Goal: Information Seeking & Learning: Learn about a topic

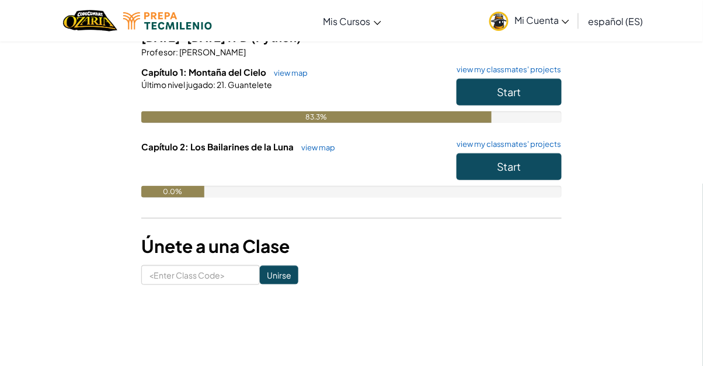
scroll to position [114, 0]
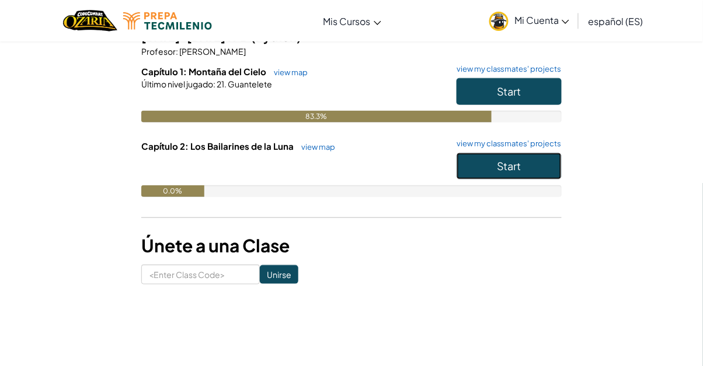
click at [479, 159] on button "Start" at bounding box center [508, 166] width 105 height 27
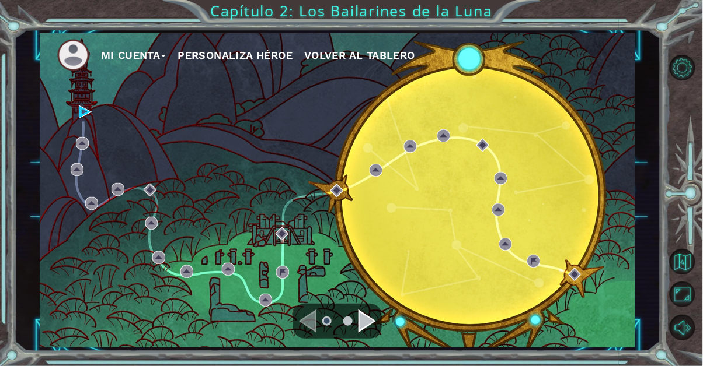
scroll to position [13, 0]
click at [585, 95] on div "Mi Cuenta Personaliza Héroe Volver al Tablero" at bounding box center [337, 190] width 595 height 314
click at [86, 117] on img at bounding box center [85, 112] width 13 height 13
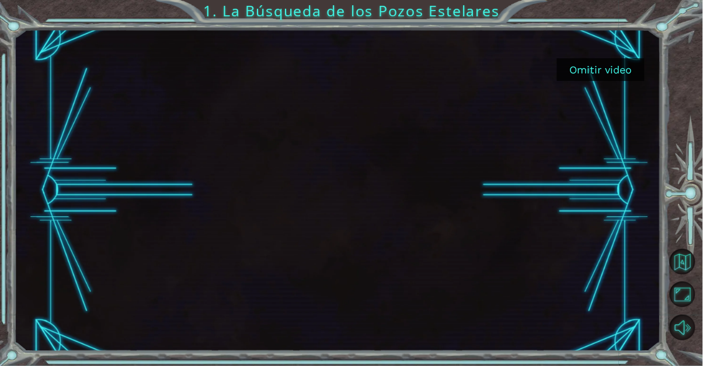
click at [580, 65] on button "Omitir video" at bounding box center [601, 69] width 88 height 23
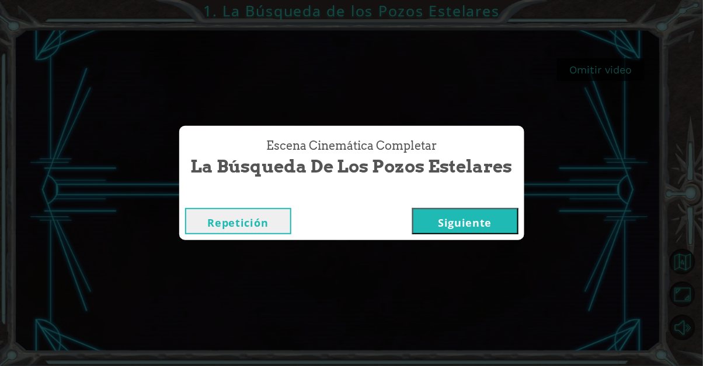
click at [488, 214] on button "Siguiente" at bounding box center [465, 221] width 106 height 26
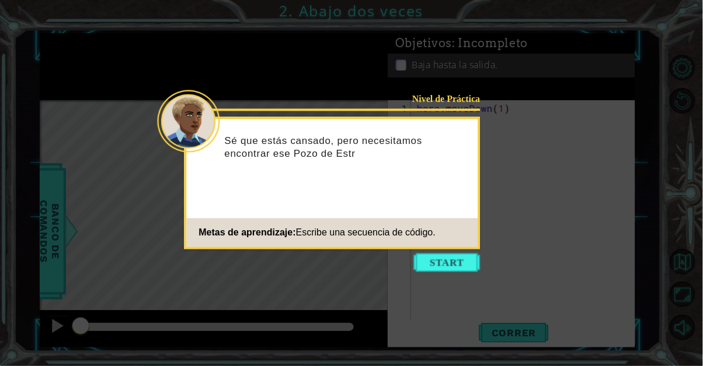
type textarea "hero.moveDown(1)"
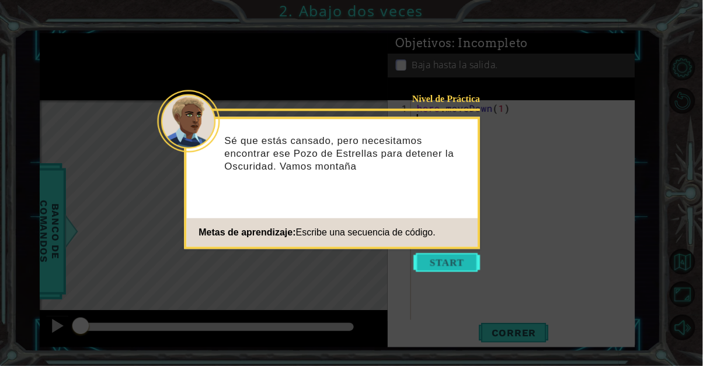
click at [437, 266] on button "Start" at bounding box center [447, 263] width 67 height 19
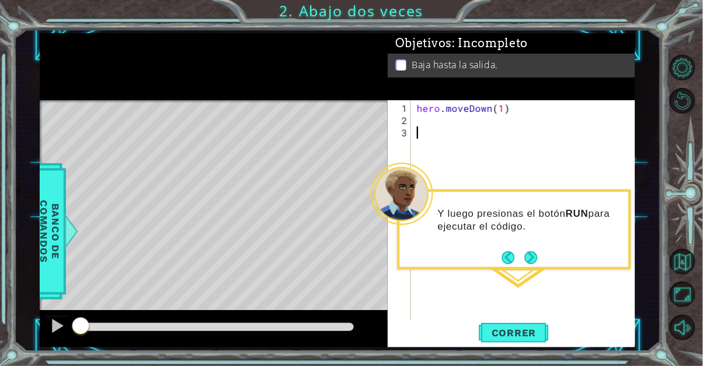
click at [428, 125] on div "hero . moveDown ( 1 )" at bounding box center [526, 224] width 224 height 245
click at [434, 125] on div "hero . moveDown ( 1 )" at bounding box center [526, 224] width 224 height 245
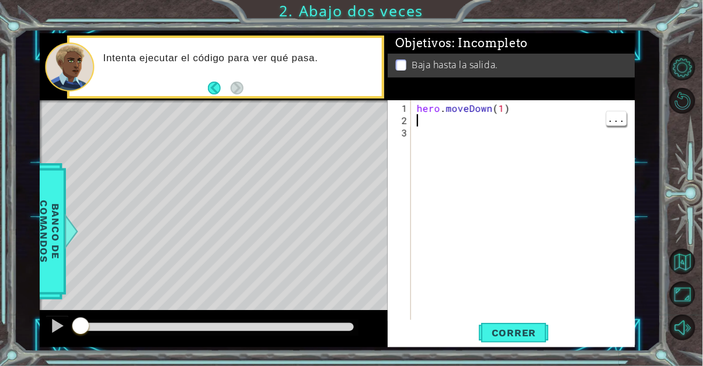
click at [421, 123] on div "hero . moveDown ( 1 )" at bounding box center [526, 224] width 224 height 245
click at [523, 322] on button "Correr" at bounding box center [514, 332] width 70 height 25
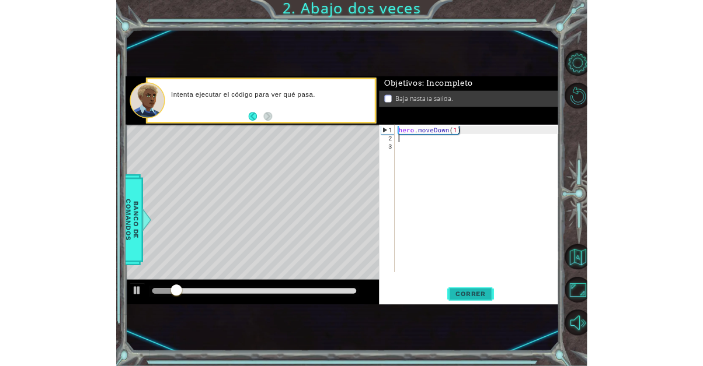
scroll to position [72, 0]
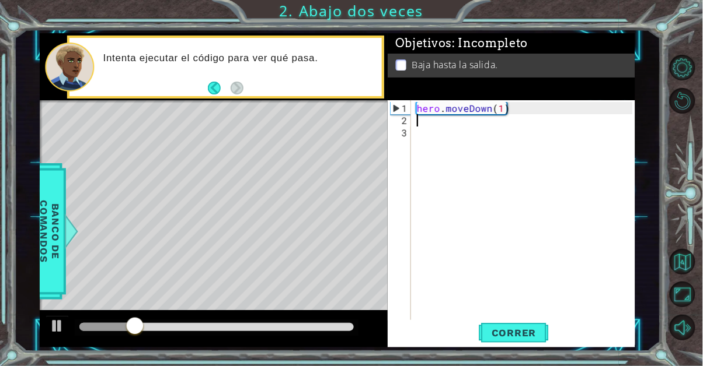
click at [435, 133] on div "hero . moveDown ( 1 )" at bounding box center [526, 224] width 224 height 245
click at [503, 112] on div "1 ההההההההההההההההההההההההההההההההההההההההההההההההההההההההההההההההההההההההההההה…" at bounding box center [337, 190] width 647 height 323
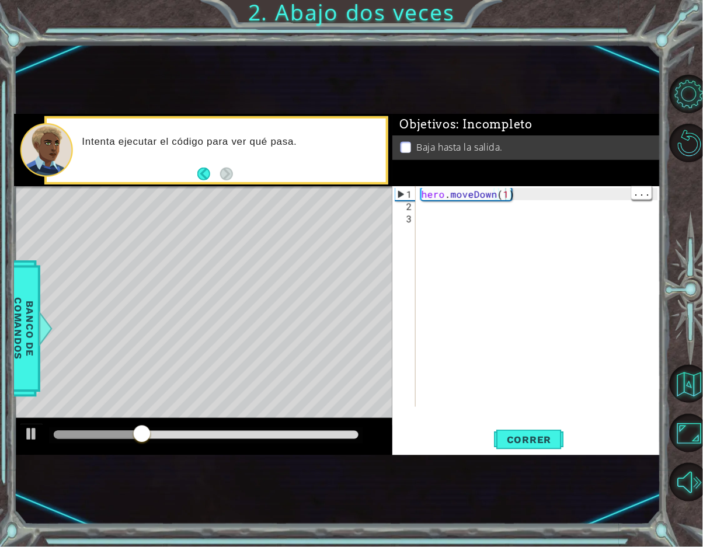
click at [501, 197] on div "hero . moveDown ( 1 )" at bounding box center [541, 310] width 245 height 245
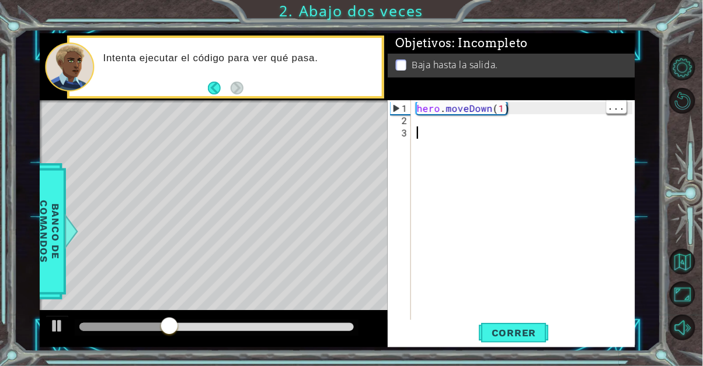
click at [509, 113] on div "1 ההההההההההההההההההההההההההההההההההההההההההההההההההההההההההההההההההההההההההההה…" at bounding box center [337, 190] width 647 height 323
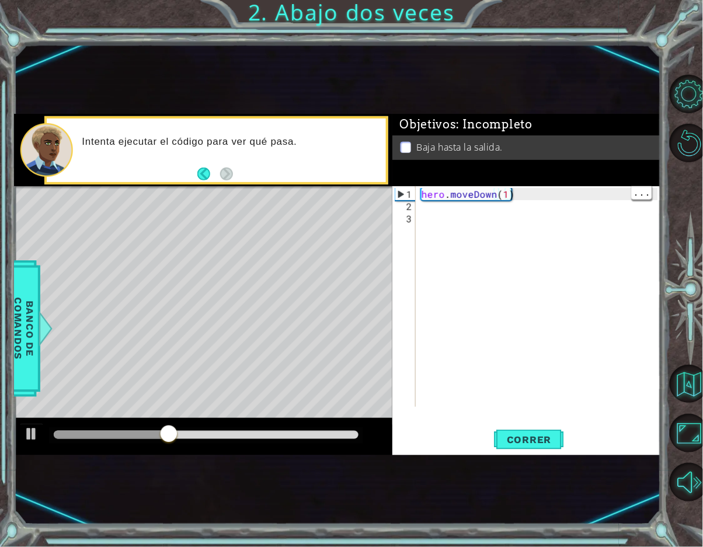
click at [505, 190] on div "hero . moveDown ( 1 )" at bounding box center [541, 310] width 245 height 245
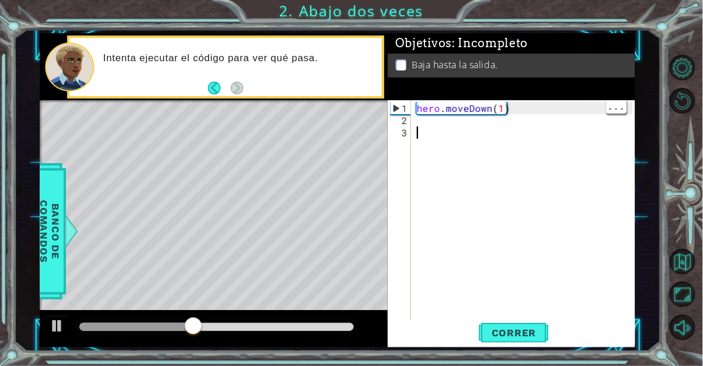
click at [496, 113] on div "1 ההההההההההההההההההההההההההההההההההההההההההההההההההההההההההההההההההההההההההההה…" at bounding box center [337, 190] width 647 height 323
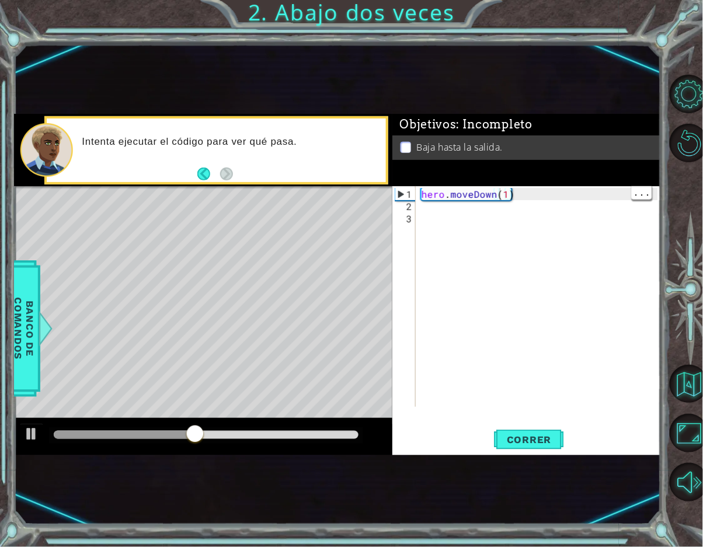
click at [504, 191] on div "hero . moveDown ( 1 )" at bounding box center [541, 310] width 245 height 245
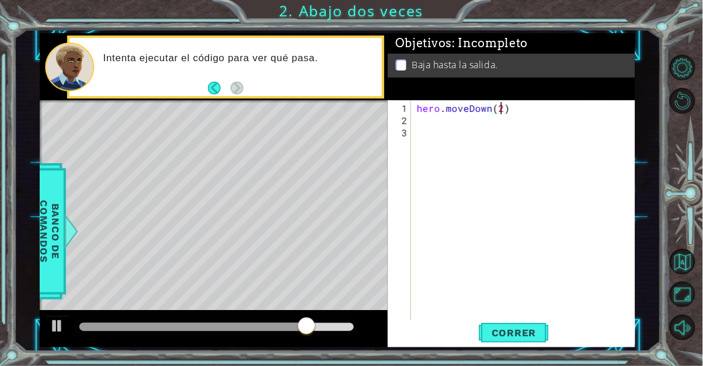
scroll to position [0, 5]
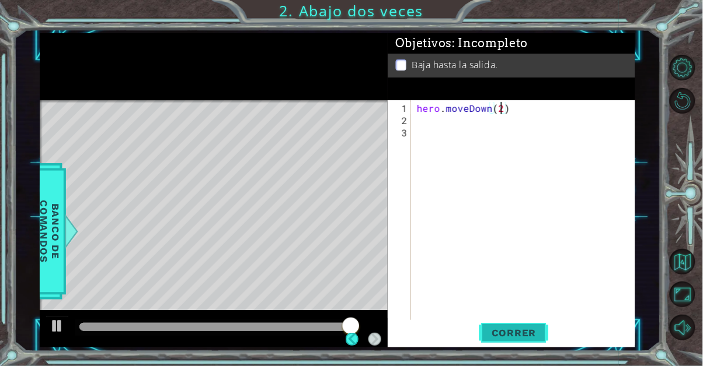
type textarea "hero.moveDown(2)"
click at [531, 331] on span "Correr" at bounding box center [514, 333] width 68 height 12
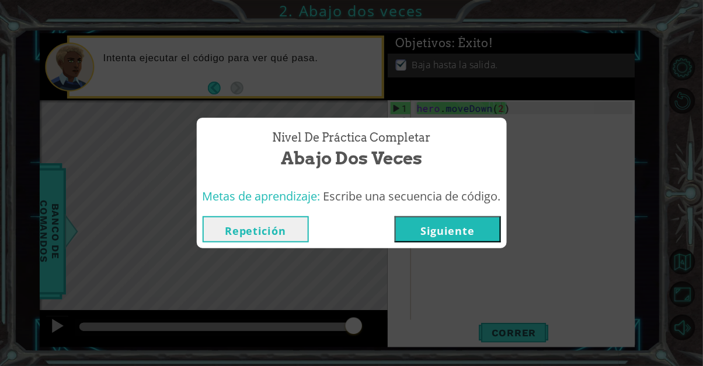
click at [448, 221] on button "Siguiente" at bounding box center [447, 230] width 106 height 26
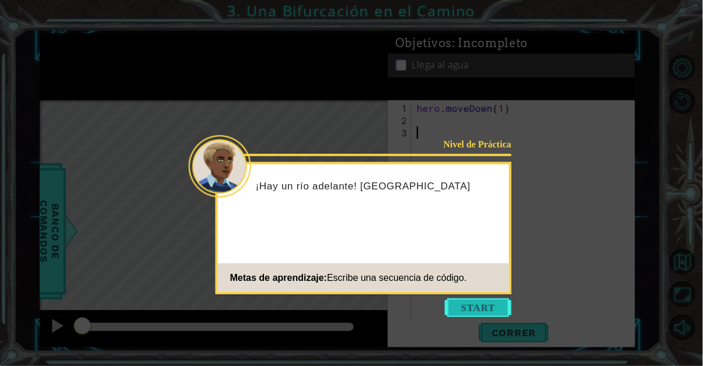
click at [490, 310] on button "Start" at bounding box center [478, 308] width 67 height 19
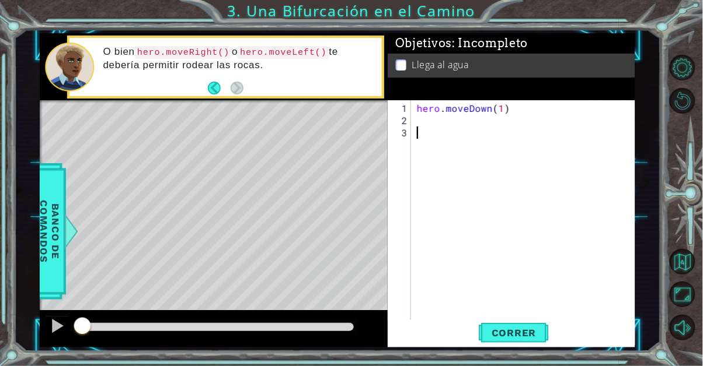
click at [424, 124] on div "hero . moveDown ( 1 )" at bounding box center [526, 224] width 224 height 245
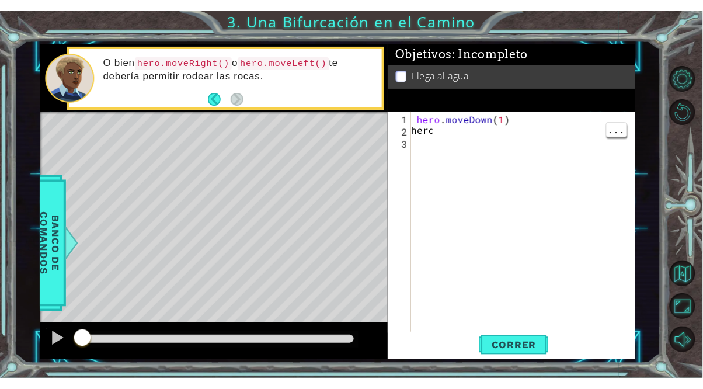
scroll to position [0, 1]
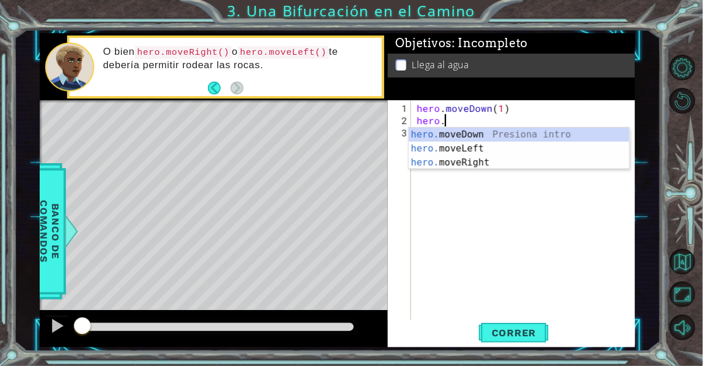
click at [515, 136] on div "hero. moveDown Presiona intro hero. moveLeft Presiona intro hero. moveRight Pre…" at bounding box center [518, 163] width 221 height 70
type textarea "hero.moveDown(1)"
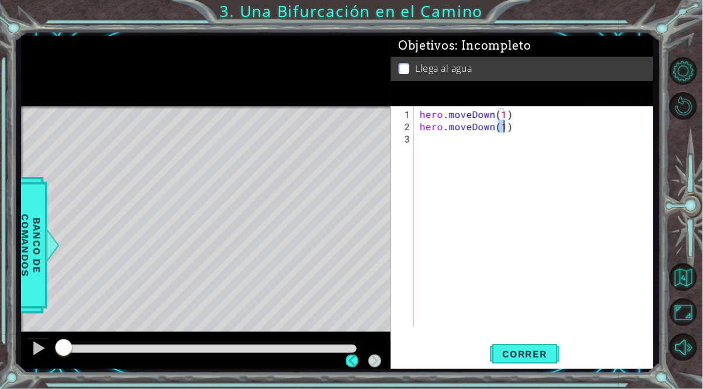
scroll to position [0, 5]
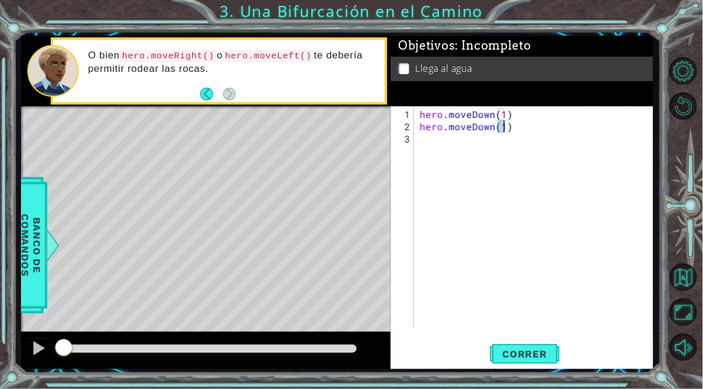
click at [449, 147] on div "hero . moveDown ( 1 ) hero . moveDown ( 1 )" at bounding box center [536, 230] width 239 height 245
click at [429, 153] on div "hero . moveDown ( 1 ) hero . moveDown ( 1 )" at bounding box center [536, 230] width 239 height 245
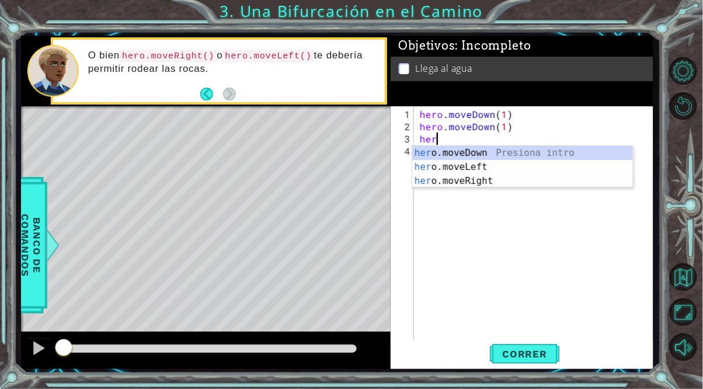
scroll to position [0, 1]
click at [516, 165] on div "hero. moveDown Presiona intro hero. moveLeft Presiona intro hero. moveRight Pre…" at bounding box center [522, 181] width 221 height 70
type textarea "hero.moveLeft(1)"
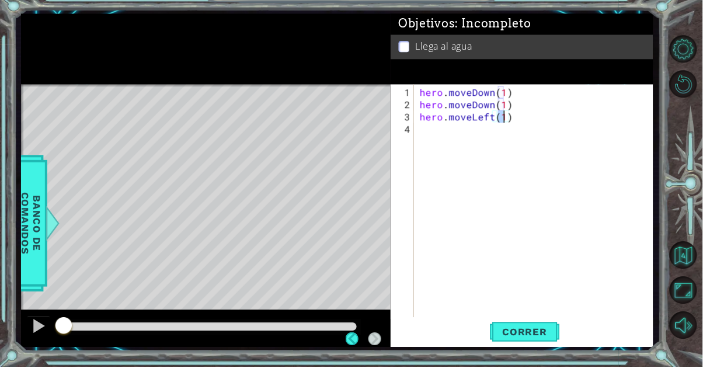
scroll to position [64, 0]
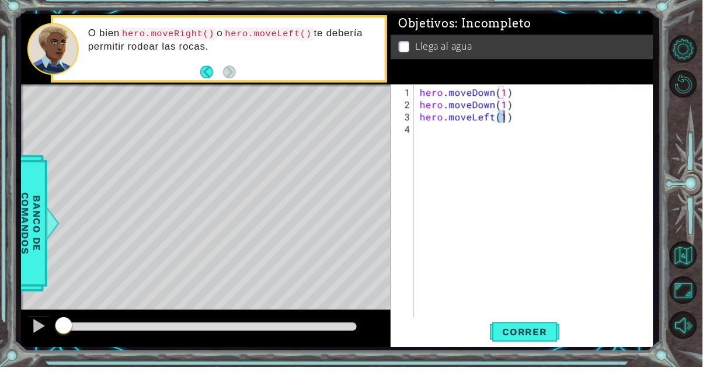
click at [451, 155] on div "hero . moveDown ( 1 ) hero . moveDown ( 1 ) hero . moveLeft ( 1 )" at bounding box center [536, 236] width 239 height 257
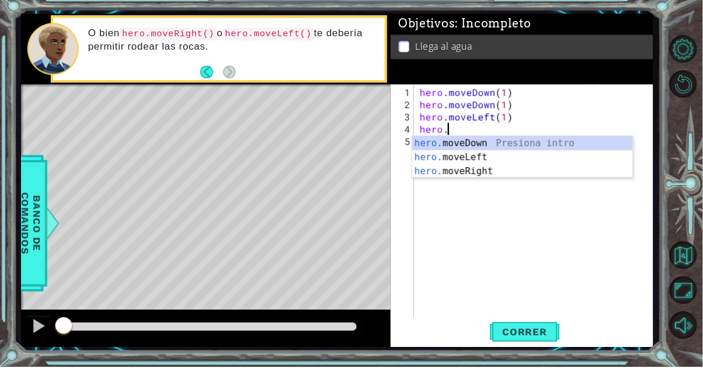
click at [502, 169] on div "hero. moveDown Presiona intro hero. moveLeft Presiona intro hero. moveRight Pre…" at bounding box center [522, 193] width 221 height 70
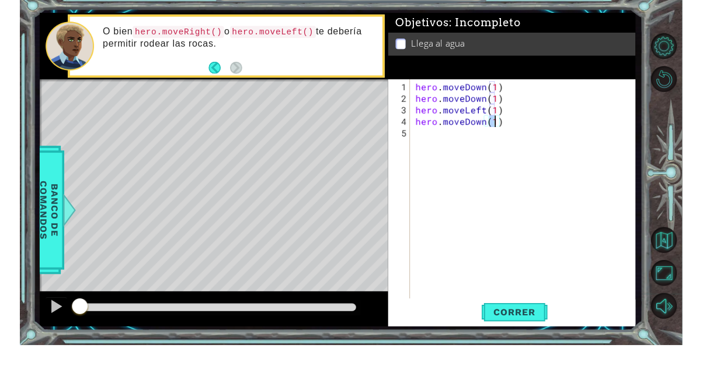
scroll to position [72, 0]
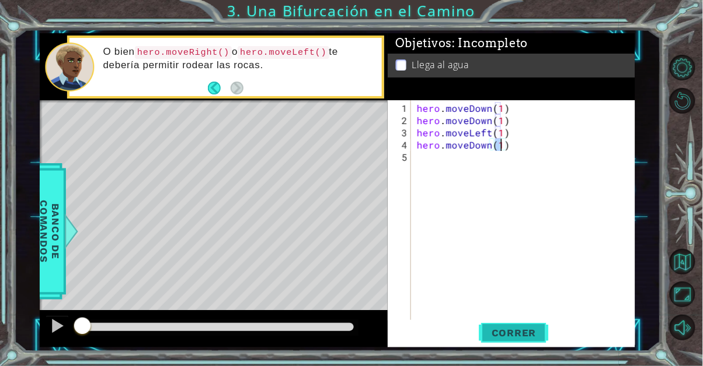
type textarea "hero.moveDown(1)"
click at [533, 333] on span "Correr" at bounding box center [514, 333] width 68 height 12
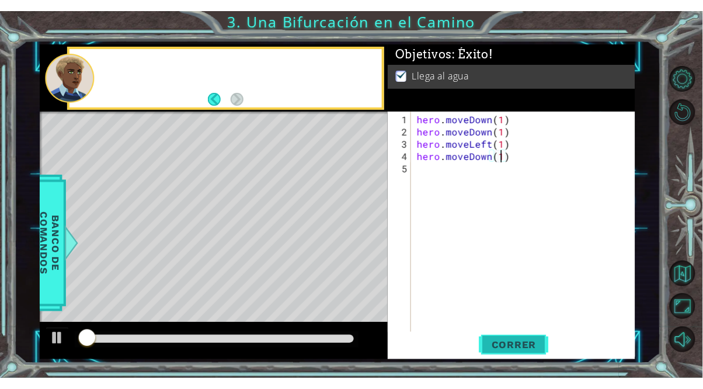
scroll to position [0, 0]
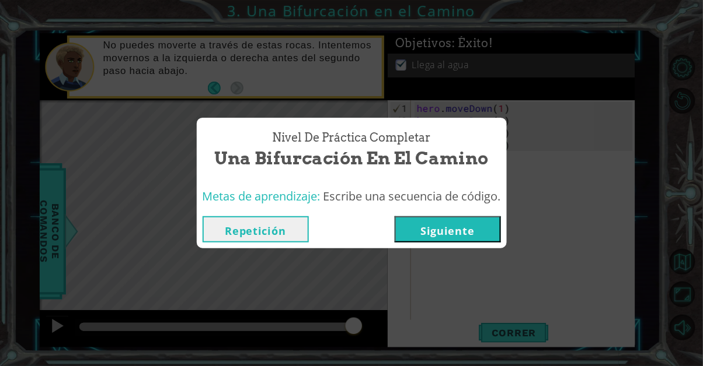
click at [455, 232] on button "Siguiente" at bounding box center [447, 230] width 106 height 26
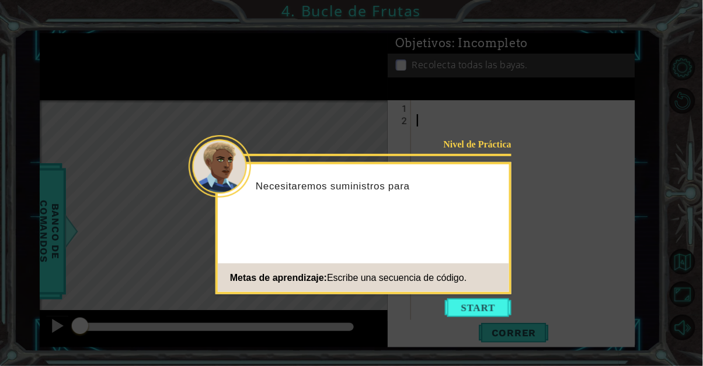
click at [476, 318] on icon at bounding box center [351, 183] width 703 height 366
click at [460, 292] on footer "Metas de aprendizaje: Escribe una secuencia de código." at bounding box center [363, 278] width 291 height 29
click at [467, 305] on button "Start" at bounding box center [478, 308] width 67 height 19
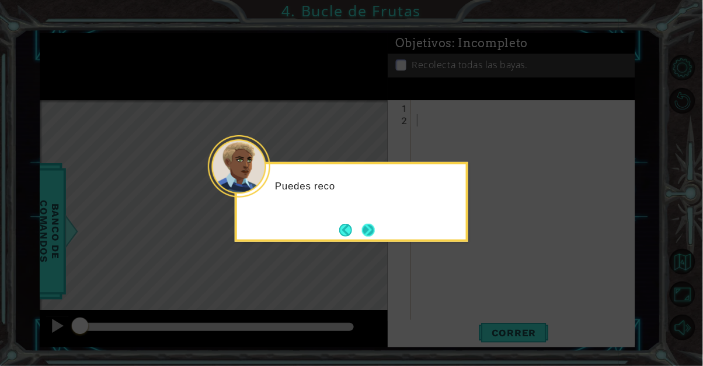
click at [378, 233] on button "Next" at bounding box center [368, 230] width 19 height 19
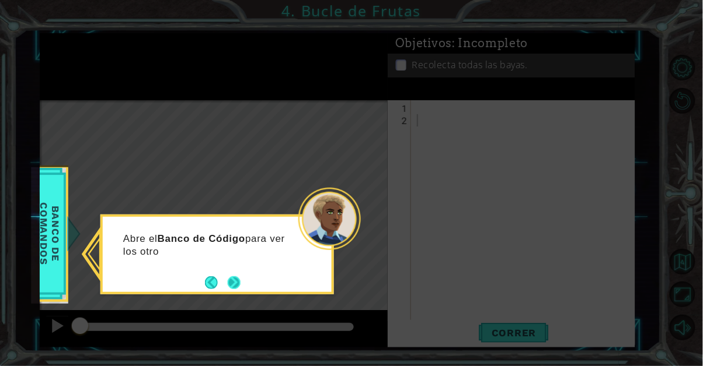
click at [229, 287] on button "Next" at bounding box center [234, 283] width 19 height 19
click at [235, 288] on button "Next" at bounding box center [234, 283] width 21 height 21
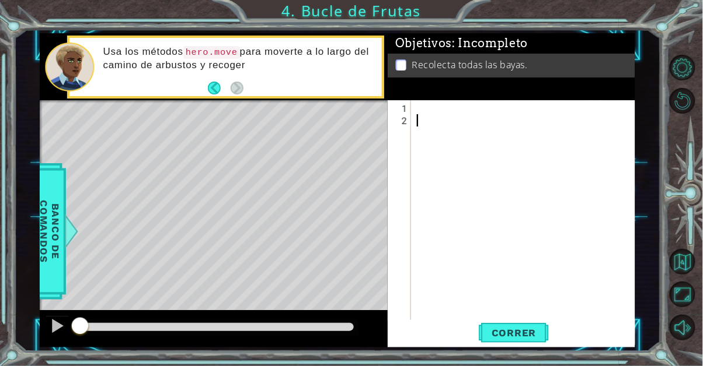
click at [420, 115] on div at bounding box center [526, 224] width 224 height 245
click at [410, 113] on div "1" at bounding box center [400, 108] width 21 height 12
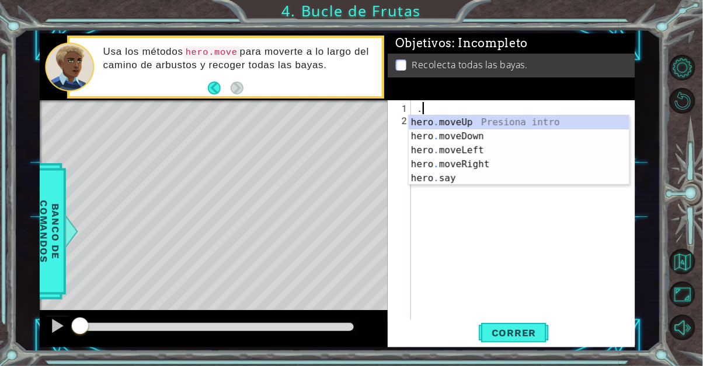
click at [530, 150] on div "hero . moveUp Presiona intro hero . moveDown Presiona intro hero . moveLeft Pre…" at bounding box center [518, 165] width 221 height 98
type textarea "hero.moveLeft(1)"
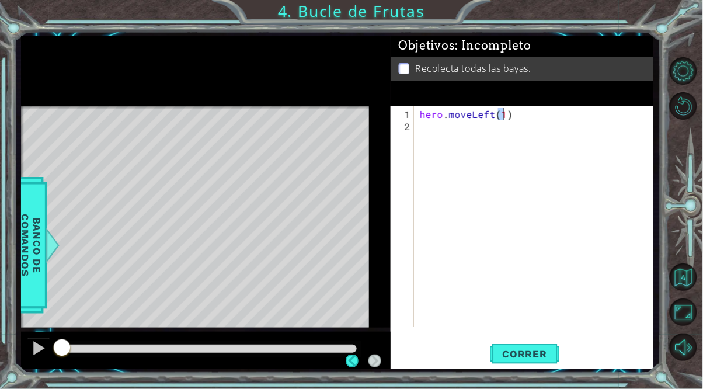
scroll to position [0, 5]
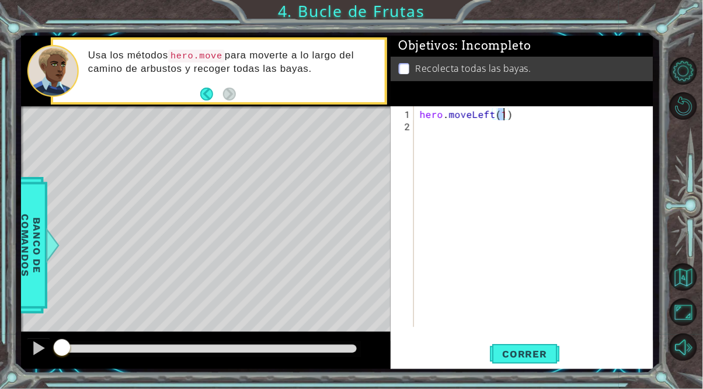
click at [487, 132] on div "hero . moveLeft ( 1 )" at bounding box center [536, 230] width 239 height 245
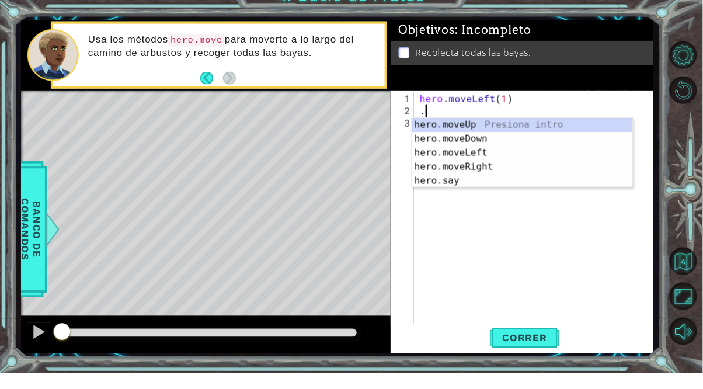
click at [487, 191] on div "hero . moveUp Presiona intro hero . moveDown Presiona intro hero . moveLeft Pre…" at bounding box center [522, 183] width 221 height 98
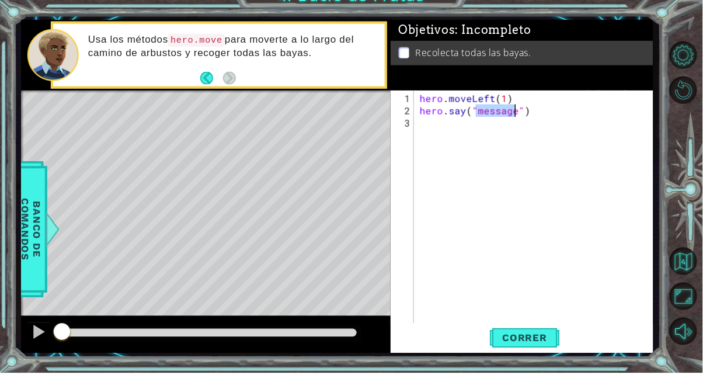
scroll to position [0, 4]
click at [512, 131] on div "hero . moveLeft ( 1 ) hero . say ( "" )" at bounding box center [536, 236] width 239 height 257
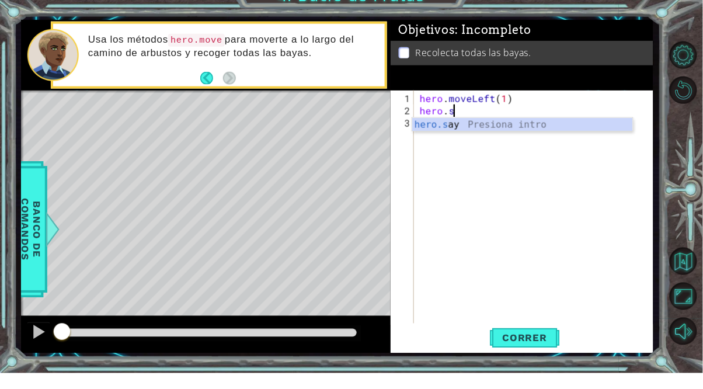
scroll to position [0, 1]
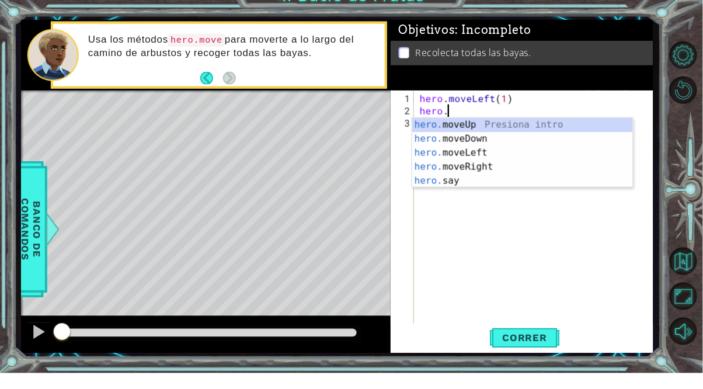
click at [495, 183] on div "hero. moveUp Presiona intro hero. moveDown Presiona intro hero. moveLeft Presio…" at bounding box center [522, 183] width 221 height 98
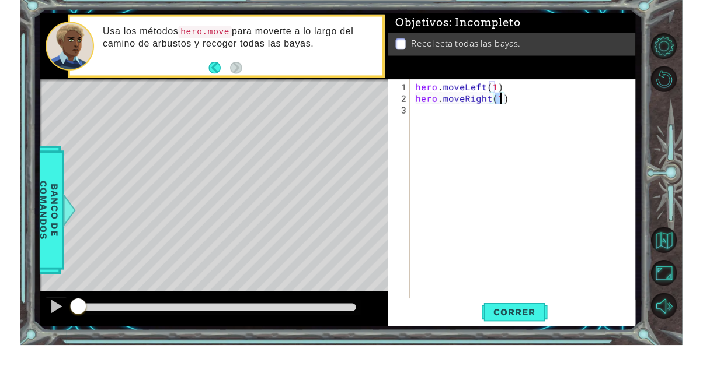
scroll to position [72, 0]
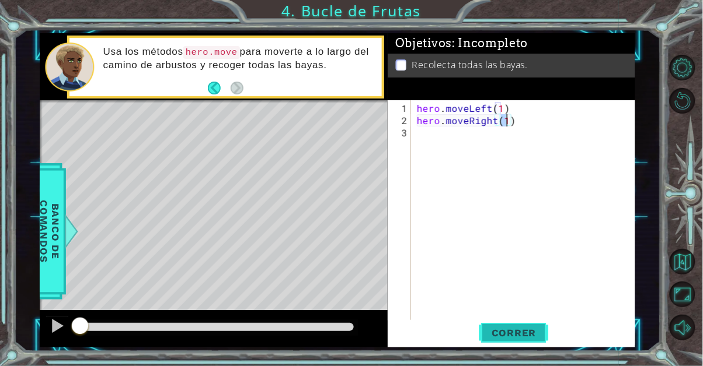
click at [527, 337] on span "Correr" at bounding box center [514, 333] width 68 height 12
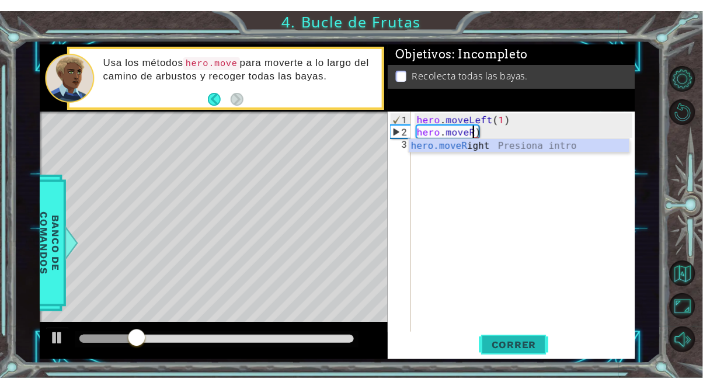
scroll to position [0, 3]
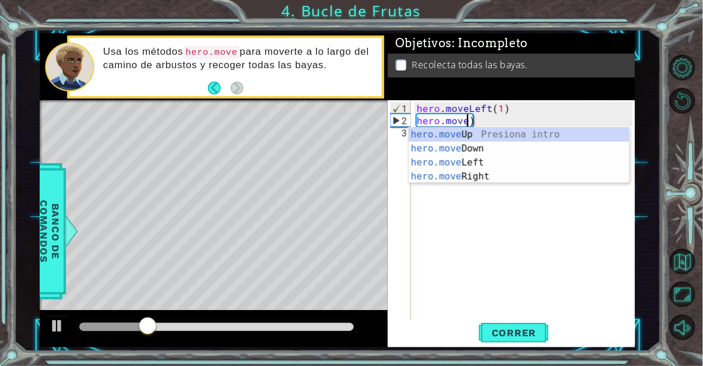
click at [503, 166] on div "hero.move Up Presiona intro hero.move Down Presiona intro hero.move Left Presio…" at bounding box center [518, 170] width 221 height 84
type textarea "hero.moveLeft(1)"
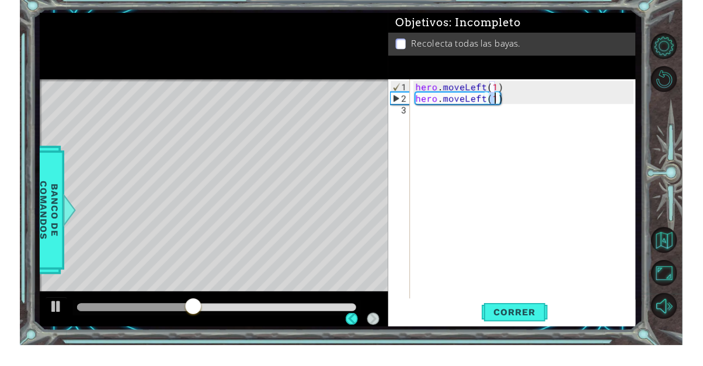
scroll to position [72, 0]
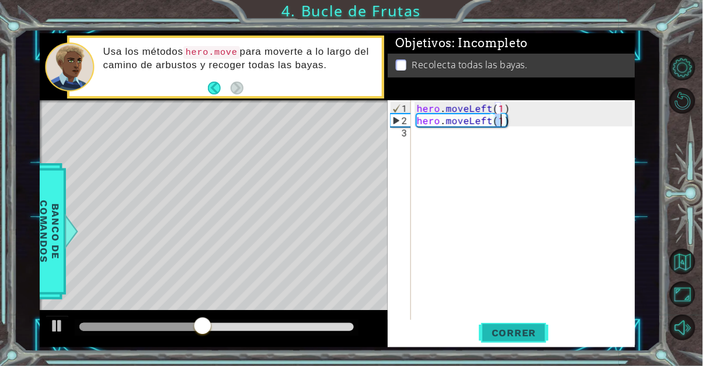
click at [528, 335] on span "Correr" at bounding box center [514, 333] width 68 height 12
click at [436, 139] on div "hero . moveLeft ( 1 ) hero . moveLeft ( 1 )" at bounding box center [526, 230] width 224 height 257
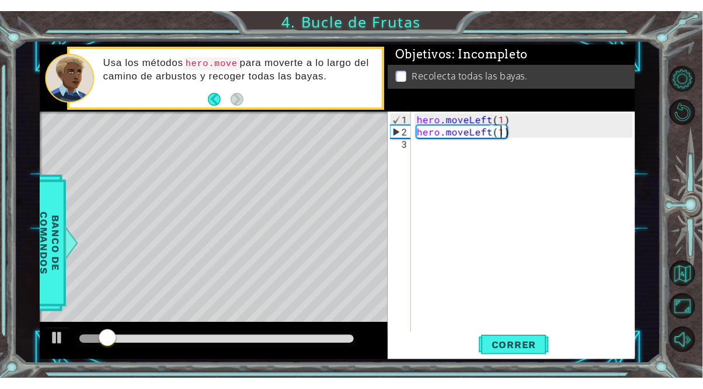
scroll to position [0, 0]
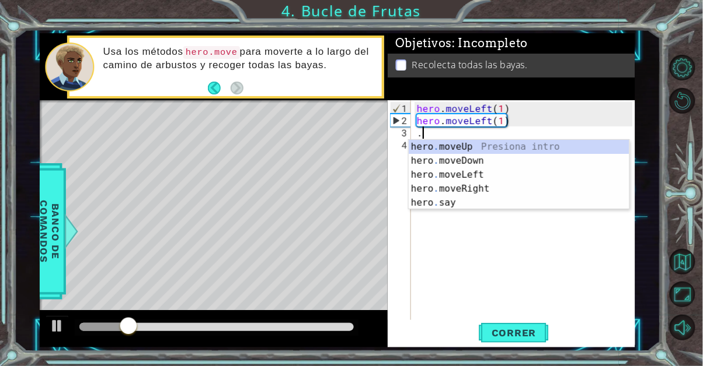
click at [503, 166] on div "hero . moveUp Presiona intro hero . moveDown Presiona intro hero . moveLeft Pre…" at bounding box center [518, 189] width 221 height 98
type textarea "hero.moveDown(1)"
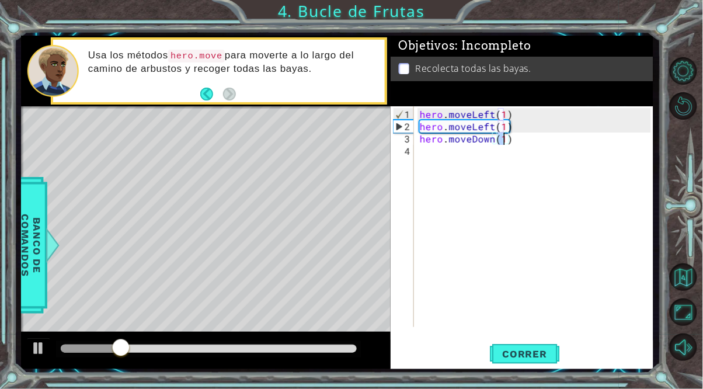
scroll to position [72, 0]
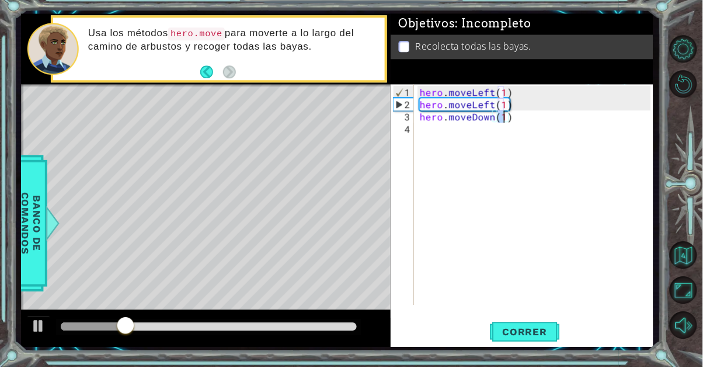
click at [619, 306] on div "hero . moveLeft ( 1 ) hero . moveLeft ( 1 ) hero . moveDown ( 1 )" at bounding box center [536, 230] width 239 height 245
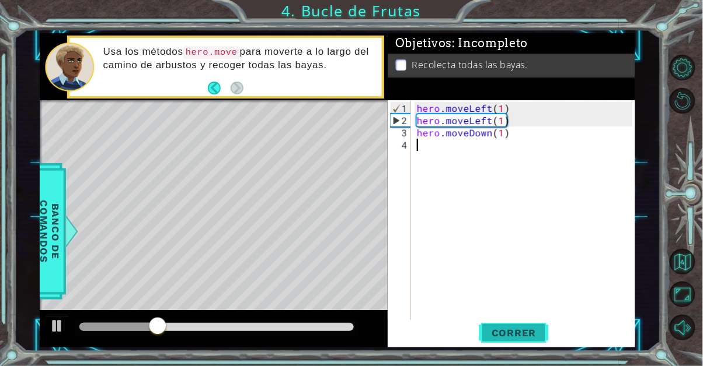
click at [528, 336] on span "Correr" at bounding box center [514, 333] width 68 height 12
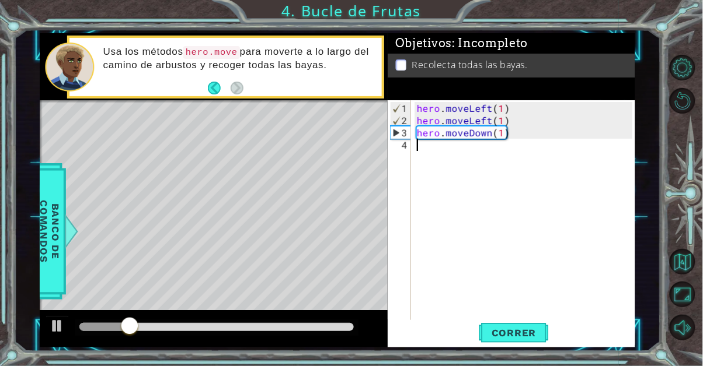
click at [507, 133] on div "hero . moveLeft ( 1 ) hero . moveLeft ( 1 ) hero . moveDown ( 1 )" at bounding box center [526, 224] width 224 height 245
click at [500, 127] on div "hero . moveLeft ( 1 ) hero . moveLeft ( 1 ) hero . moveDown ( 1 )" at bounding box center [526, 224] width 224 height 245
type textarea "hero.moveDown(2)"
click at [528, 331] on span "Correr" at bounding box center [514, 333] width 68 height 12
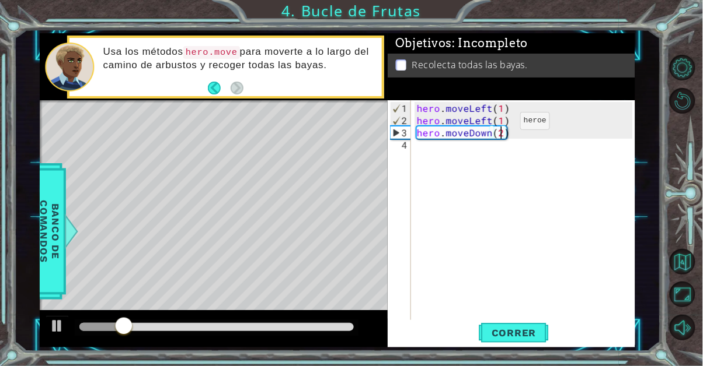
click at [442, 159] on div "hero . moveLeft ( 1 ) hero . moveLeft ( 1 ) hero . moveDown ( 2 )" at bounding box center [526, 224] width 224 height 245
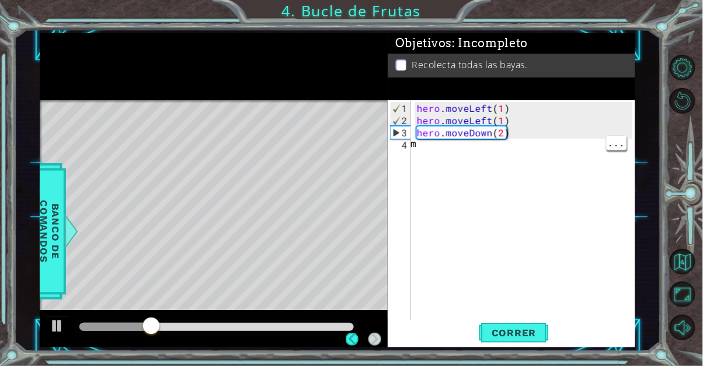
scroll to position [0, 0]
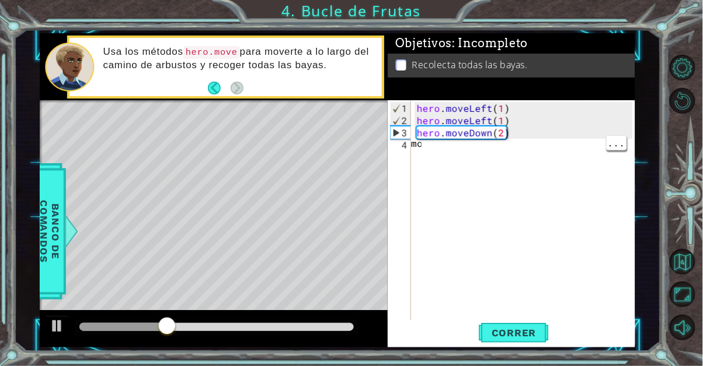
type textarea "m"
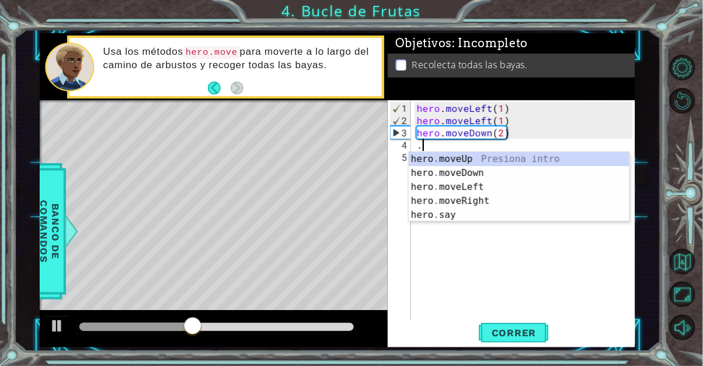
click at [508, 187] on div "hero . moveUp Presiona intro hero . moveDown Presiona intro hero . moveLeft Pre…" at bounding box center [518, 201] width 221 height 98
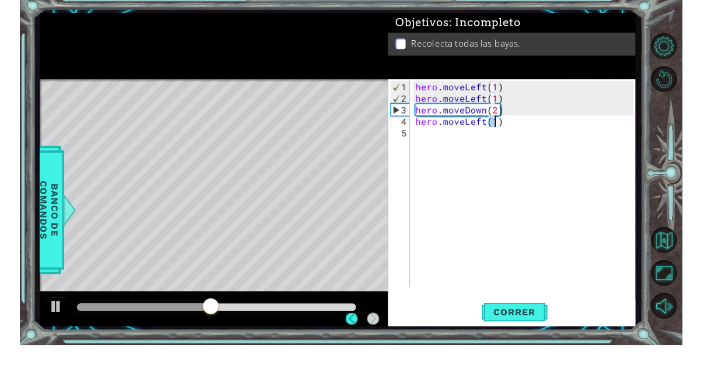
scroll to position [72, 0]
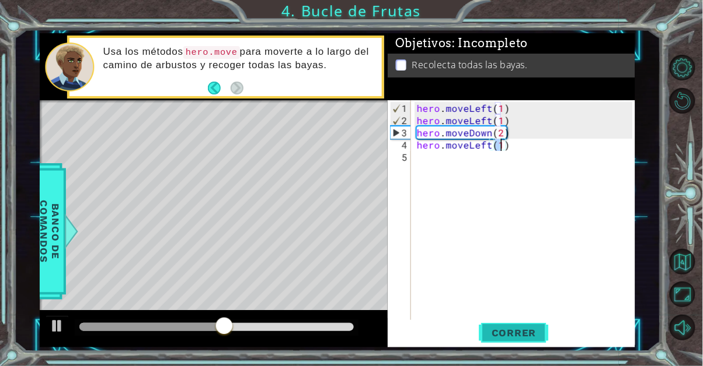
click at [532, 333] on span "Correr" at bounding box center [514, 333] width 68 height 12
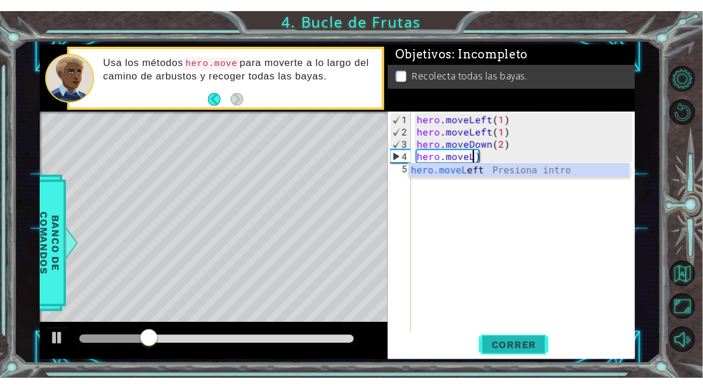
scroll to position [0, 3]
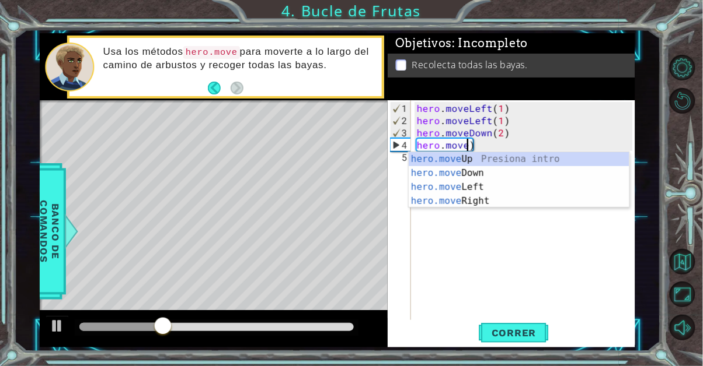
click at [513, 204] on div "hero.move Up Presiona intro hero.move Down Presiona intro hero.move Left Presio…" at bounding box center [518, 194] width 221 height 84
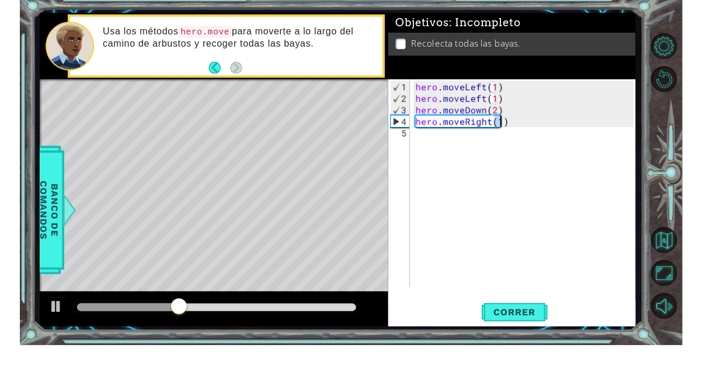
scroll to position [72, 0]
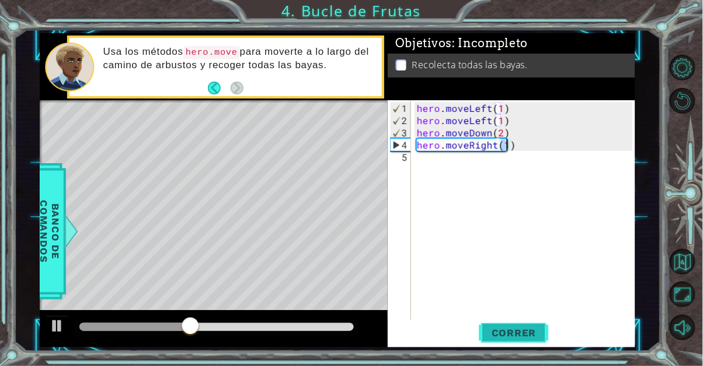
type textarea "hero.moveRight(1)"
click at [535, 337] on span "Correr" at bounding box center [514, 333] width 68 height 12
click at [441, 166] on div "hero . moveLeft ( 1 ) hero . moveLeft ( 1 ) hero . moveDown ( 2 ) hero . moveRi…" at bounding box center [526, 224] width 224 height 245
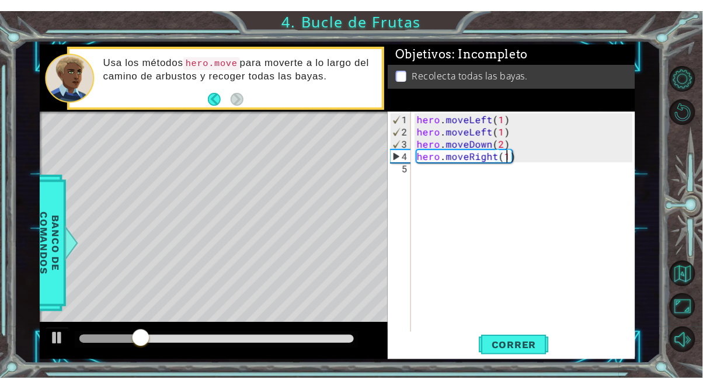
scroll to position [0, 0]
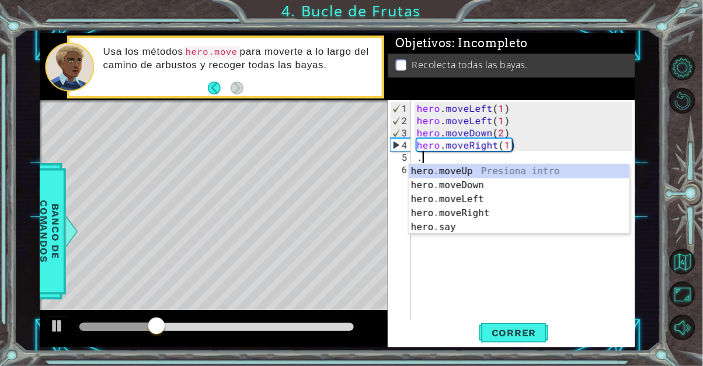
click at [484, 190] on div "hero . moveUp Presiona intro hero . moveDown Presiona intro hero . moveLeft Pre…" at bounding box center [518, 214] width 221 height 98
type textarea "hero.moveDown(1)"
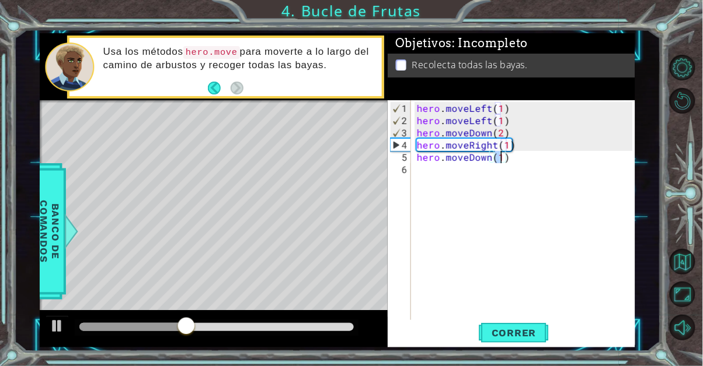
click at [434, 169] on div "hero . moveLeft ( 1 ) hero . moveLeft ( 1 ) hero . moveDown ( 2 ) hero . moveRi…" at bounding box center [526, 224] width 224 height 245
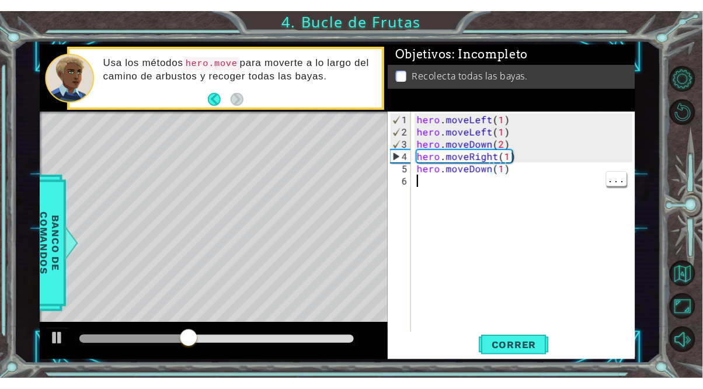
scroll to position [0, 0]
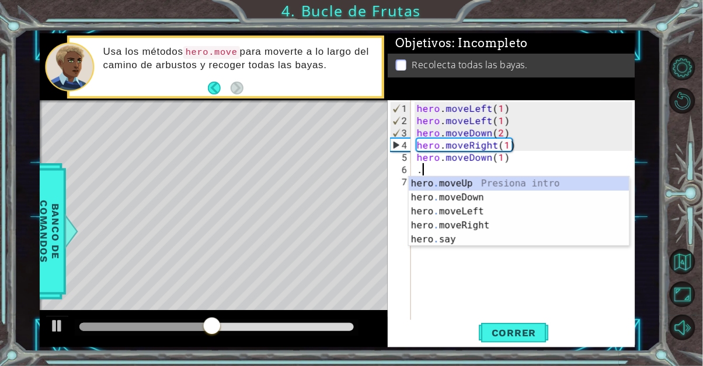
click at [508, 187] on div "hero . moveUp Presiona intro hero . moveDown Presiona intro hero . moveLeft Pre…" at bounding box center [518, 226] width 221 height 98
type textarea "hero.moveUp(1)"
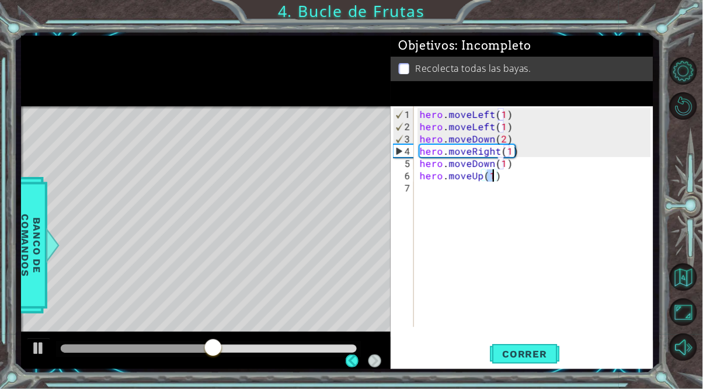
scroll to position [72, 0]
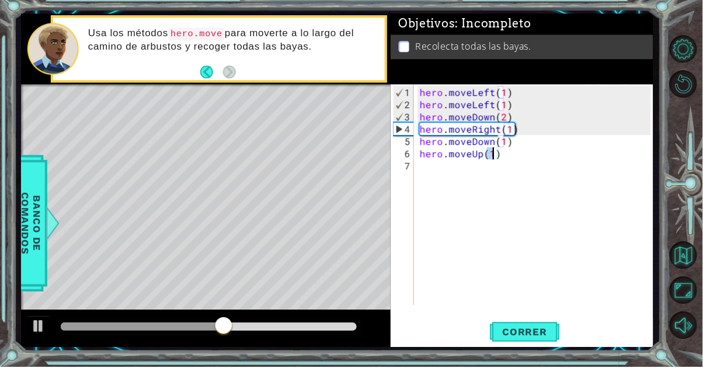
click at [445, 192] on div "hero . moveLeft ( 1 ) hero . moveLeft ( 1 ) hero . moveDown ( 2 ) hero . moveRi…" at bounding box center [536, 230] width 239 height 245
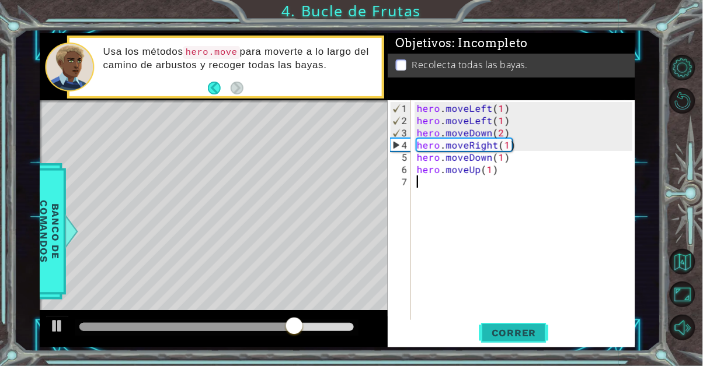
click at [533, 326] on button "Correr" at bounding box center [514, 332] width 70 height 25
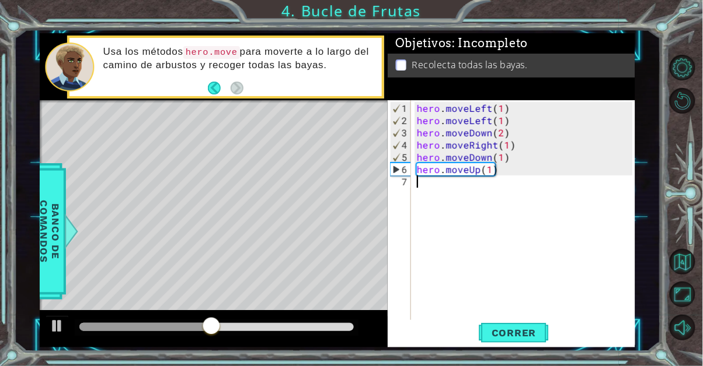
click at [500, 161] on div "hero . moveLeft ( 1 ) hero . moveLeft ( 1 ) hero . moveDown ( 2 ) hero . moveRi…" at bounding box center [526, 224] width 224 height 245
type textarea "hero.moveDown(2)"
click at [528, 331] on span "Correr" at bounding box center [514, 333] width 68 height 12
click at [498, 177] on div "hero . moveLeft ( 1 ) hero . moveLeft ( 1 ) hero . moveDown ( 2 ) hero . moveRi…" at bounding box center [526, 224] width 224 height 245
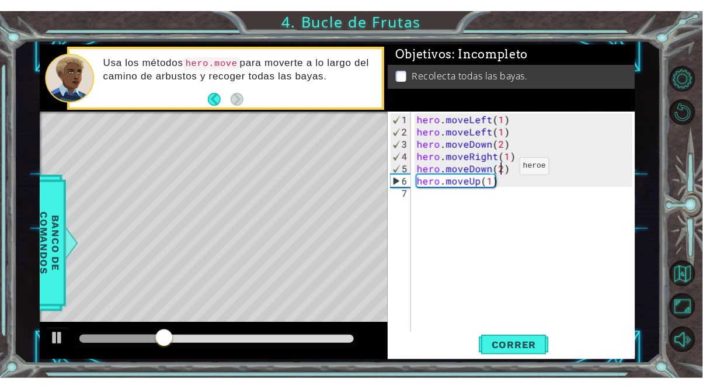
scroll to position [0, 0]
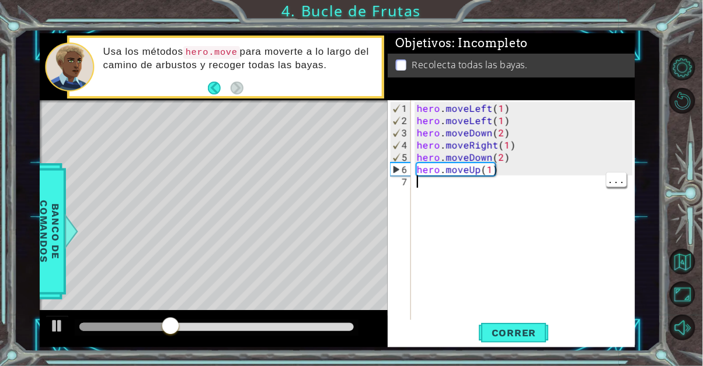
click at [491, 177] on div "hero . moveLeft ( 1 ) hero . moveLeft ( 1 ) hero . moveDown ( 2 ) hero . moveRi…" at bounding box center [526, 224] width 224 height 245
click at [492, 177] on div "hero . moveLeft ( 1 ) hero . moveLeft ( 1 ) hero . moveDown ( 2 ) hero . moveRi…" at bounding box center [526, 224] width 224 height 245
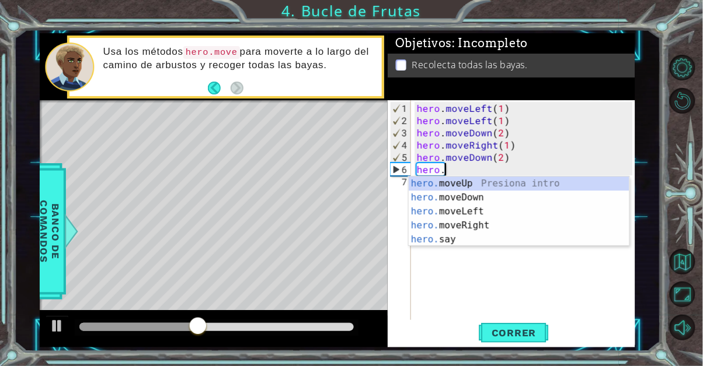
type textarea "h"
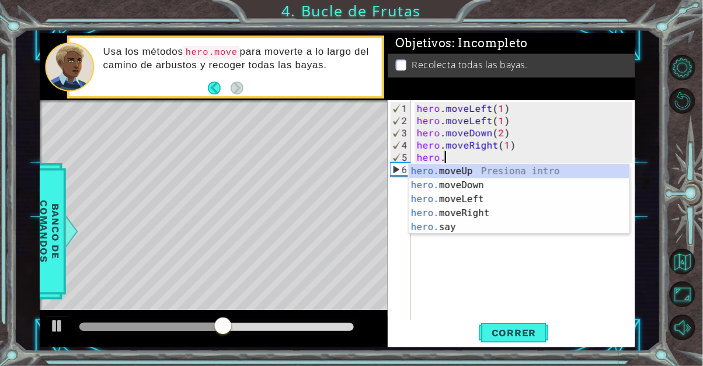
click at [481, 202] on div "hero. moveUp Presiona intro hero. moveDown Presiona intro hero. moveLeft Presio…" at bounding box center [518, 214] width 221 height 98
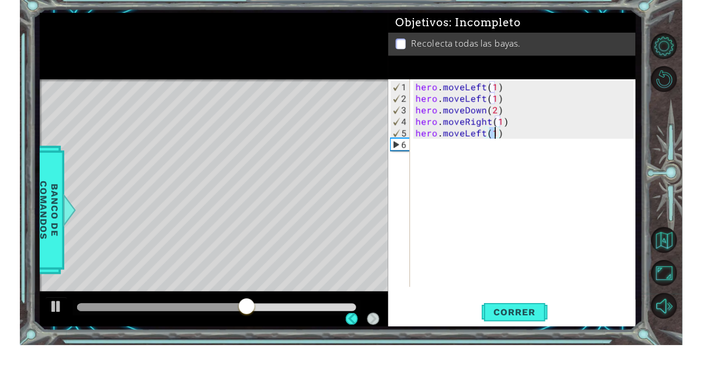
scroll to position [72, 0]
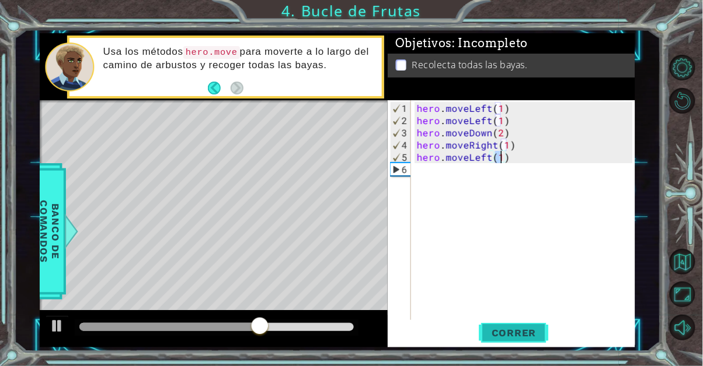
click at [531, 327] on button "Correr" at bounding box center [514, 332] width 70 height 25
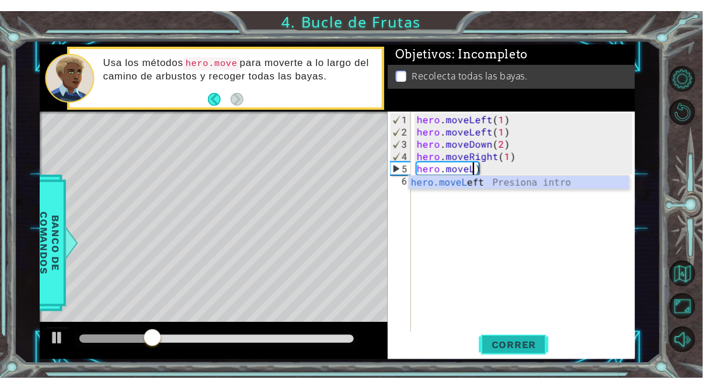
scroll to position [0, 3]
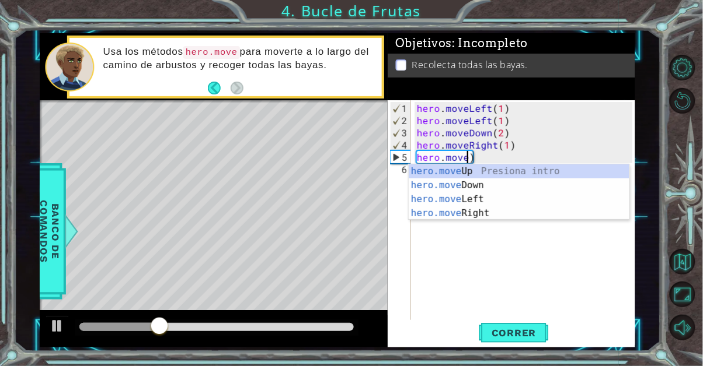
click at [507, 214] on div "hero.move Up Presiona intro hero.move Down Presiona intro hero.move Left Presio…" at bounding box center [518, 207] width 221 height 84
type textarea "hero.moveRight(1)"
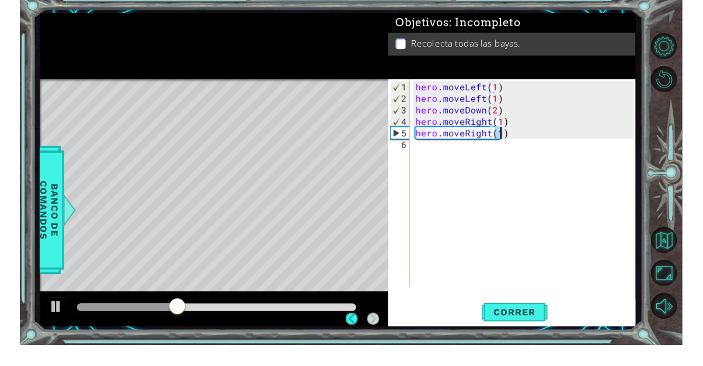
scroll to position [72, 0]
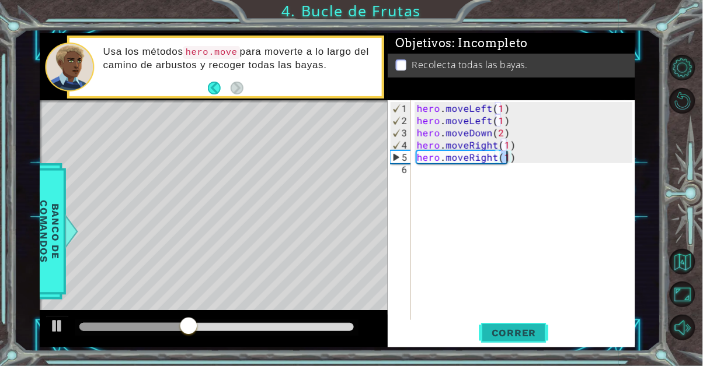
click at [522, 331] on span "Correr" at bounding box center [514, 333] width 68 height 12
click at [446, 177] on div "hero . moveLeft ( 1 ) hero . moveLeft ( 1 ) hero . moveDown ( 2 ) hero . moveRi…" at bounding box center [526, 224] width 224 height 245
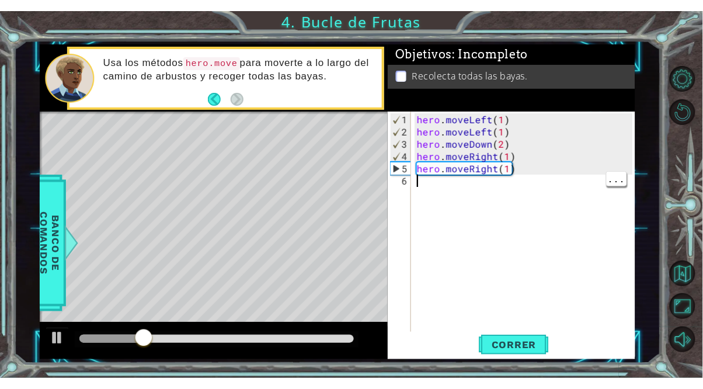
scroll to position [0, 0]
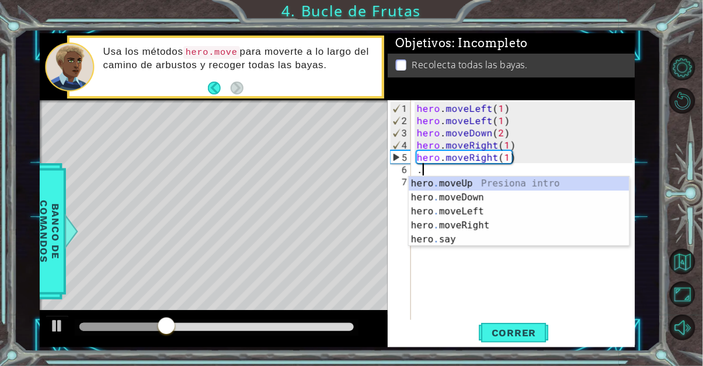
click at [505, 188] on div "hero . moveUp Presiona intro hero . moveDown Presiona intro hero . moveLeft Pre…" at bounding box center [518, 226] width 221 height 98
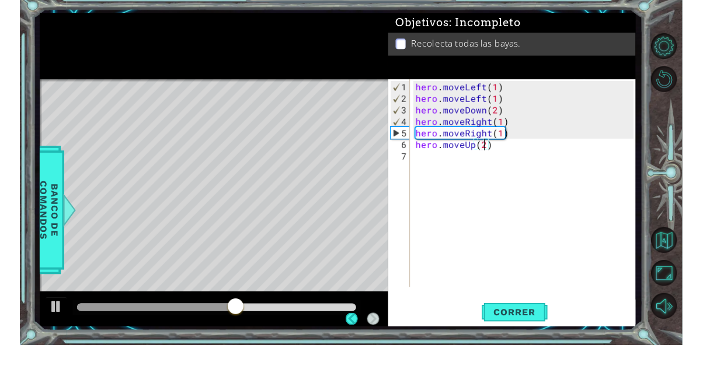
scroll to position [72, 0]
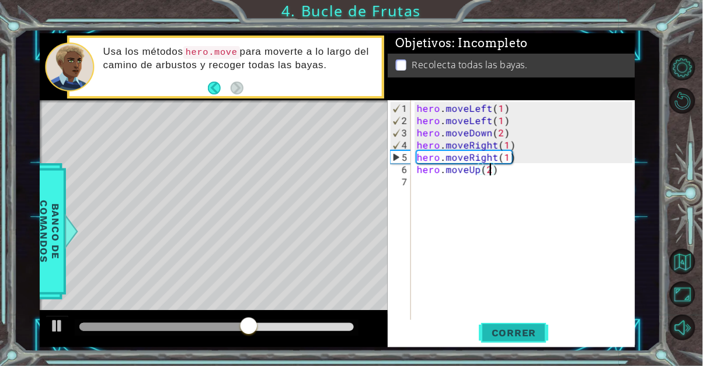
type textarea "hero.moveUp(2)"
click at [532, 332] on span "Correr" at bounding box center [514, 333] width 68 height 12
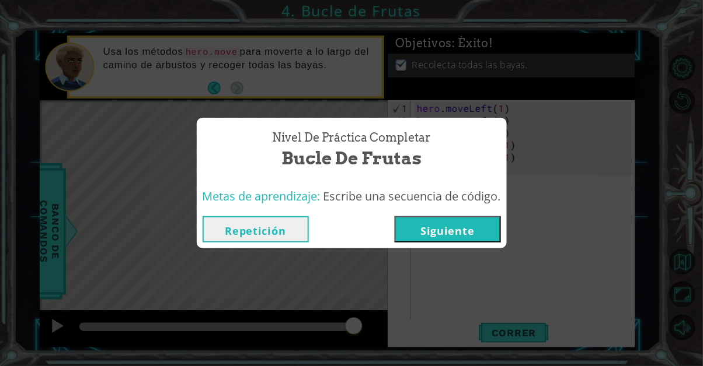
click at [451, 238] on button "Siguiente" at bounding box center [447, 230] width 106 height 26
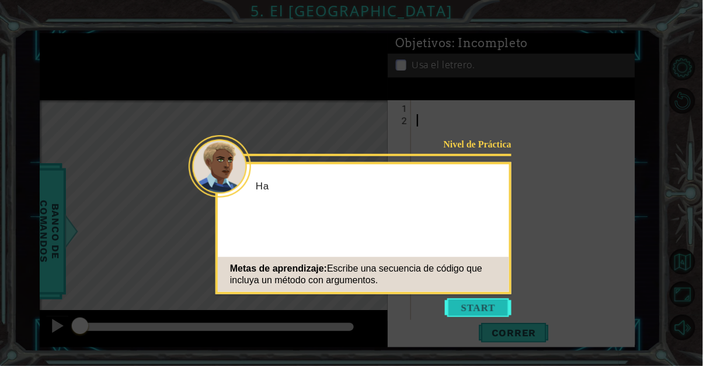
click at [479, 306] on button "Start" at bounding box center [478, 308] width 67 height 19
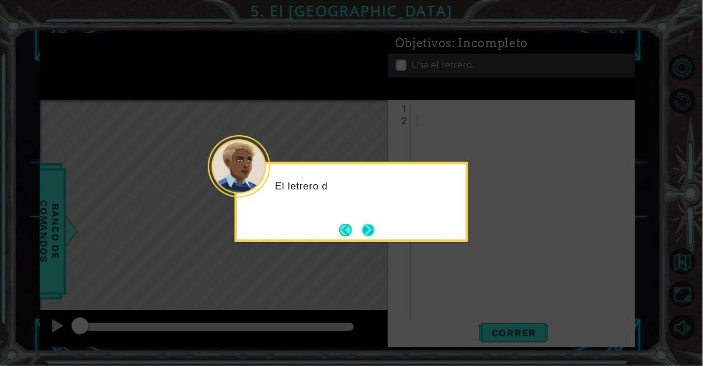
click at [373, 236] on button "Next" at bounding box center [368, 230] width 20 height 20
click at [372, 240] on div "Una vez" at bounding box center [351, 202] width 233 height 80
click at [371, 238] on button "Next" at bounding box center [368, 230] width 22 height 22
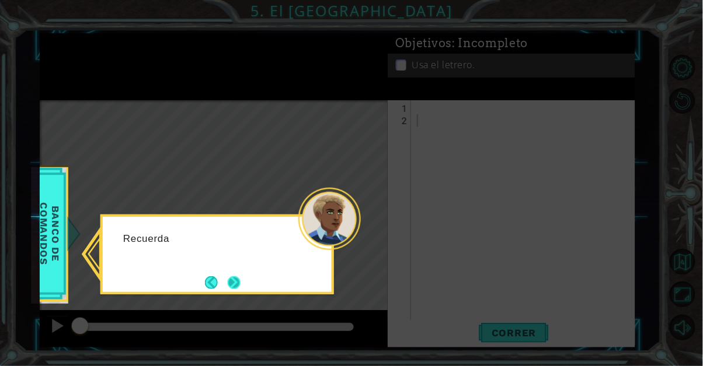
click at [240, 280] on button "Next" at bounding box center [233, 282] width 13 height 13
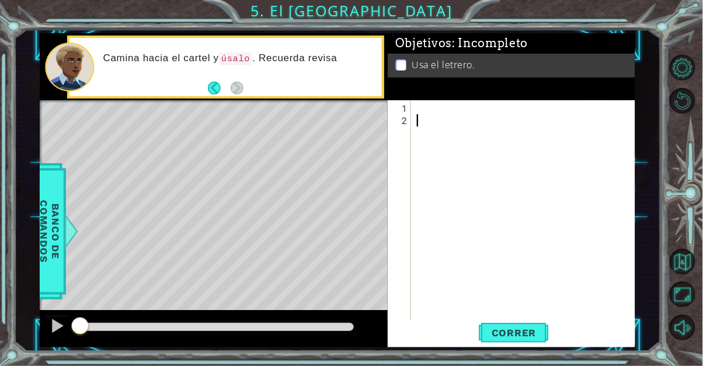
click at [420, 115] on div at bounding box center [526, 224] width 224 height 245
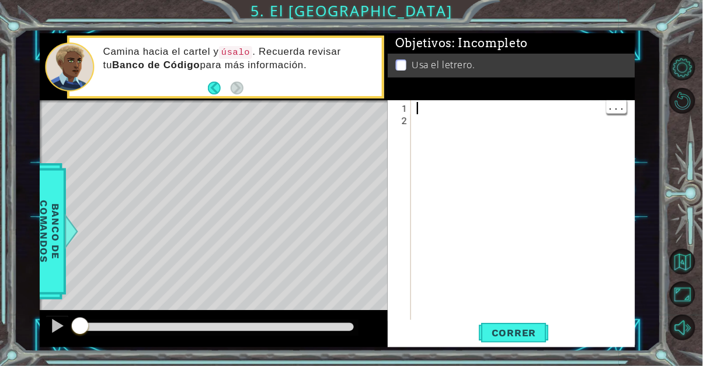
type textarea "."
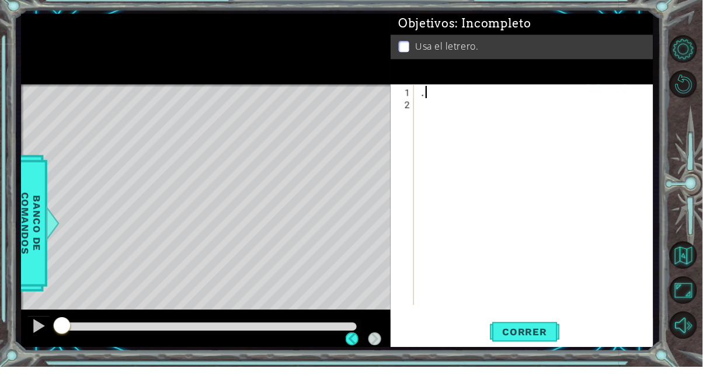
scroll to position [34, 0]
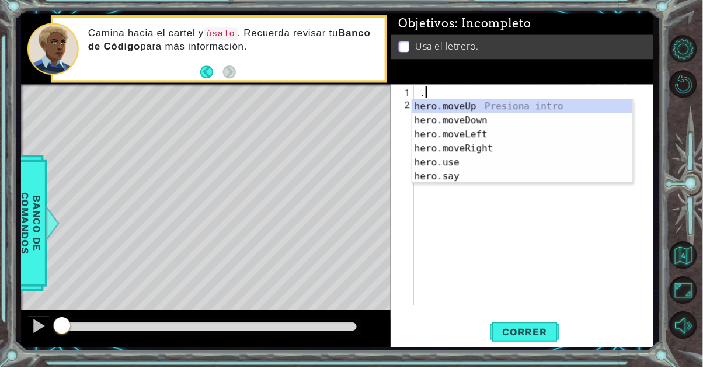
click at [514, 158] on div "hero . moveUp Presiona intro hero . moveDown Presiona intro hero . moveLeft Pre…" at bounding box center [522, 177] width 221 height 112
type textarea "hero.moveLeft(1)"
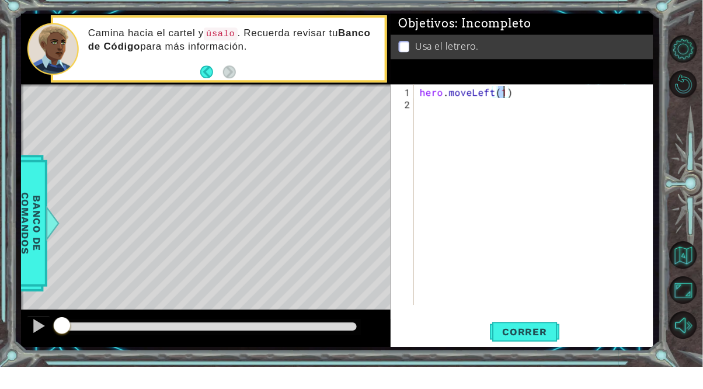
scroll to position [0, 5]
click at [433, 134] on div "hero . moveLeft ( 1 )" at bounding box center [536, 230] width 239 height 245
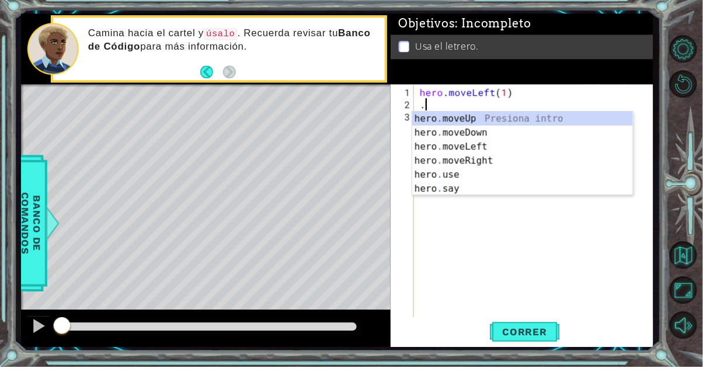
click at [532, 137] on div "hero . moveUp Presiona intro hero . moveDown Presiona intro hero . moveLeft Pre…" at bounding box center [522, 190] width 221 height 112
type textarea "hero.moveUp(1)"
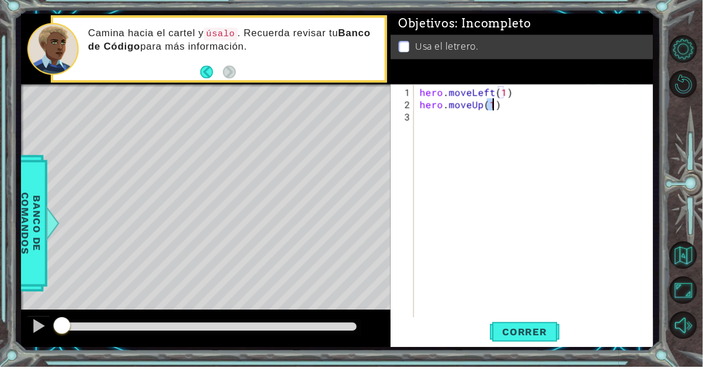
scroll to position [0, 4]
click at [438, 141] on div "hero . moveLeft ( 1 ) hero . moveUp ( 1 )" at bounding box center [536, 236] width 239 height 257
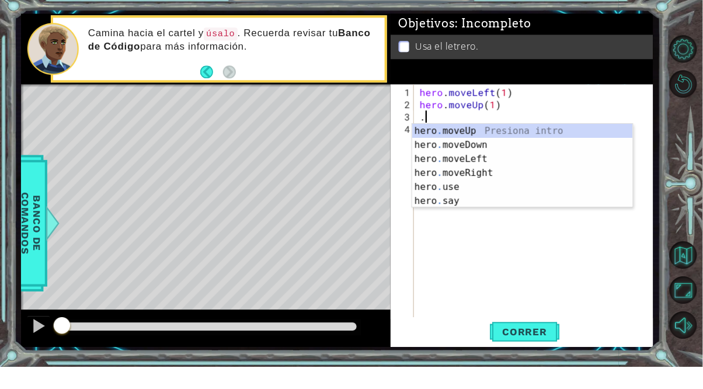
click at [502, 197] on div "hero . moveUp Presiona intro hero . moveDown Presiona intro hero . moveLeft Pre…" at bounding box center [522, 202] width 221 height 112
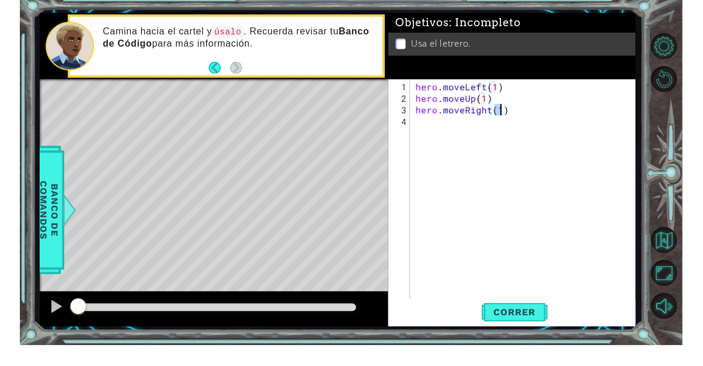
scroll to position [72, 0]
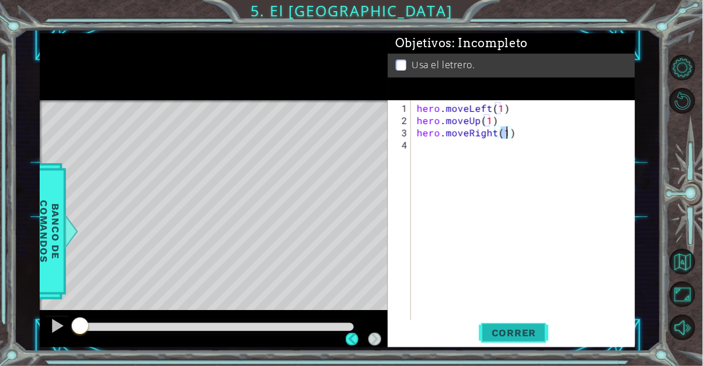
click at [523, 338] on span "Correr" at bounding box center [514, 333] width 68 height 12
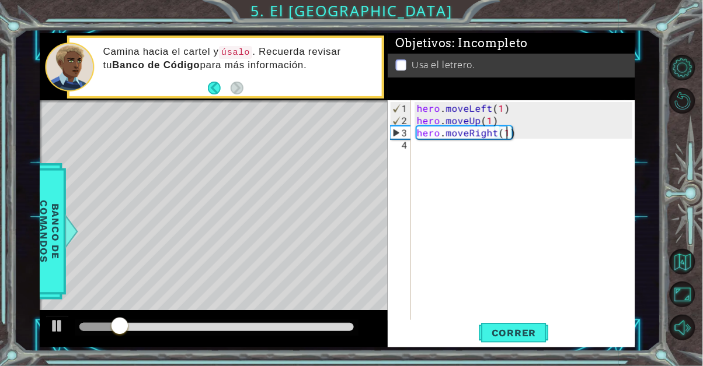
click at [513, 121] on div "hero . moveLeft ( 1 ) hero . moveUp ( 1 ) hero . moveRight ( 1 )" at bounding box center [526, 230] width 224 height 257
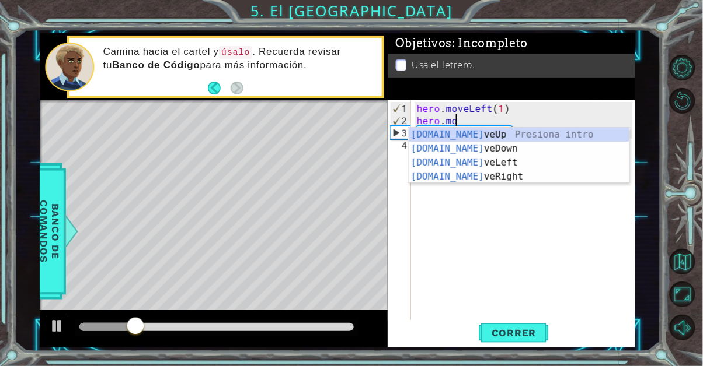
scroll to position [0, 1]
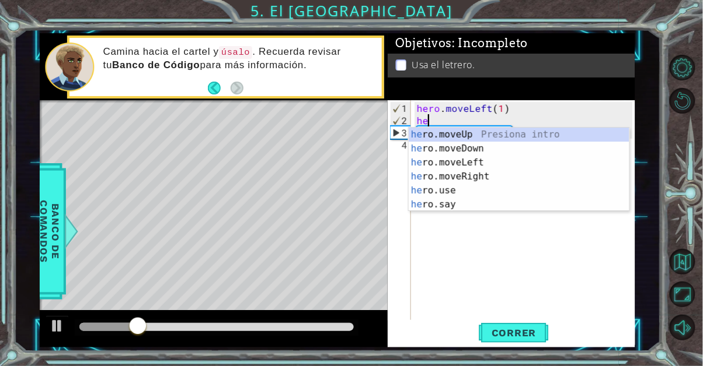
type textarea "h"
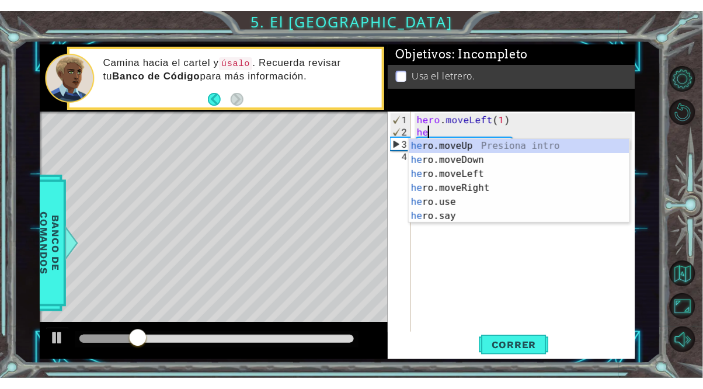
scroll to position [0, 0]
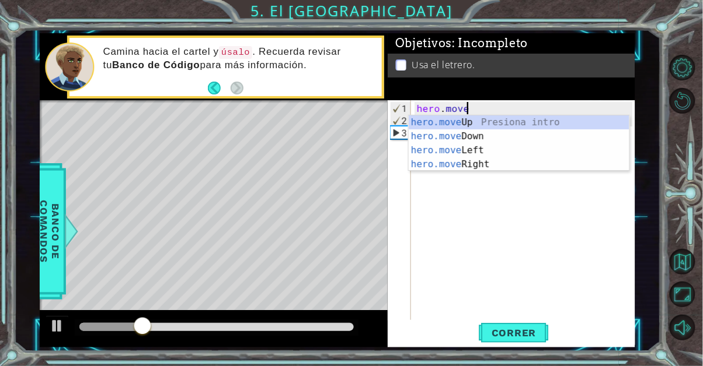
type textarea "hero.m"
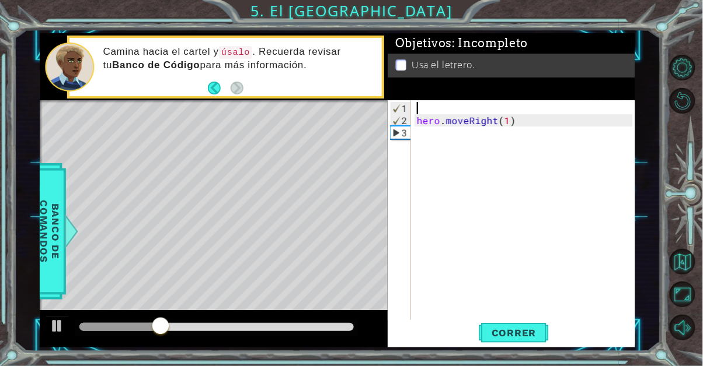
click at [421, 138] on div "hero . moveRight ( 1 )" at bounding box center [526, 224] width 224 height 245
type textarea "hero.moveRight(1)"
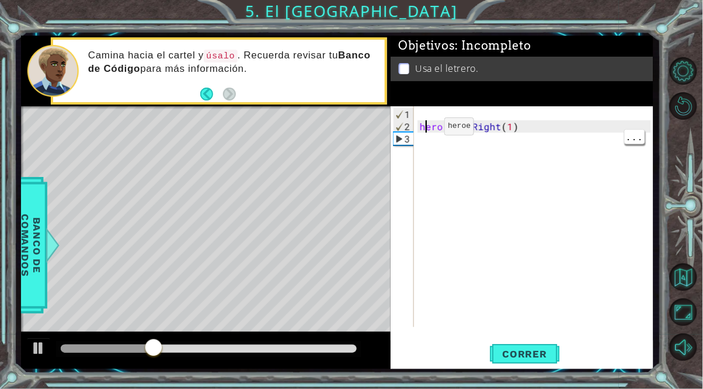
click at [420, 125] on div "hero . moveRight ( 1 )" at bounding box center [536, 230] width 239 height 245
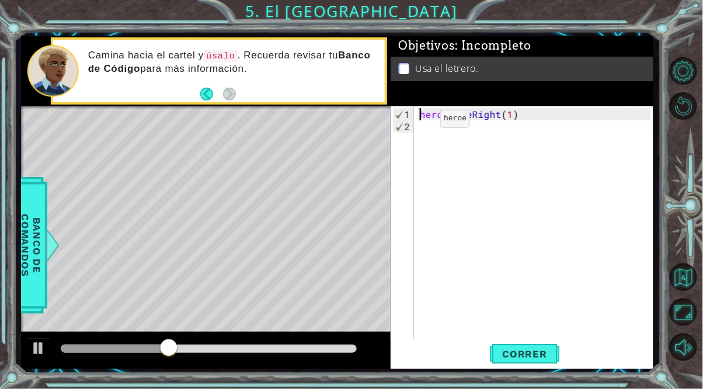
click at [431, 131] on div "hero . moveRight ( 1 )" at bounding box center [536, 236] width 239 height 257
click at [532, 277] on div "hero . moveRight ( 1 )" at bounding box center [536, 236] width 239 height 257
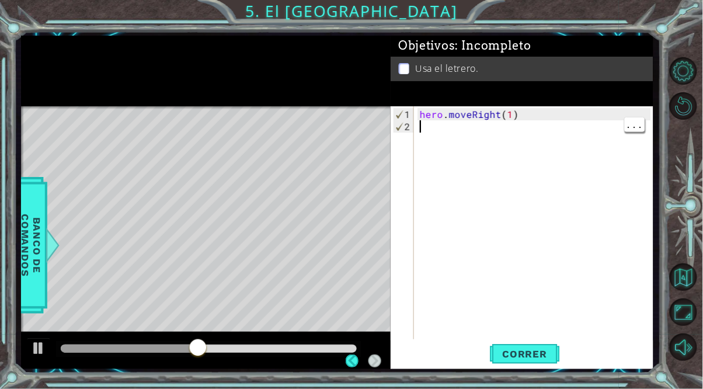
scroll to position [72, 0]
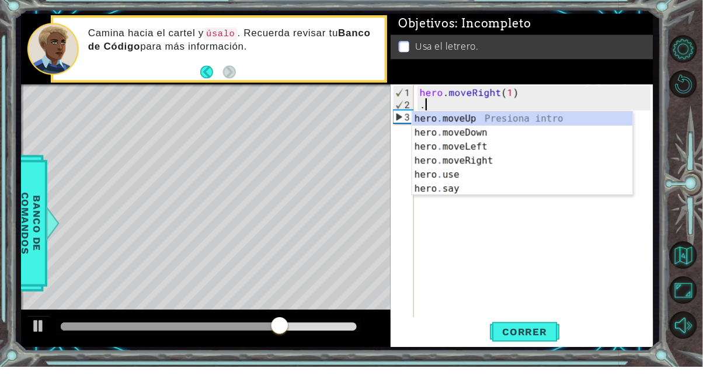
click at [528, 143] on div "hero . moveUp Presiona intro hero . moveDown Presiona intro hero . moveLeft Pre…" at bounding box center [522, 190] width 221 height 112
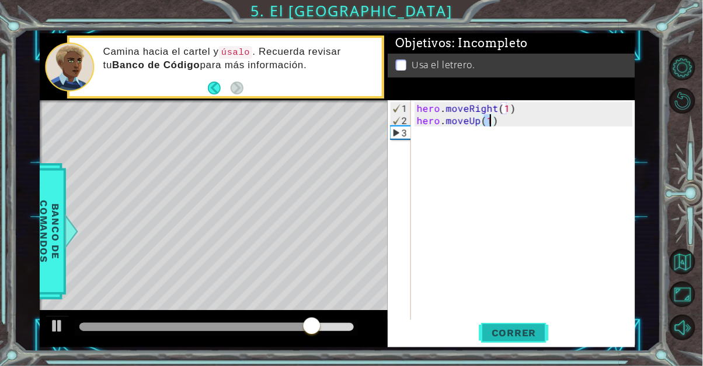
type textarea "hero.moveUp(1)"
click at [537, 331] on span "Correr" at bounding box center [514, 333] width 68 height 12
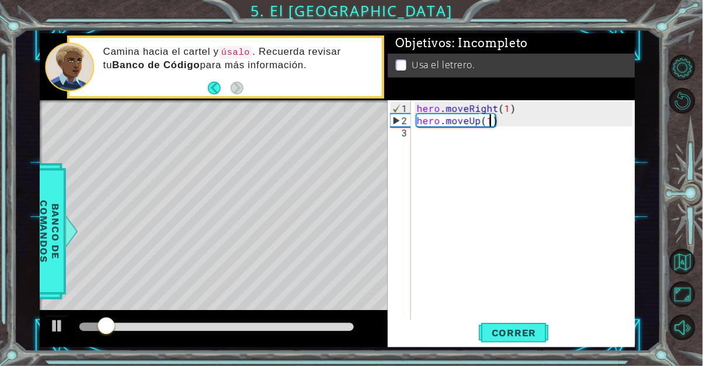
click at [443, 139] on div "hero . moveRight ( 1 ) hero . moveUp ( 1 )" at bounding box center [526, 230] width 224 height 257
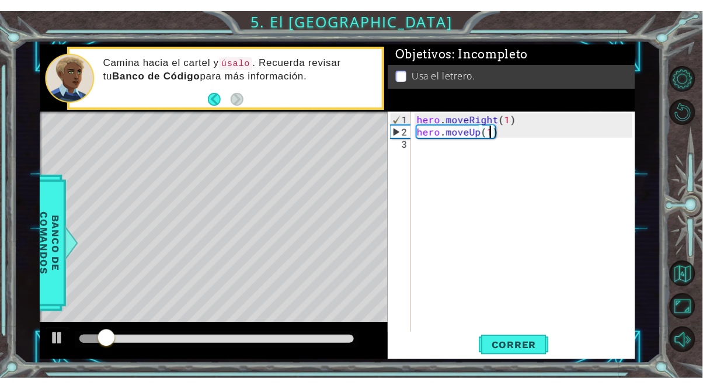
scroll to position [0, 0]
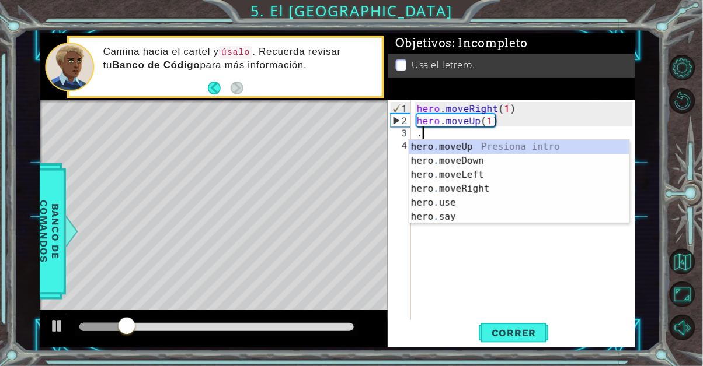
click at [495, 173] on div "hero . moveUp Presiona intro hero . moveDown Presiona intro hero . moveLeft Pre…" at bounding box center [518, 196] width 221 height 112
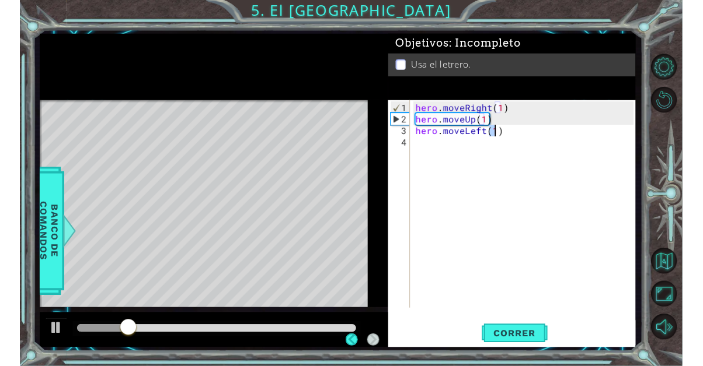
scroll to position [0, 5]
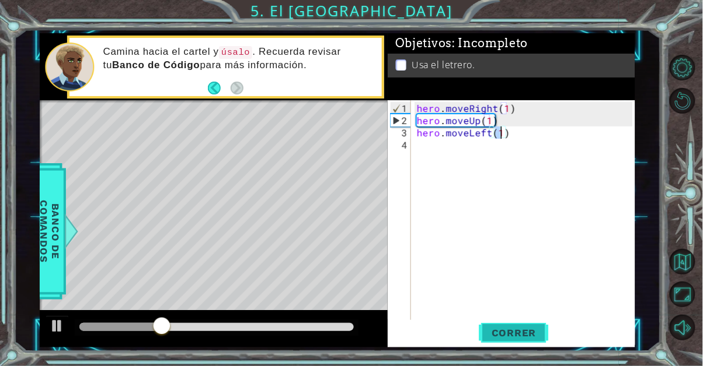
type textarea "hero.moveLeft(1)"
click at [529, 336] on span "Correr" at bounding box center [514, 333] width 68 height 12
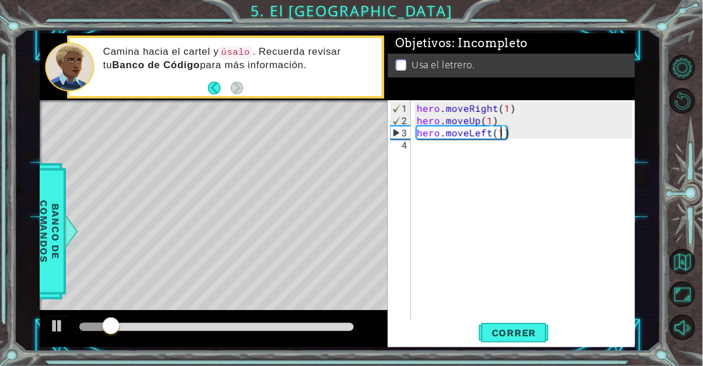
click at [446, 160] on div "hero . moveRight ( 1 ) hero . moveUp ( 1 ) hero . moveLeft ( 1 )" at bounding box center [526, 224] width 224 height 245
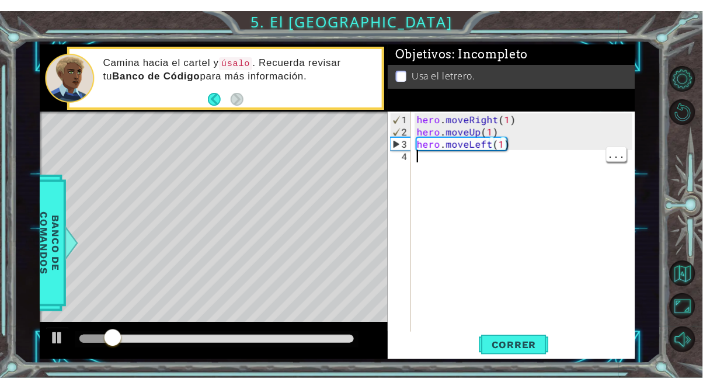
scroll to position [0, 0]
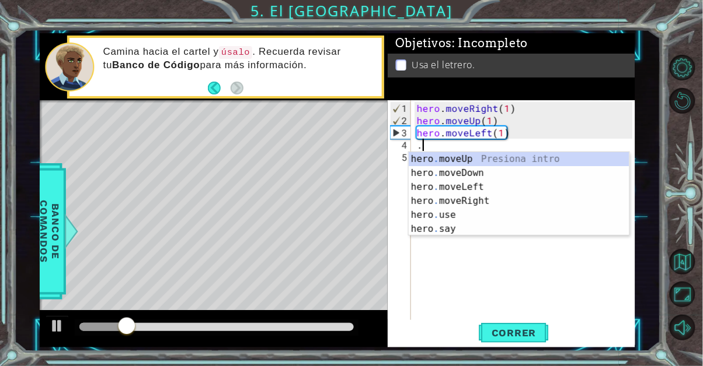
click at [488, 178] on div "hero . moveUp Presiona intro hero . moveDown Presiona intro hero . moveLeft Pre…" at bounding box center [518, 208] width 221 height 112
type textarea "hero.moveDown(1)"
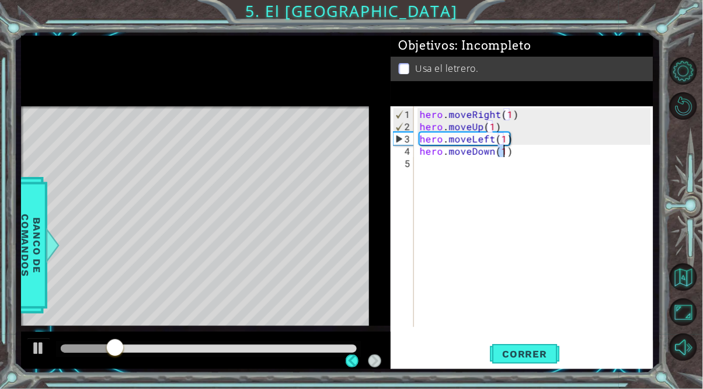
scroll to position [0, 5]
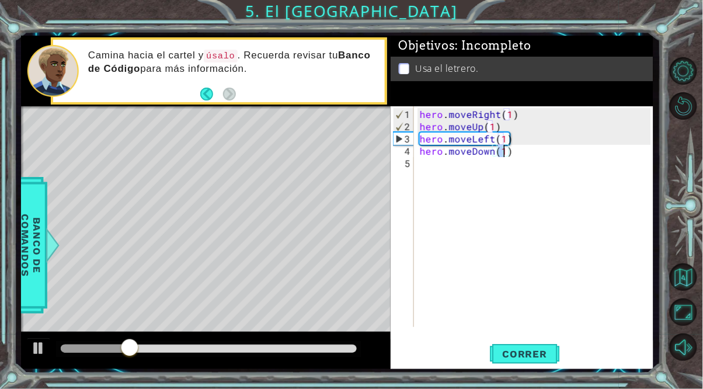
click at [436, 165] on div "hero . moveRight ( 1 ) hero . moveUp ( 1 ) hero . moveLeft ( 1 ) hero . moveDow…" at bounding box center [536, 230] width 239 height 245
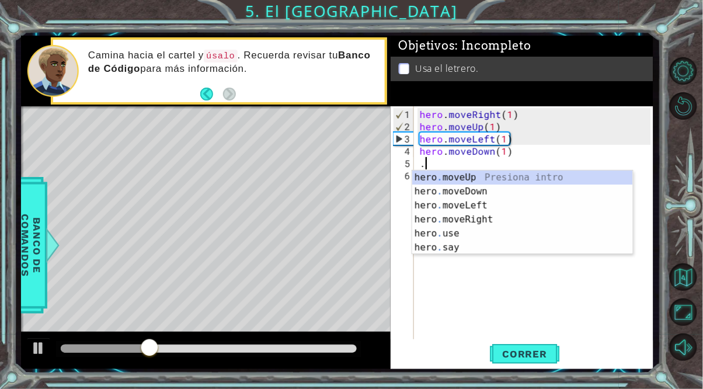
click at [507, 224] on div "hero . moveUp Presiona intro hero . moveDown Presiona intro hero . moveLeft Pre…" at bounding box center [522, 226] width 221 height 112
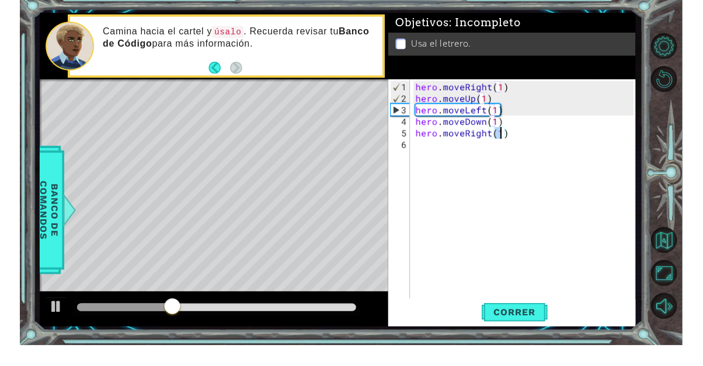
scroll to position [72, 0]
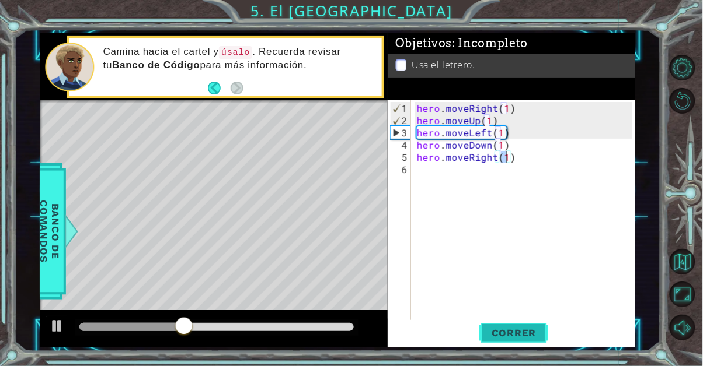
click at [518, 333] on span "Correr" at bounding box center [514, 333] width 68 height 12
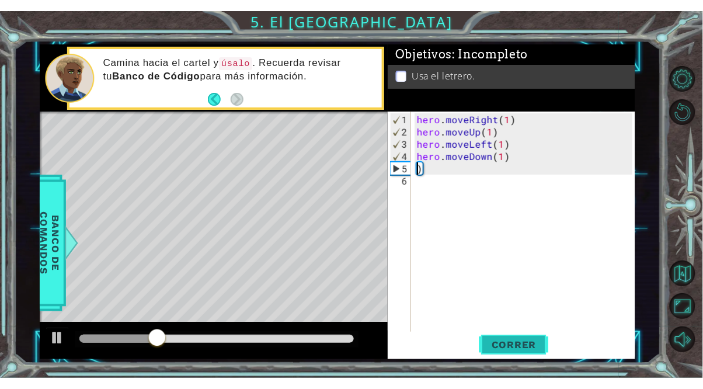
scroll to position [0, 0]
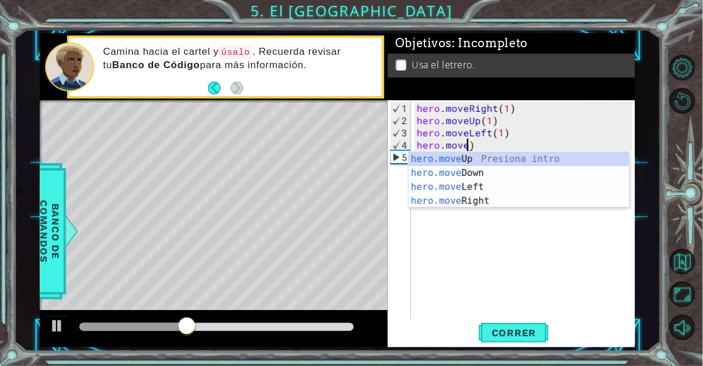
click at [519, 159] on div "hero.move Up Presiona intro hero.move Down Presiona intro hero.move Left Presio…" at bounding box center [518, 194] width 221 height 84
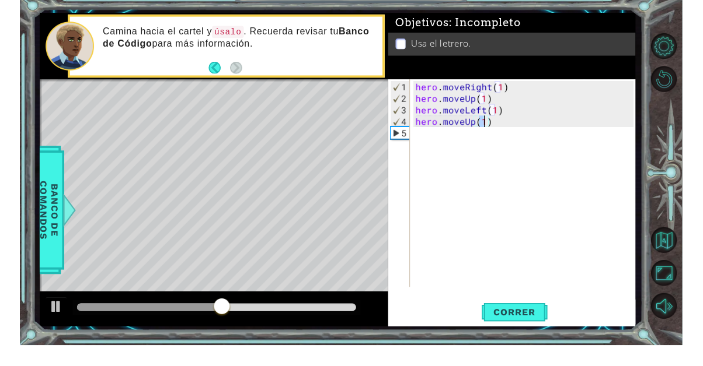
scroll to position [72, 0]
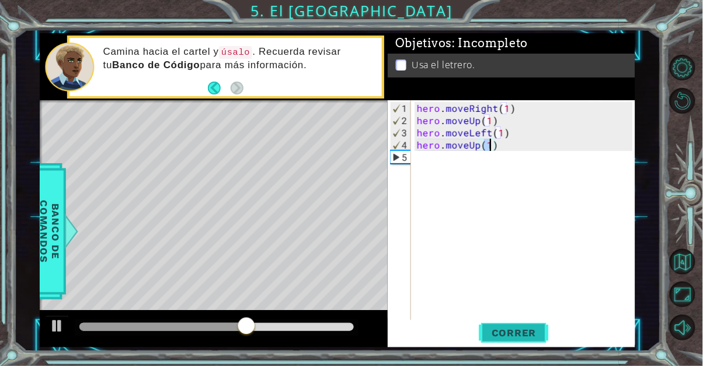
type textarea "hero.moveUp(1)"
click at [526, 329] on span "Correr" at bounding box center [514, 333] width 68 height 12
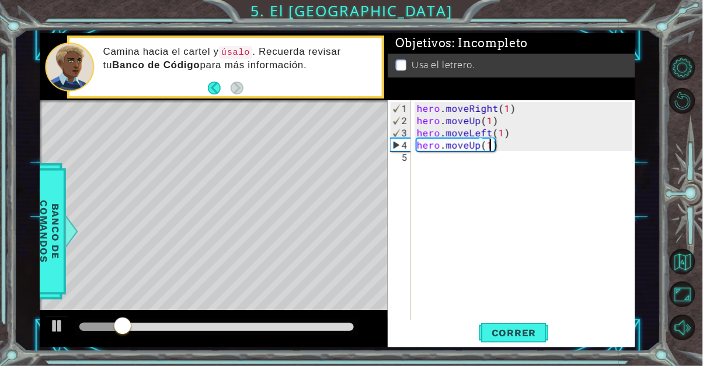
click at [432, 159] on div "hero . moveRight ( 1 ) hero . moveUp ( 1 ) hero . moveLeft ( 1 ) hero . moveUp …" at bounding box center [526, 224] width 224 height 245
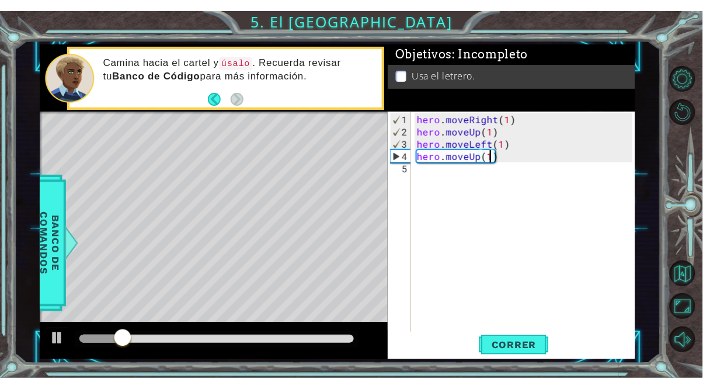
scroll to position [0, 0]
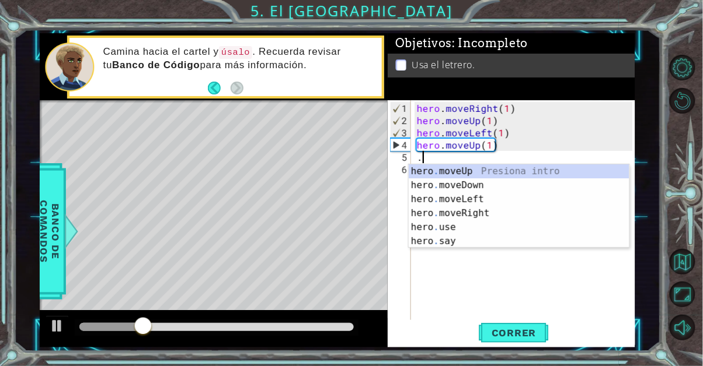
click at [506, 224] on div "hero . moveUp Presiona intro hero . moveDown Presiona intro hero . moveLeft Pre…" at bounding box center [518, 221] width 221 height 112
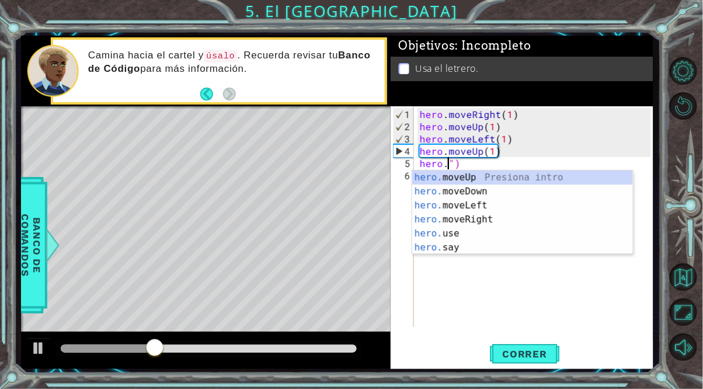
scroll to position [0, 2]
click at [501, 166] on div "hero . moveRight ( 1 ) hero . moveUp ( 1 ) hero . moveLeft ( 1 ) hero . moveUp …" at bounding box center [536, 230] width 239 height 245
click at [505, 224] on div "hero. moveUp Presiona intro hero. moveDown Presiona intro hero. moveLeft Presio…" at bounding box center [522, 226] width 221 height 112
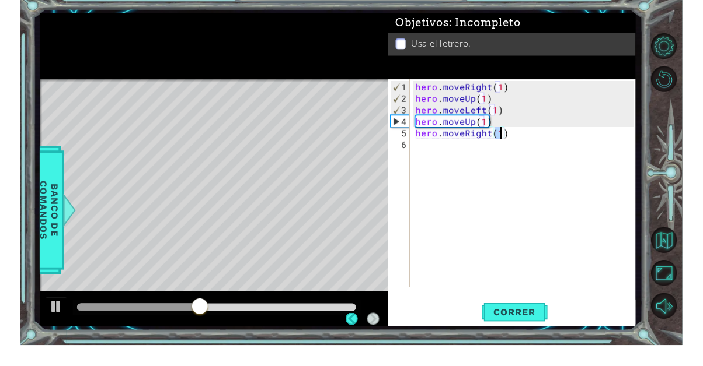
scroll to position [72, 0]
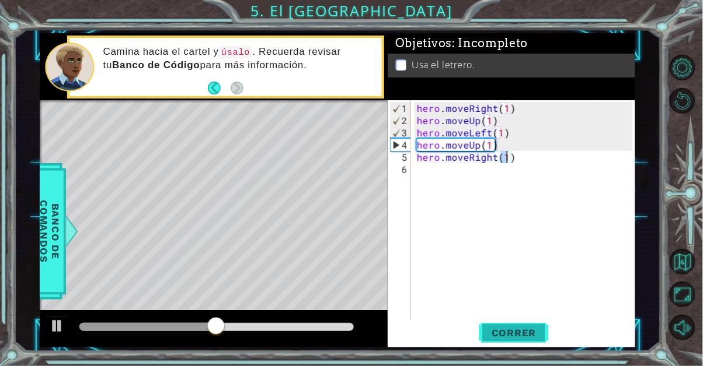
type textarea "hero.moveRight(1)"
click at [522, 331] on span "Correr" at bounding box center [514, 333] width 68 height 12
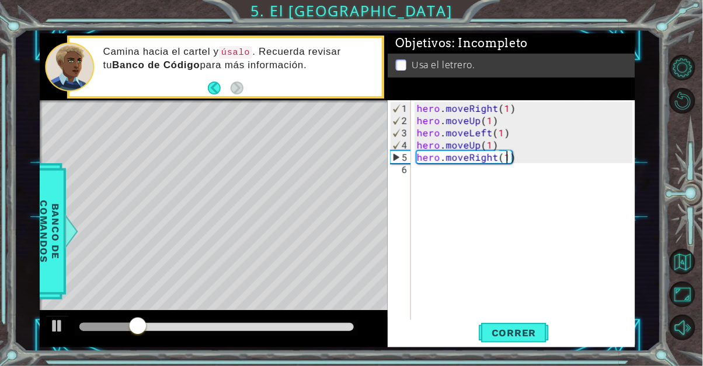
click at [443, 179] on div "hero . moveRight ( 1 ) hero . moveUp ( 1 ) hero . moveLeft ( 1 ) hero . moveUp …" at bounding box center [526, 224] width 224 height 245
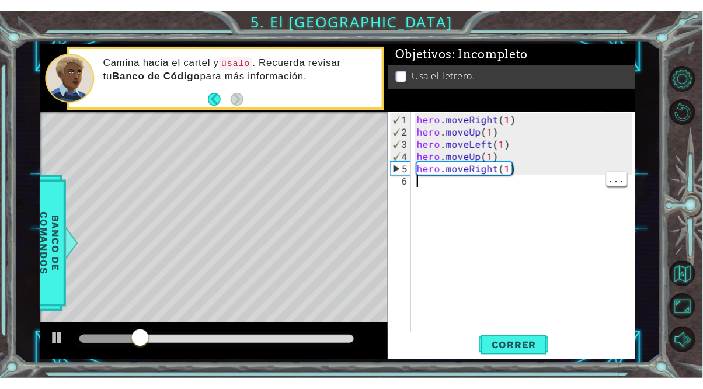
scroll to position [0, 0]
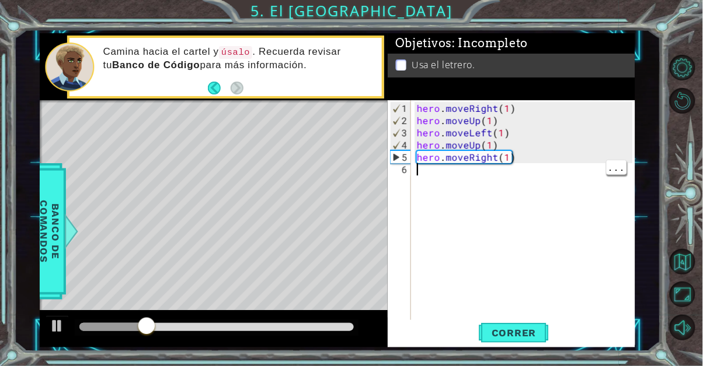
type textarea "."
click at [499, 165] on div "hero . moveRight ( 1 ) hero . moveUp ( 1 ) hero . moveLeft ( 1 ) hero . moveUp …" at bounding box center [526, 224] width 224 height 245
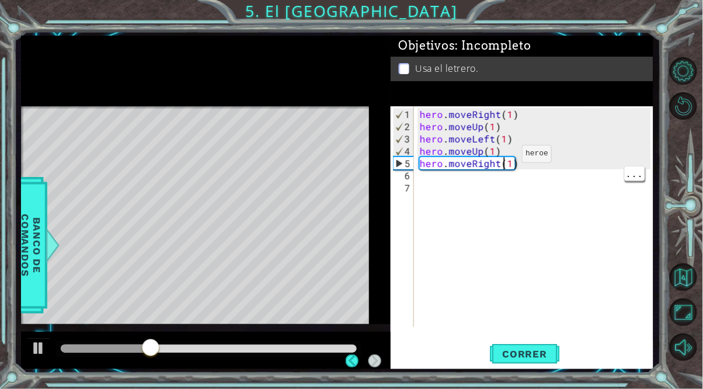
scroll to position [0, 5]
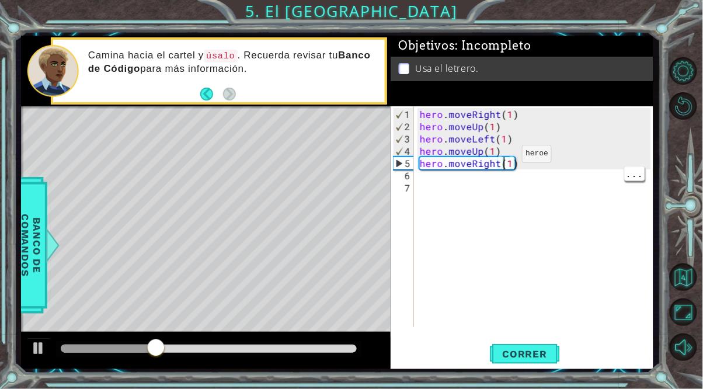
click at [512, 167] on div "hero . moveRight ( 1 ) hero . moveUp ( 1 ) hero . moveLeft ( 1 ) hero . moveUp …" at bounding box center [536, 230] width 239 height 245
type textarea "hero.moveRight(2)"
click at [437, 181] on div "hero . moveRight ( 1 ) hero . moveUp ( 1 ) hero . moveLeft ( 1 ) hero . moveUp …" at bounding box center [536, 230] width 239 height 245
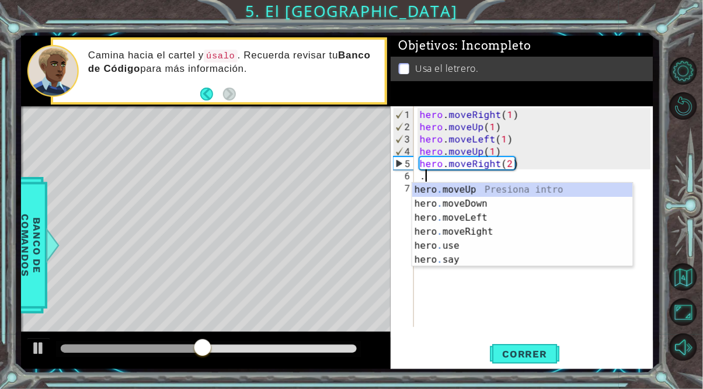
click at [481, 211] on div "hero . moveUp Presiona intro hero . moveDown Presiona intro hero . moveLeft Pre…" at bounding box center [522, 239] width 221 height 112
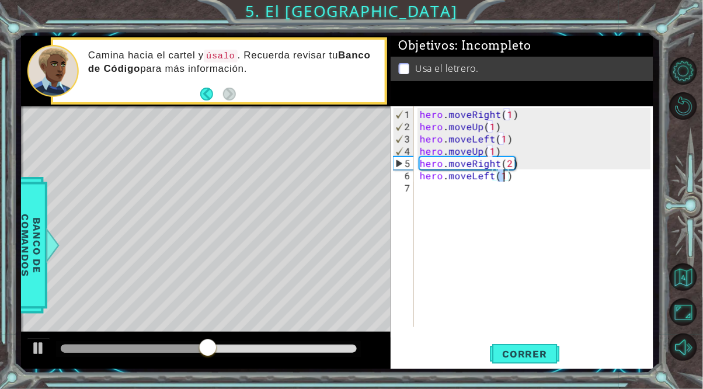
scroll to position [72, 0]
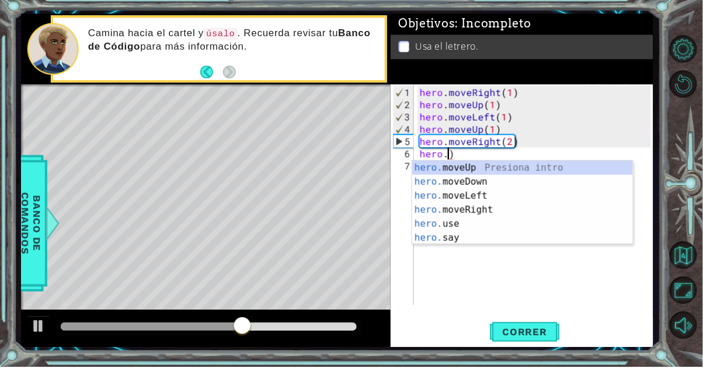
click at [501, 206] on div "hero. moveUp Presiona intro hero. moveDown Presiona intro hero. moveLeft Presio…" at bounding box center [522, 239] width 221 height 112
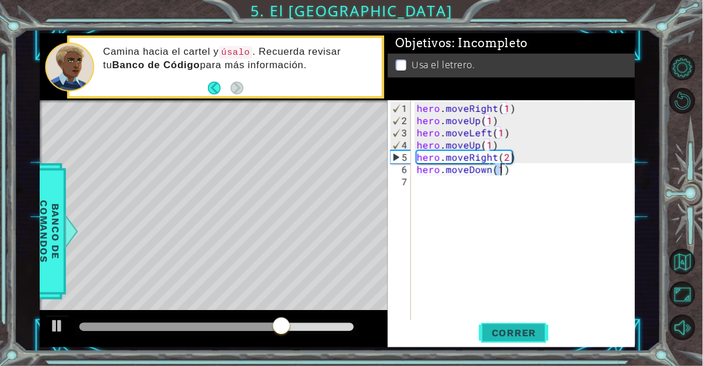
type textarea "hero.moveDown(1)"
click at [526, 329] on span "Correr" at bounding box center [514, 333] width 68 height 12
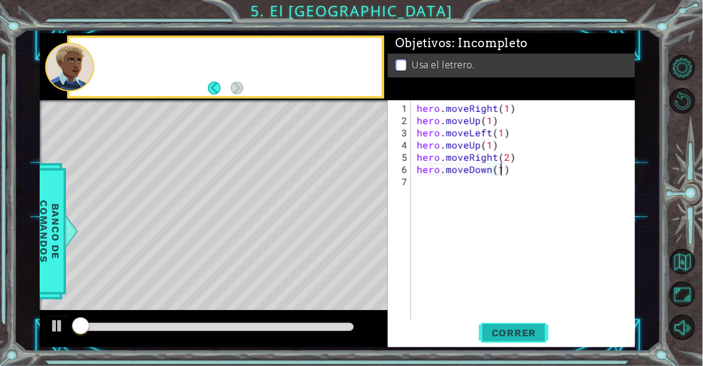
scroll to position [0, 0]
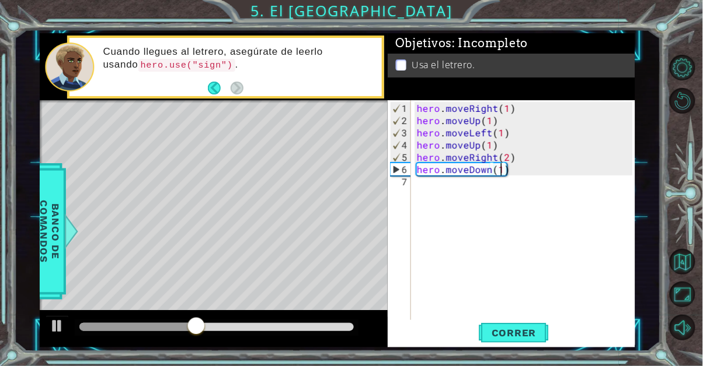
click at [429, 190] on div "hero . moveRight ( 1 ) hero . moveUp ( 1 ) hero . moveLeft ( 1 ) hero . moveUp …" at bounding box center [526, 224] width 224 height 245
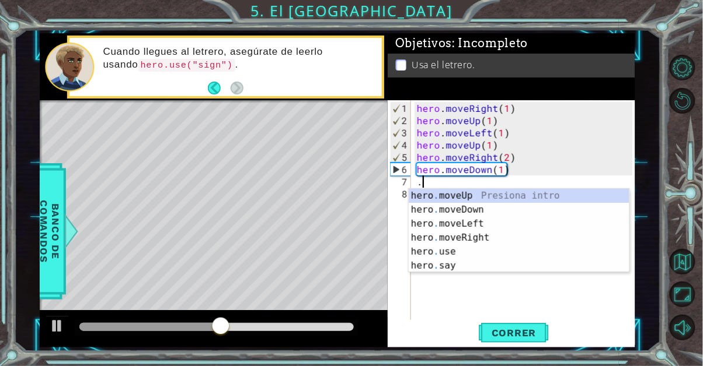
click at [493, 257] on div "hero . moveUp Presiona intro hero . moveDown Presiona intro hero . moveLeft Pre…" at bounding box center [518, 245] width 221 height 112
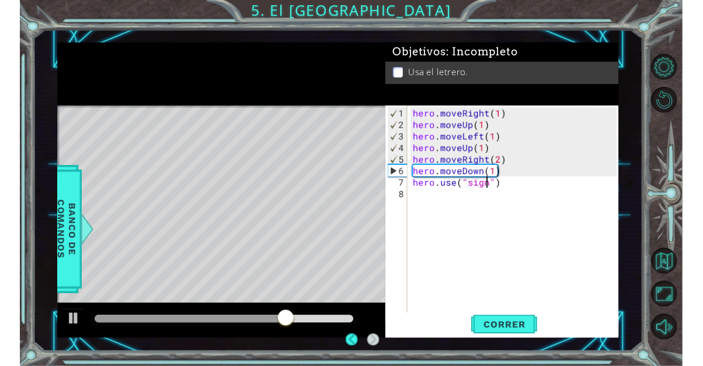
scroll to position [72, 0]
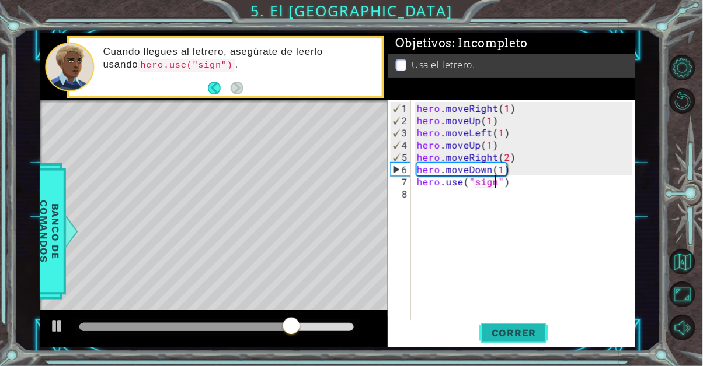
click at [529, 323] on button "Correr" at bounding box center [514, 332] width 70 height 25
type textarea "hero.use("sign")"
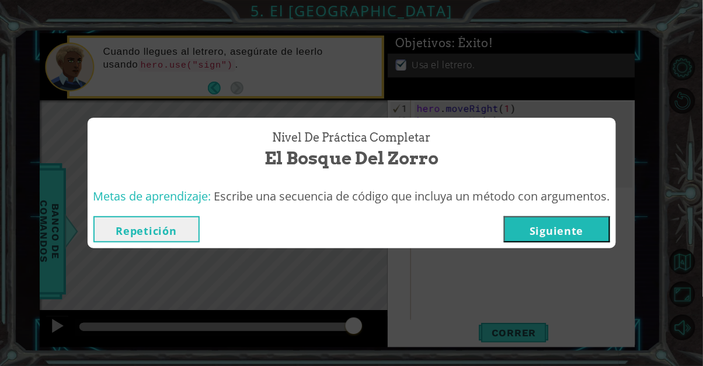
click at [583, 236] on button "Siguiente" at bounding box center [557, 230] width 106 height 26
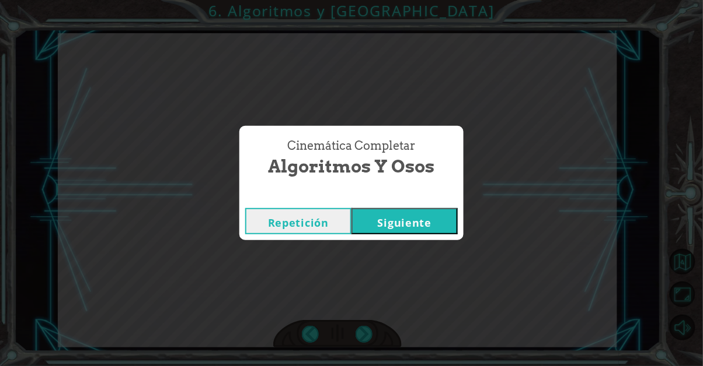
click at [410, 223] on button "Siguiente" at bounding box center [404, 221] width 106 height 26
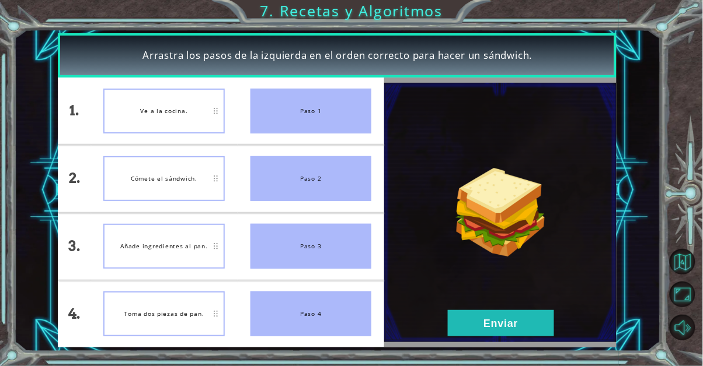
scroll to position [72, 0]
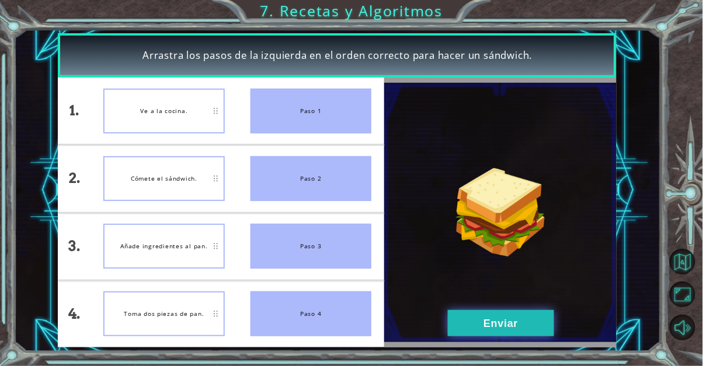
click at [495, 317] on button "Enviar" at bounding box center [501, 323] width 106 height 26
click at [517, 323] on button "Enviar" at bounding box center [501, 323] width 106 height 26
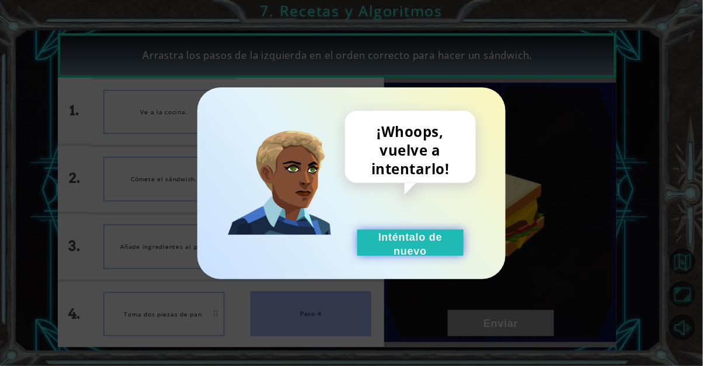
click at [438, 242] on button "Inténtalo de nuevo" at bounding box center [410, 243] width 106 height 26
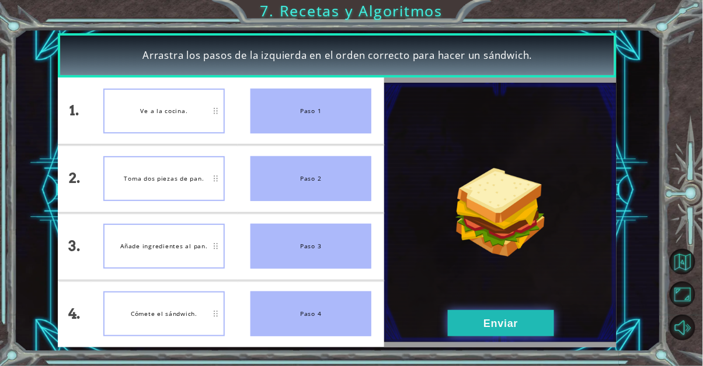
click at [515, 329] on button "Enviar" at bounding box center [501, 323] width 106 height 26
click at [509, 319] on button "Enviar" at bounding box center [501, 323] width 106 height 26
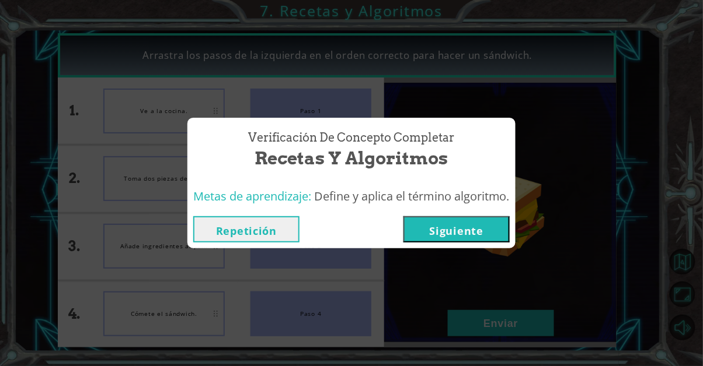
click at [509, 323] on div "Verificación de Concepto Completar Recetas y Algoritmos Metas de aprendizaje: D…" at bounding box center [351, 183] width 703 height 366
click at [502, 224] on button "Siguiente" at bounding box center [456, 230] width 106 height 26
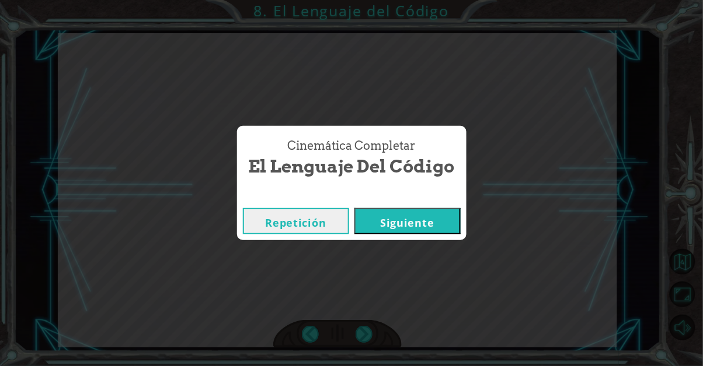
click at [411, 221] on button "Siguiente" at bounding box center [407, 221] width 106 height 26
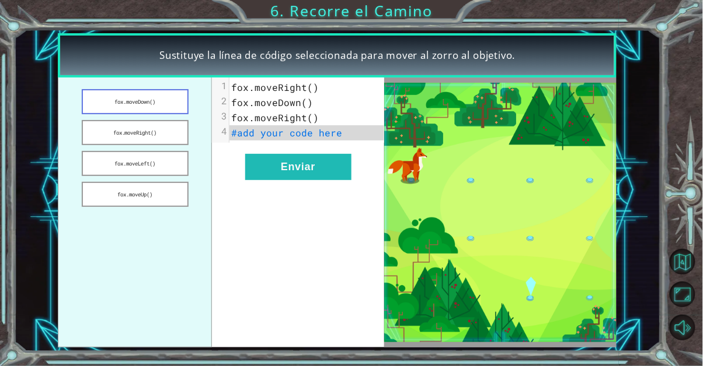
click at [172, 103] on button "fox.moveDown()" at bounding box center [135, 101] width 107 height 25
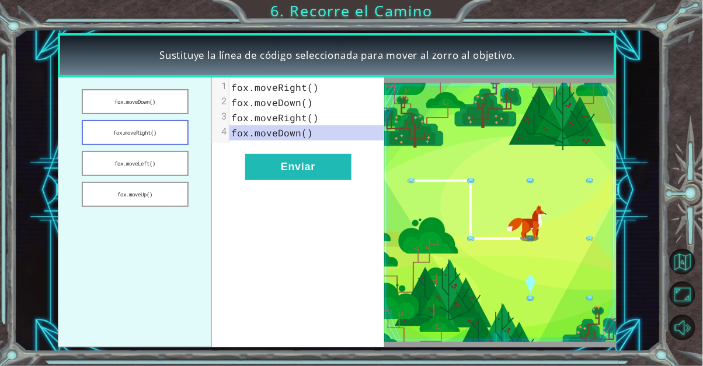
click at [176, 138] on button "fox.moveRight()" at bounding box center [135, 132] width 107 height 25
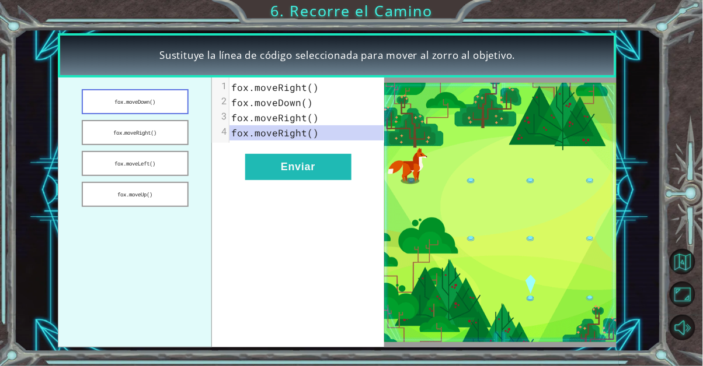
click at [179, 103] on button "fox.moveDown()" at bounding box center [135, 101] width 107 height 25
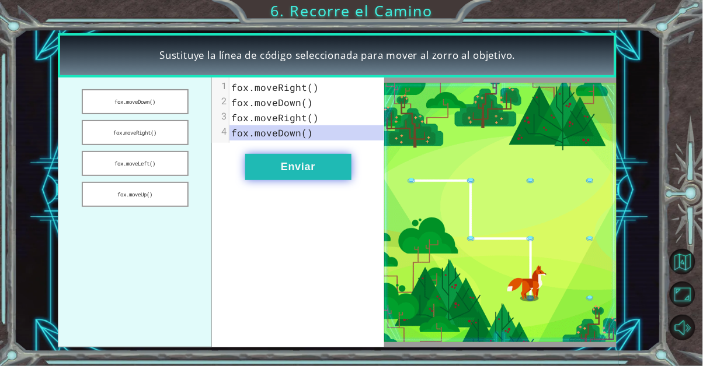
click at [270, 174] on button "Enviar" at bounding box center [298, 167] width 106 height 26
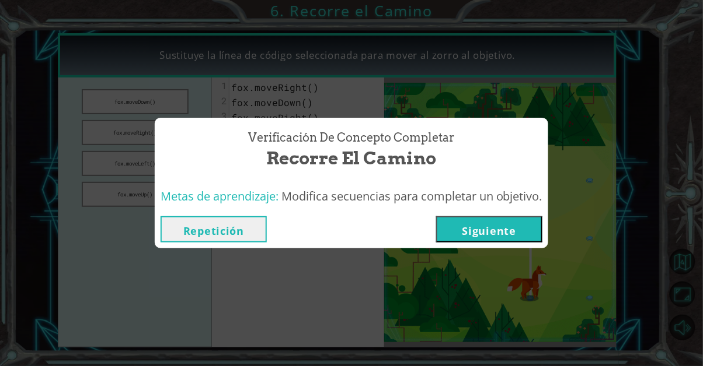
click at [528, 238] on button "Siguiente" at bounding box center [489, 230] width 106 height 26
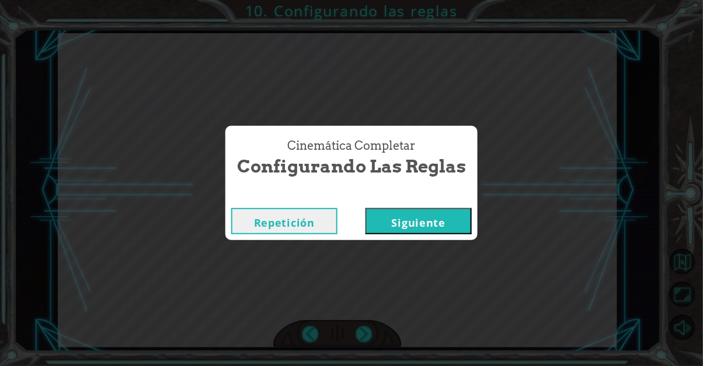
click at [398, 215] on button "Siguiente" at bounding box center [418, 221] width 106 height 26
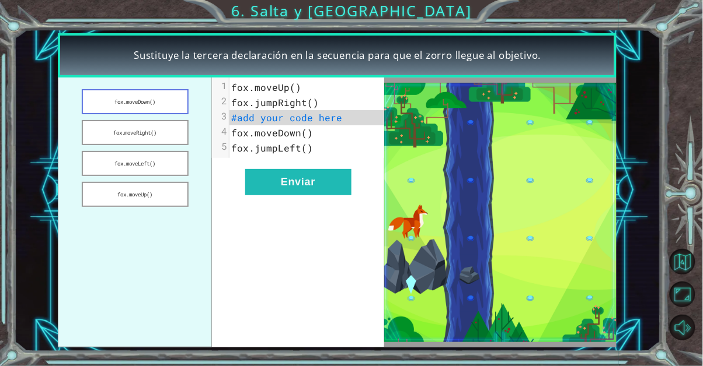
click at [177, 100] on button "fox.moveDown()" at bounding box center [135, 101] width 107 height 25
click at [166, 103] on button "fox.moveDown()" at bounding box center [135, 101] width 107 height 25
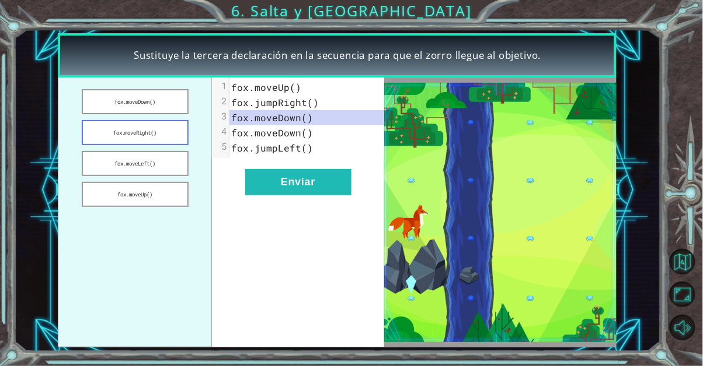
click at [167, 137] on button "fox.moveRight()" at bounding box center [135, 132] width 107 height 25
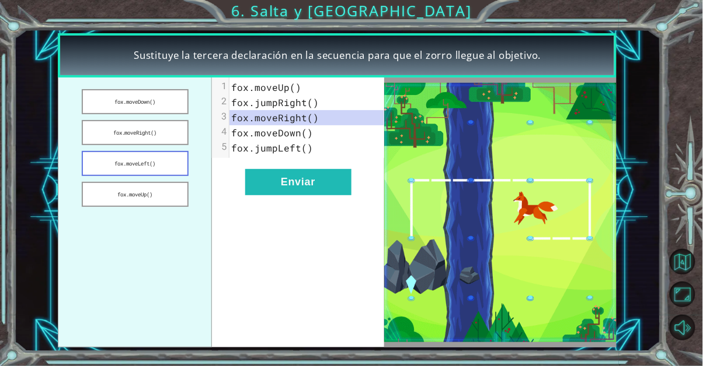
click at [160, 168] on button "fox.moveLeft()" at bounding box center [135, 163] width 107 height 25
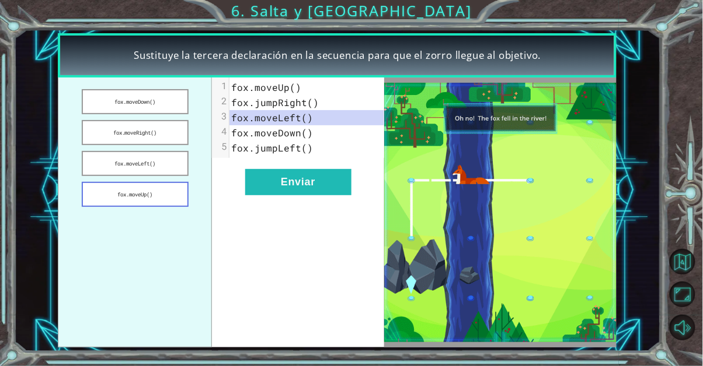
click at [140, 207] on button "fox.moveUp()" at bounding box center [135, 194] width 107 height 25
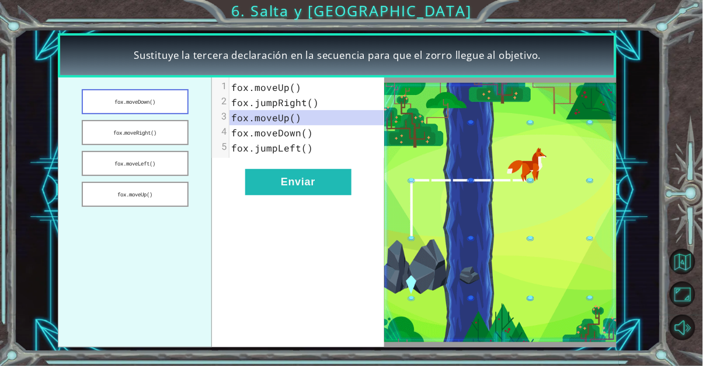
click at [179, 101] on button "fox.moveDown()" at bounding box center [135, 101] width 107 height 25
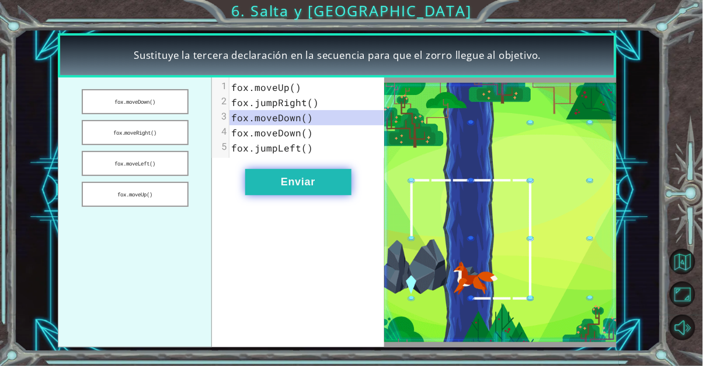
click at [319, 188] on button "Enviar" at bounding box center [298, 182] width 106 height 26
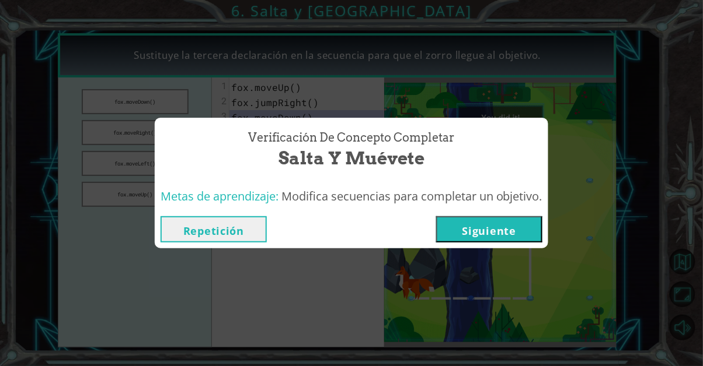
scroll to position [31, 0]
click at [542, 231] on button "Siguiente" at bounding box center [489, 230] width 106 height 26
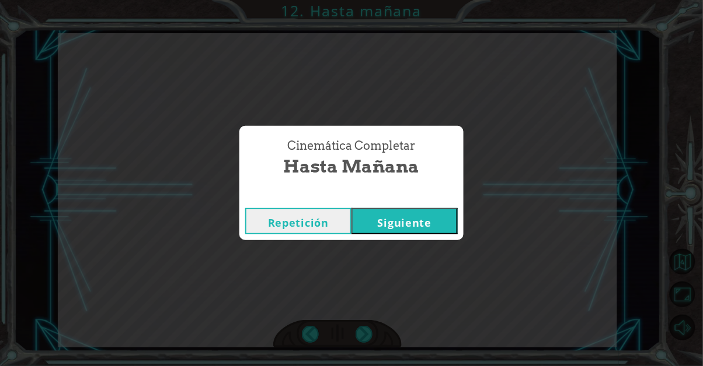
click at [429, 224] on button "Siguiente" at bounding box center [404, 221] width 106 height 26
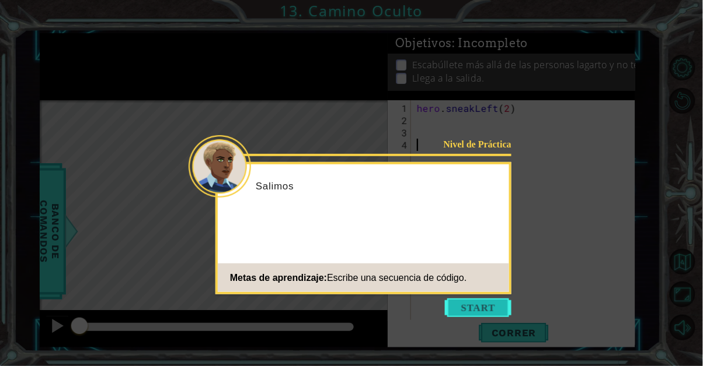
click at [477, 310] on button "Start" at bounding box center [478, 308] width 67 height 19
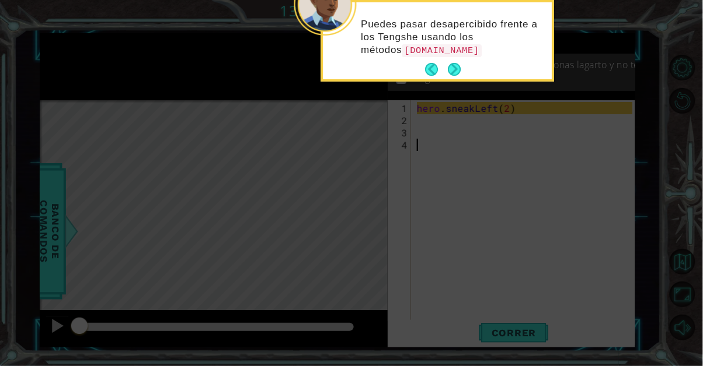
click at [462, 70] on div "Puedes pasar desapercibido frente a los Tengshe usando los métodos [DOMAIN_NAME]" at bounding box center [437, 43] width 229 height 72
click at [456, 77] on button "Next" at bounding box center [454, 69] width 19 height 19
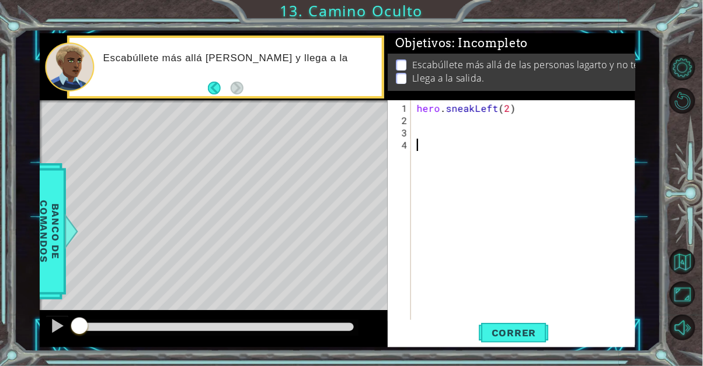
click at [415, 131] on div "hero . sneakLeft ( 2 )" at bounding box center [526, 224] width 224 height 245
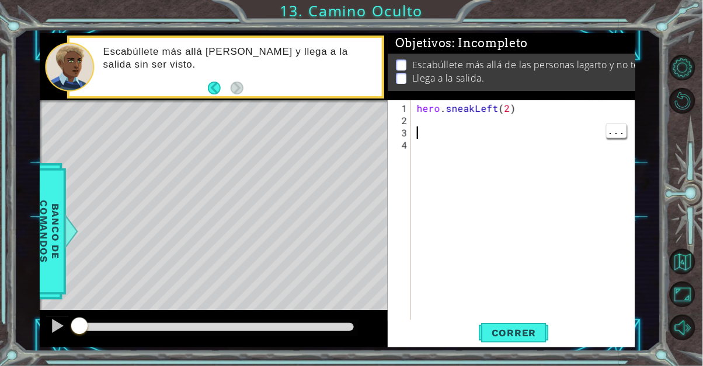
click at [421, 118] on div "hero . sneakLeft ( 2 )" at bounding box center [526, 224] width 224 height 245
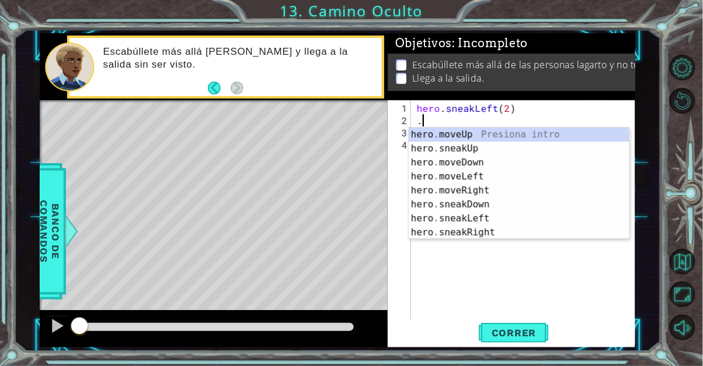
click at [492, 142] on div "hero . moveUp Presiona intro hero . sneakUp Presiona intro hero . moveDown Pres…" at bounding box center [518, 198] width 221 height 140
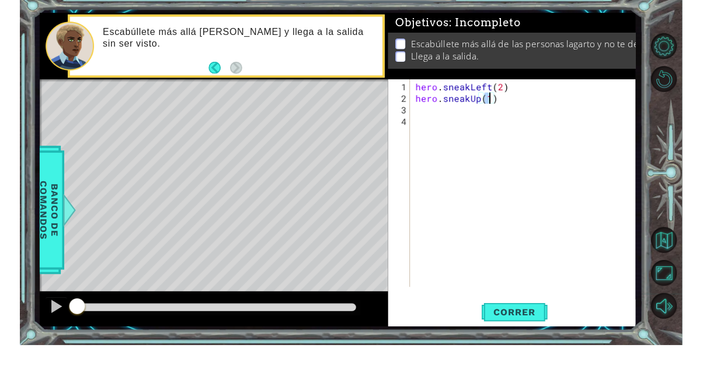
scroll to position [72, 0]
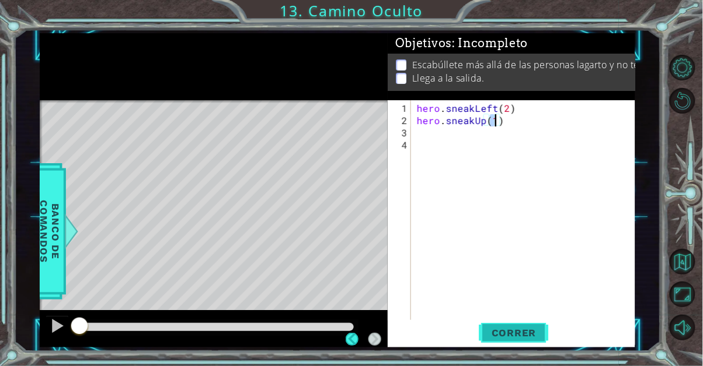
type textarea "hero.sneakUp(1)"
click at [535, 327] on button "Correr" at bounding box center [514, 332] width 70 height 25
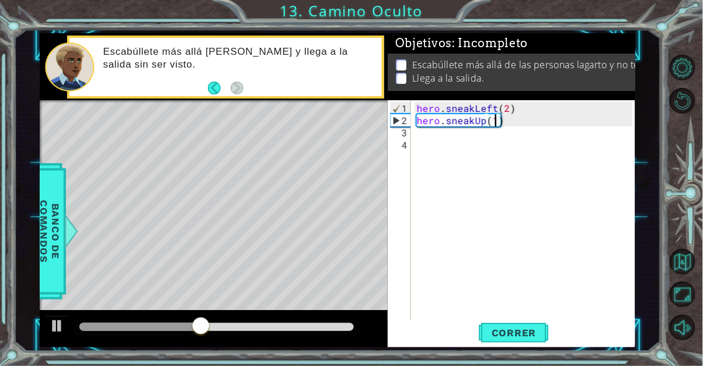
click at [435, 127] on div "hero . sneakLeft ( 2 ) hero . sneakUp ( 1 )" at bounding box center [526, 224] width 224 height 245
click at [493, 125] on div "hero . sneakLeft ( 2 ) hero . sneakUp ( 1 )" at bounding box center [526, 224] width 224 height 245
type textarea "hero.sneakUp(2)"
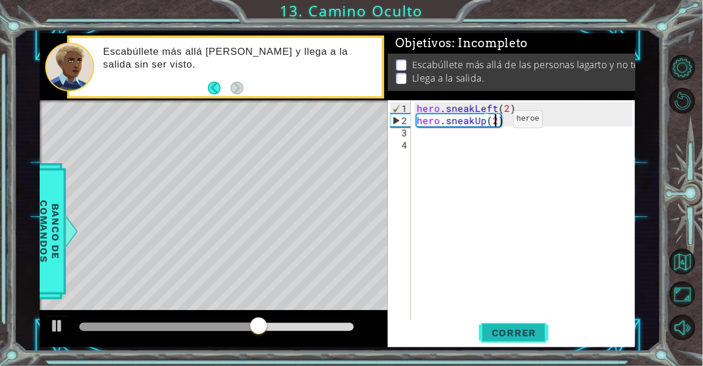
click at [519, 327] on button "Correr" at bounding box center [514, 332] width 70 height 25
click at [438, 145] on div "hero . sneakLeft ( 2 ) hero . sneakUp ( 2 )" at bounding box center [526, 224] width 224 height 245
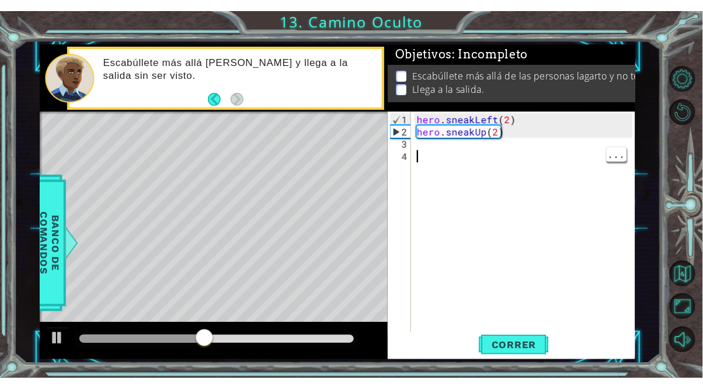
scroll to position [0, 0]
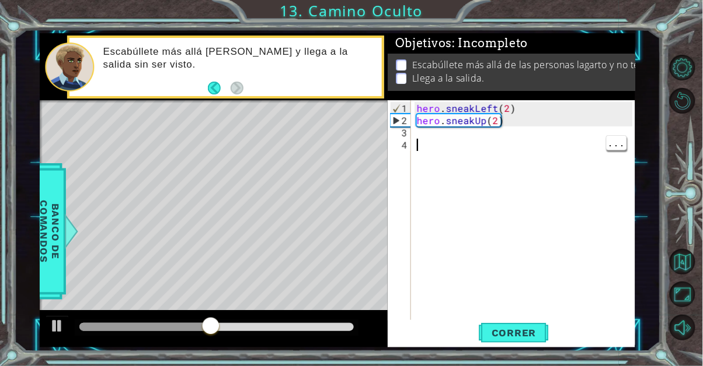
click at [422, 140] on div "hero . sneakLeft ( 2 ) hero . sneakUp ( 2 )" at bounding box center [526, 224] width 224 height 245
click at [432, 131] on div "hero . sneakLeft ( 2 ) hero . sneakUp ( 2 )" at bounding box center [526, 224] width 224 height 245
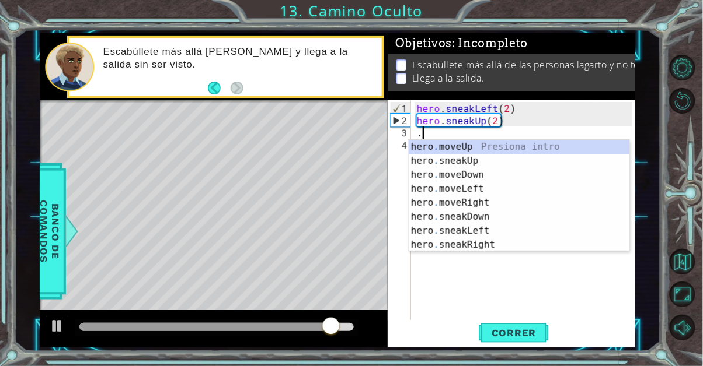
click at [483, 211] on div "hero . moveUp Presiona intro hero . sneakUp Presiona intro hero . moveDown Pres…" at bounding box center [518, 210] width 221 height 140
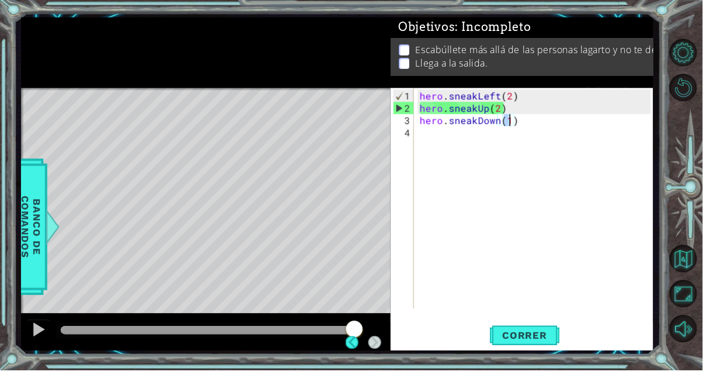
scroll to position [72, 0]
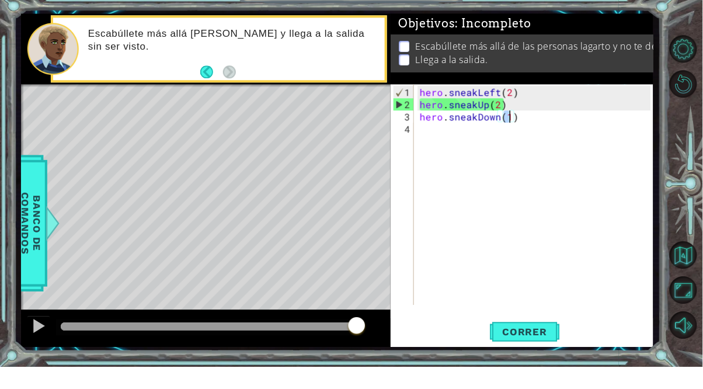
click at [527, 136] on div "hero . sneakLeft ( 2 ) hero . sneakUp ( 2 ) hero . sneakDown ( 1 )" at bounding box center [536, 230] width 239 height 245
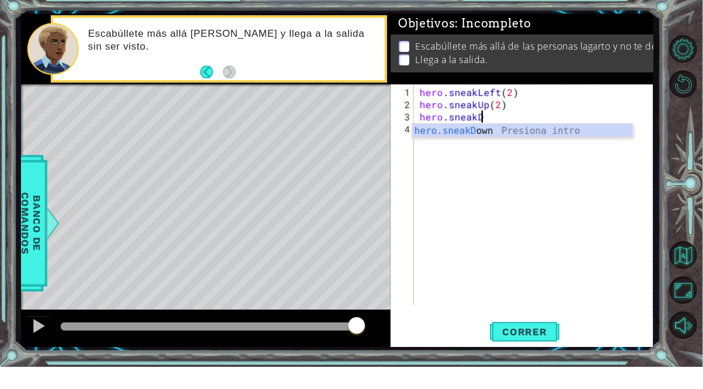
type textarea "hero.sneak"
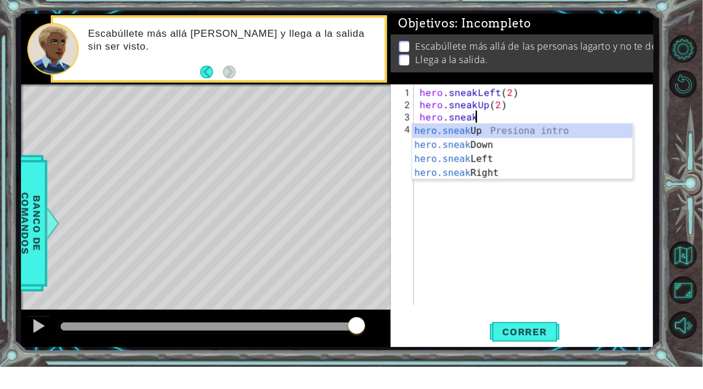
click at [514, 201] on div "hero . sneakLeft ( 2 ) hero . sneakUp ( 2 ) hero . sneak" at bounding box center [536, 230] width 239 height 245
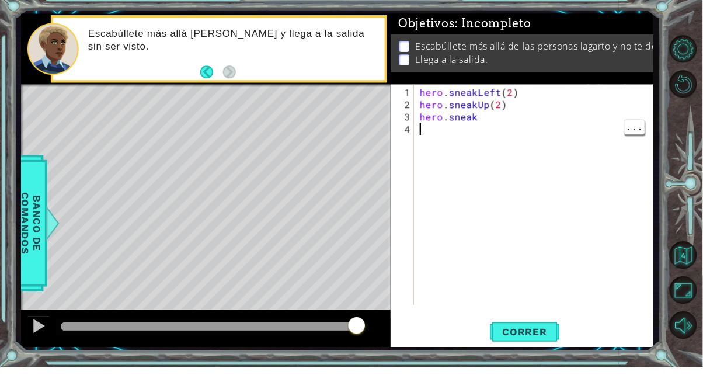
click at [507, 141] on div "hero . sneakLeft ( 2 ) hero . sneakUp ( 2 ) hero . sneak" at bounding box center [536, 230] width 239 height 245
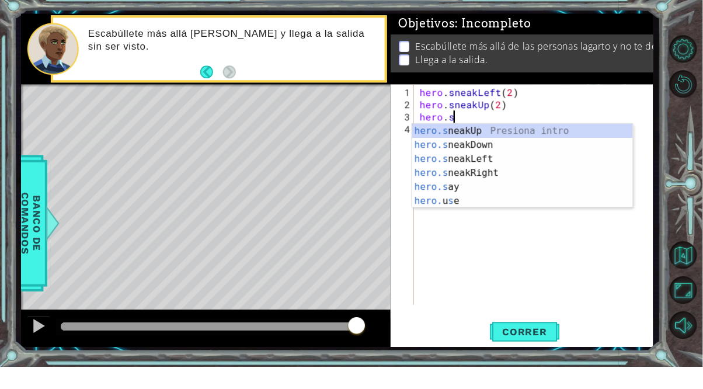
scroll to position [0, 1]
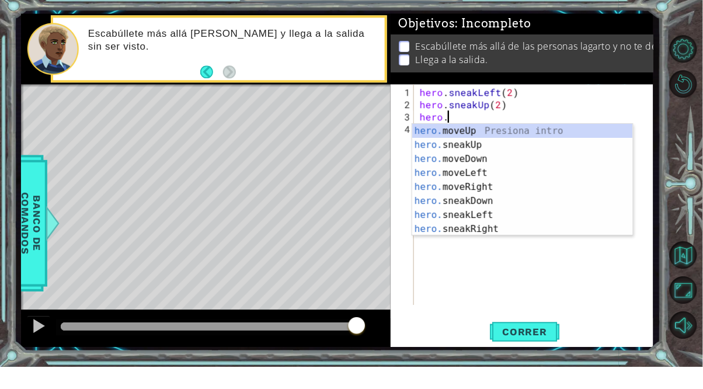
click at [506, 252] on div "hero. moveUp Presiona intro hero. sneakUp Presiona intro hero. moveDown Presion…" at bounding box center [522, 216] width 221 height 140
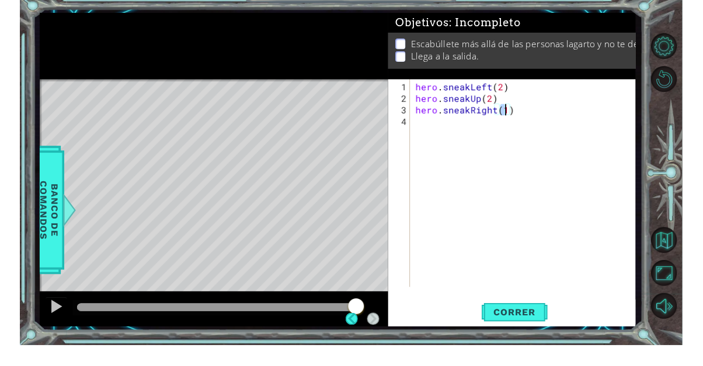
scroll to position [72, 0]
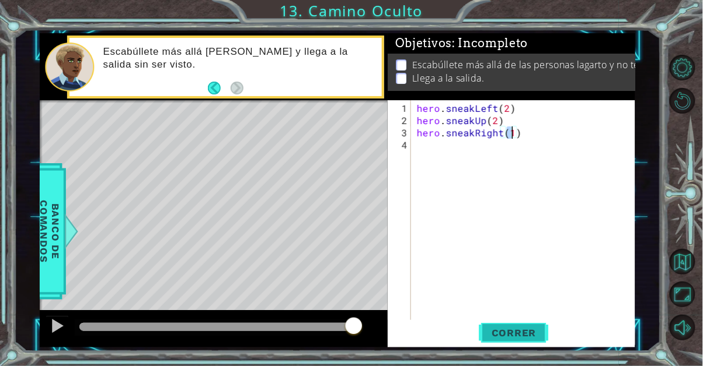
click at [529, 331] on span "Correr" at bounding box center [514, 333] width 68 height 12
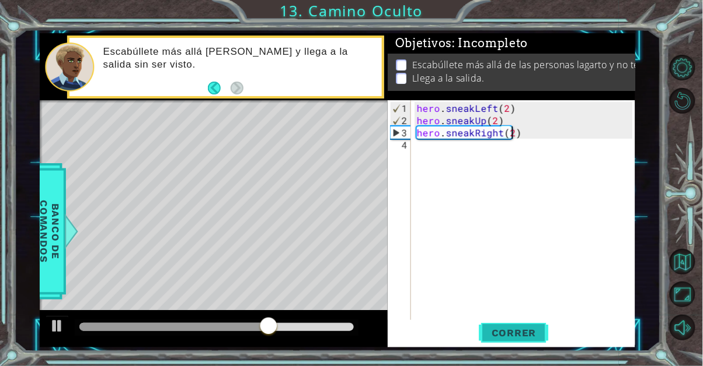
scroll to position [0, 5]
type textarea "hero.sneakRight(2)"
click at [525, 331] on span "Correr" at bounding box center [514, 333] width 68 height 12
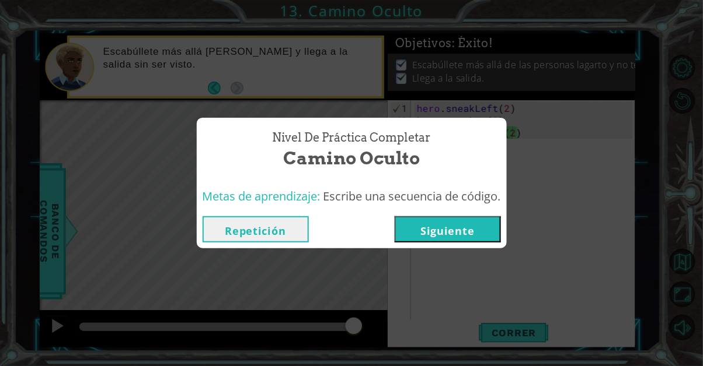
click at [469, 228] on button "Siguiente" at bounding box center [447, 230] width 106 height 26
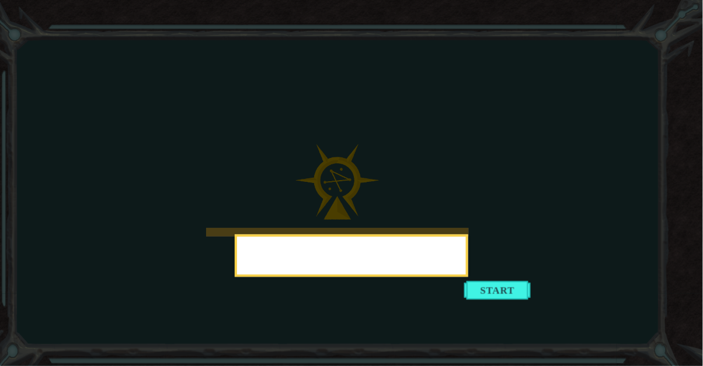
scroll to position [72, 0]
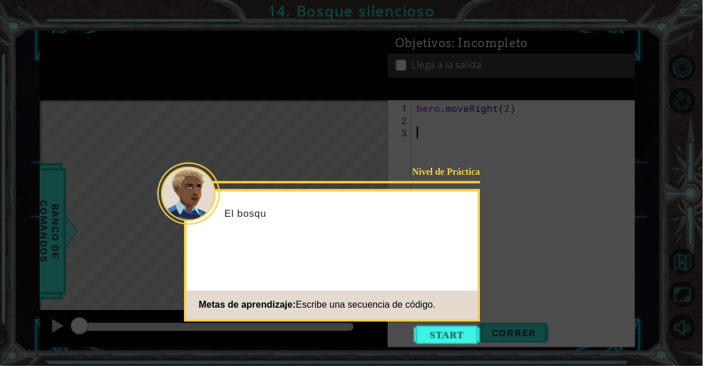
click at [480, 302] on icon at bounding box center [351, 183] width 703 height 366
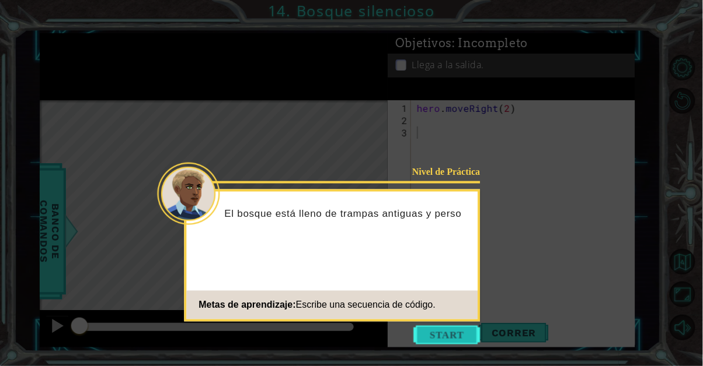
click at [432, 326] on button "Start" at bounding box center [447, 335] width 67 height 19
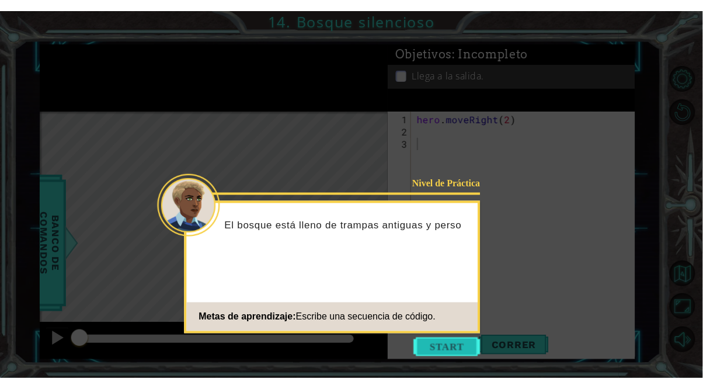
scroll to position [0, 0]
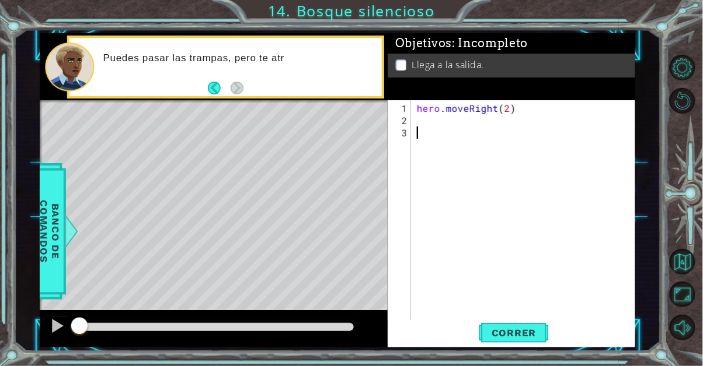
click at [426, 129] on div "hero . moveRight ( 2 )" at bounding box center [526, 224] width 224 height 245
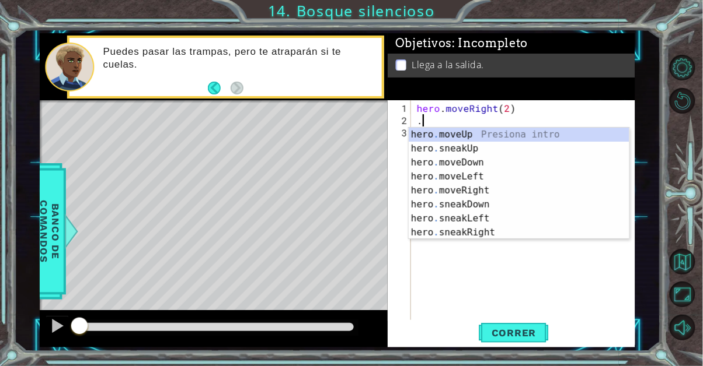
click at [514, 191] on div "hero . moveUp Presiona intro hero . sneakUp Presiona intro hero . moveDown Pres…" at bounding box center [518, 198] width 221 height 140
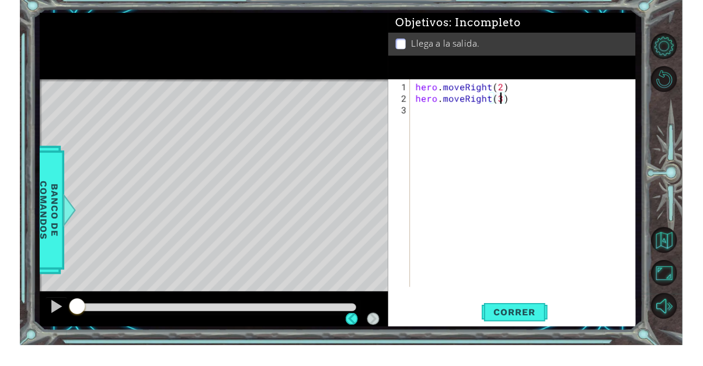
scroll to position [72, 0]
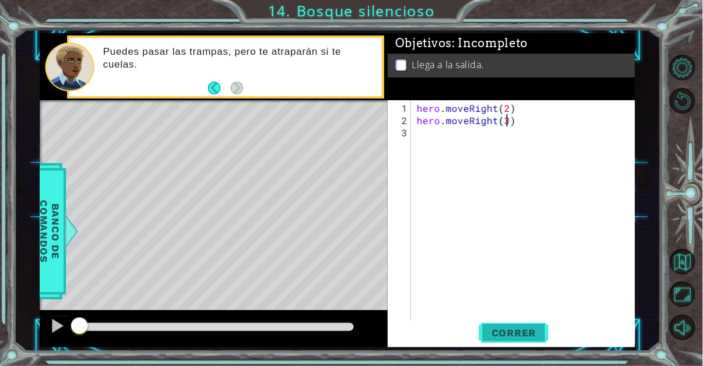
type textarea "hero.moveRight(3)"
click at [538, 323] on button "Correr" at bounding box center [514, 332] width 70 height 25
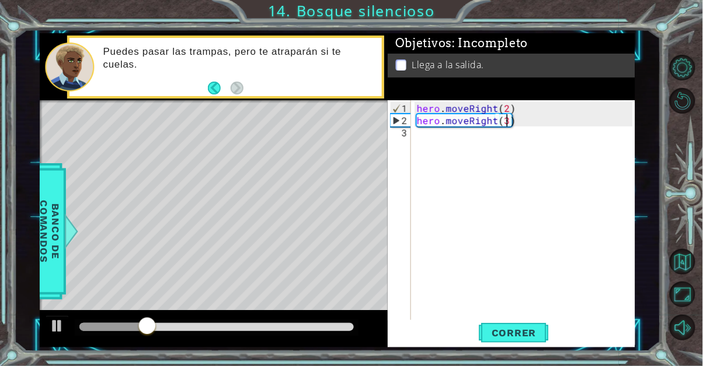
click at [432, 148] on div "hero . moveRight ( 2 ) hero . moveRight ( 3 )" at bounding box center [526, 224] width 224 height 245
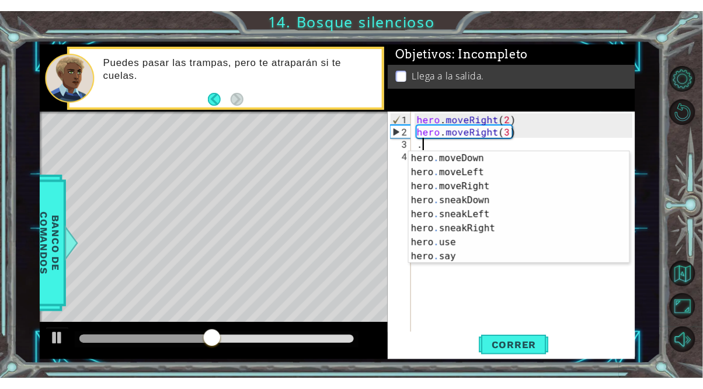
scroll to position [28, 0]
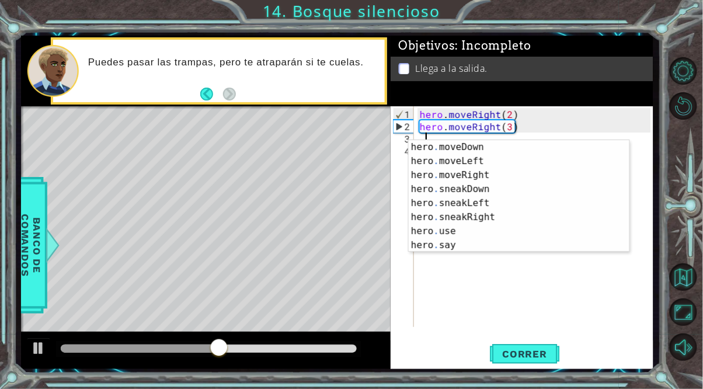
click at [518, 187] on div "hero . moveDown Presiona intro hero . moveLeft Presiona intro hero . moveRight …" at bounding box center [518, 210] width 221 height 140
type textarea "hero.sneakDown(1)"
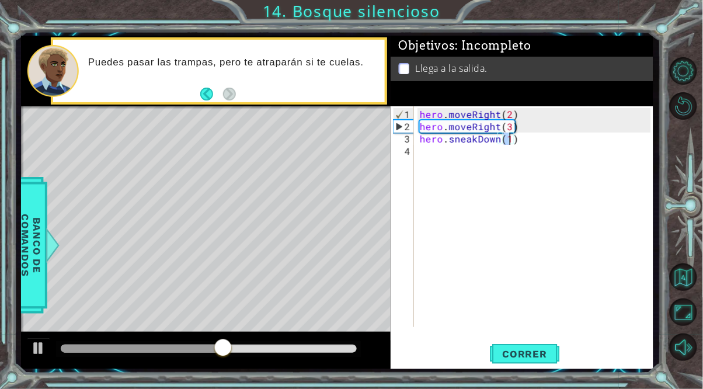
scroll to position [0, 5]
click at [438, 144] on div "hero . moveRight ( 2 ) hero . moveRight ( 3 ) hero . sneakDown ( 1 )" at bounding box center [536, 230] width 239 height 245
click at [420, 152] on div "hero . moveRight ( 2 ) hero . moveRight ( 3 ) hero . sneakDown ( 1 )" at bounding box center [536, 230] width 239 height 245
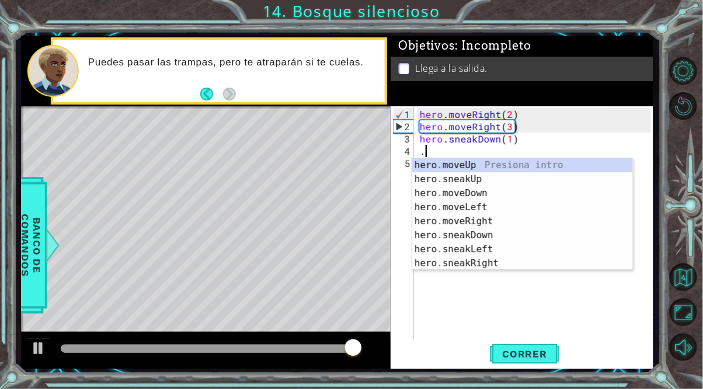
click at [504, 229] on div "hero . moveUp Presiona intro hero . sneakUp Presiona intro hero . moveDown Pres…" at bounding box center [522, 228] width 221 height 140
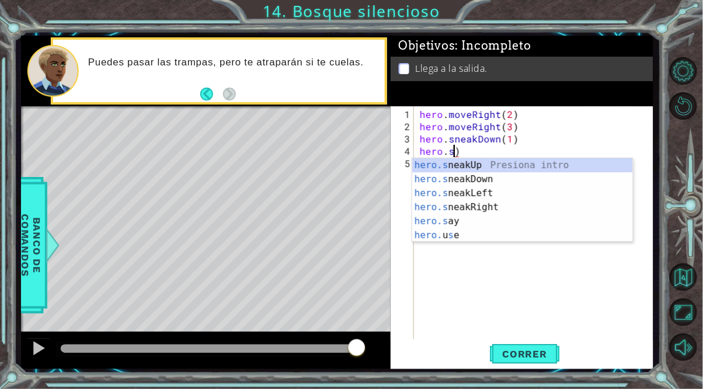
scroll to position [0, 1]
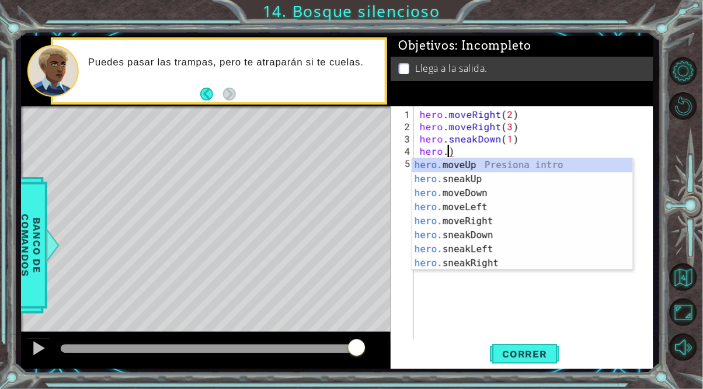
click at [497, 263] on div "hero. moveUp Presiona intro hero. sneakUp Presiona intro hero. moveDown Presion…" at bounding box center [522, 228] width 221 height 140
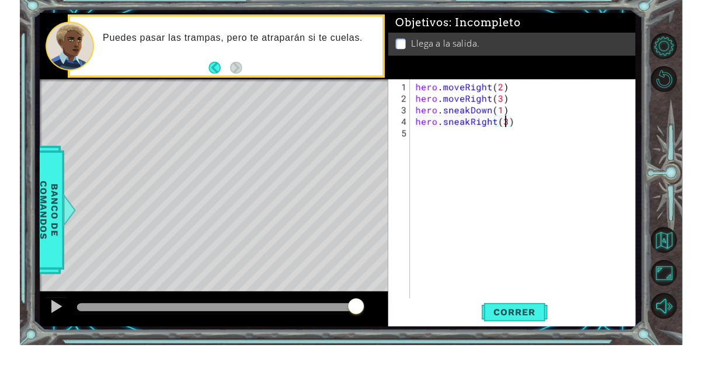
scroll to position [72, 0]
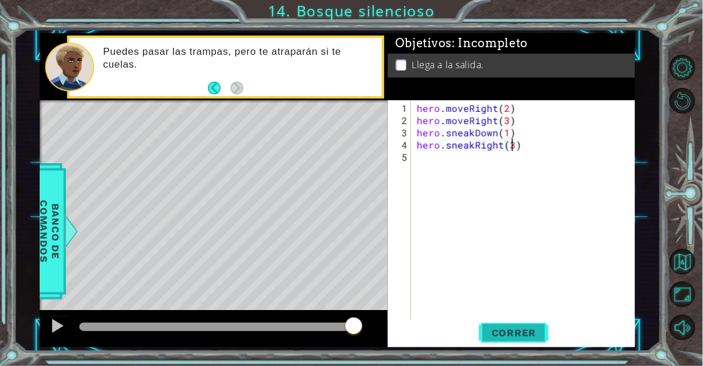
type textarea "hero.sneakRight(3)"
click at [535, 331] on span "Correr" at bounding box center [514, 333] width 68 height 12
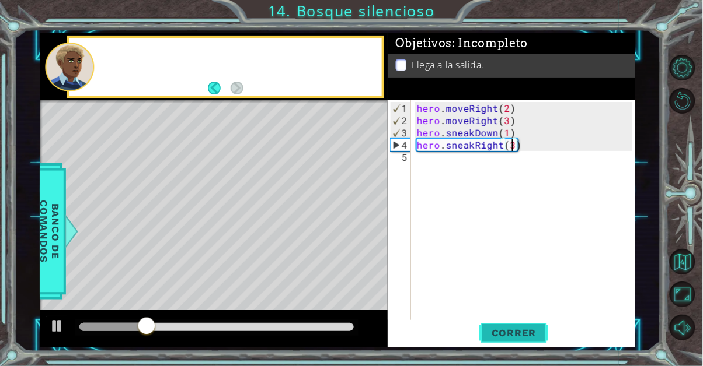
scroll to position [0, 0]
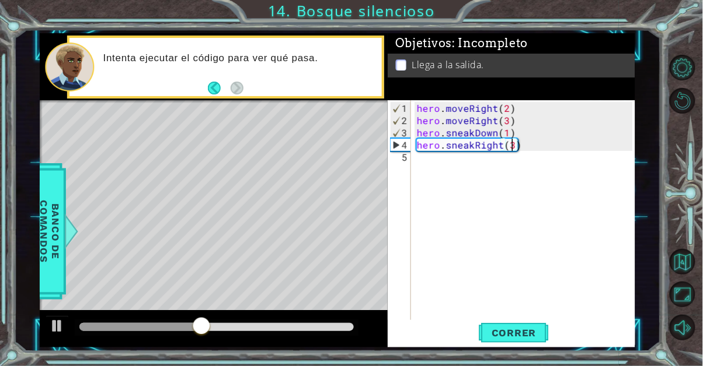
click at [421, 167] on div "hero . moveRight ( 2 ) hero . moveRight ( 3 ) hero . sneakDown ( 1 ) hero . sne…" at bounding box center [526, 230] width 224 height 257
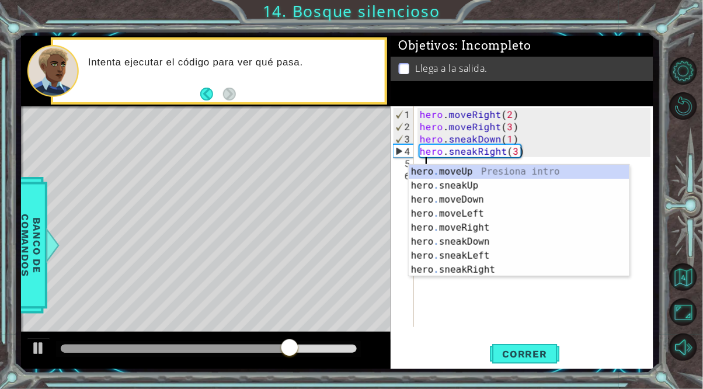
click at [540, 179] on div "hero . moveUp Presiona intro hero . sneakUp Presiona intro hero . moveDown Pres…" at bounding box center [518, 235] width 221 height 140
type textarea "hero.sneakUp(1)"
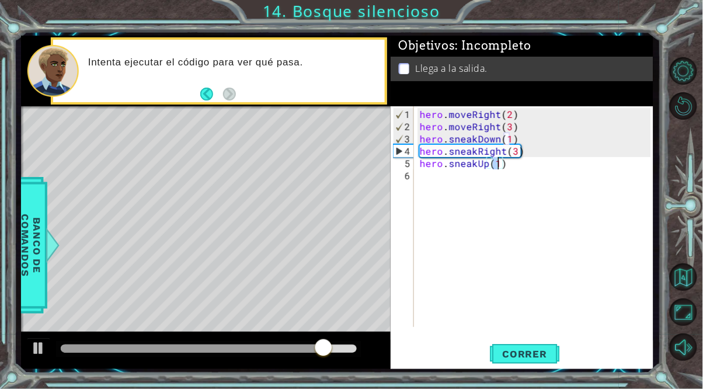
click at [466, 180] on div "hero . moveRight ( 2 ) hero . moveRight ( 3 ) hero . sneakDown ( 1 ) hero . sne…" at bounding box center [536, 230] width 239 height 245
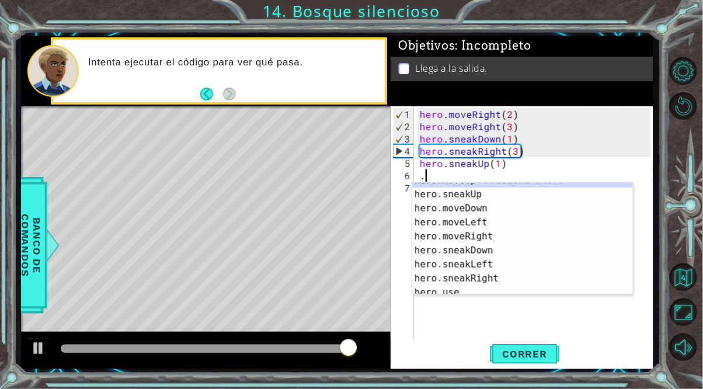
scroll to position [28, 0]
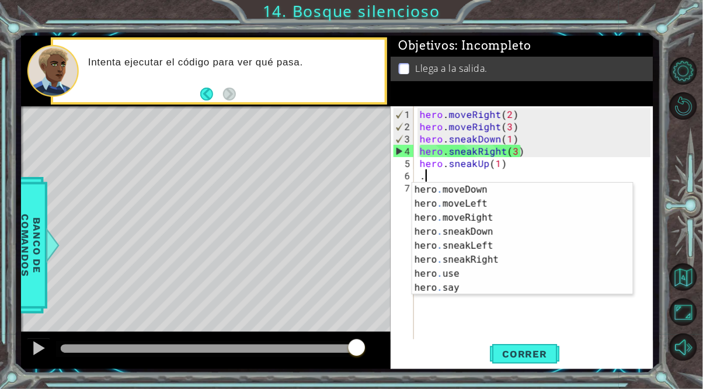
click at [517, 218] on div "hero . moveDown Presiona intro hero . moveLeft Presiona intro hero . moveRight …" at bounding box center [522, 253] width 221 height 140
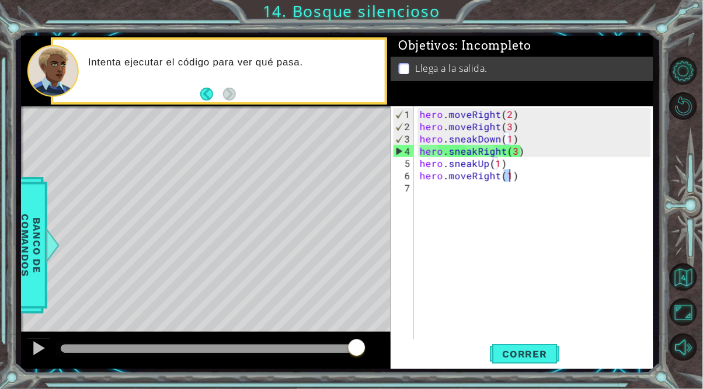
scroll to position [0, 5]
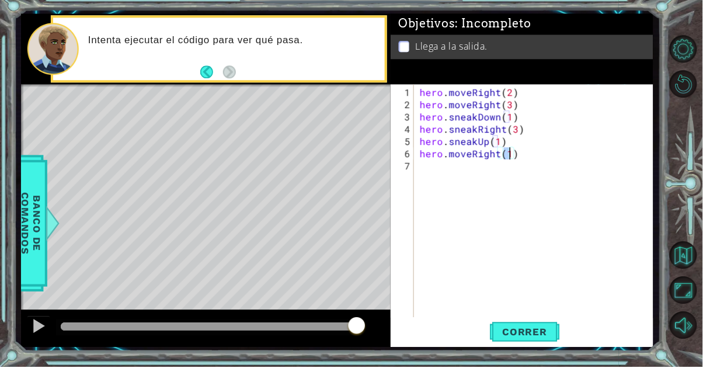
type textarea "hero.moveRight(1)"
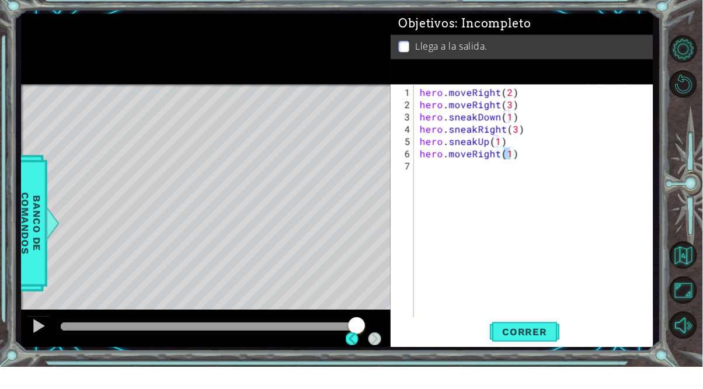
scroll to position [72, 0]
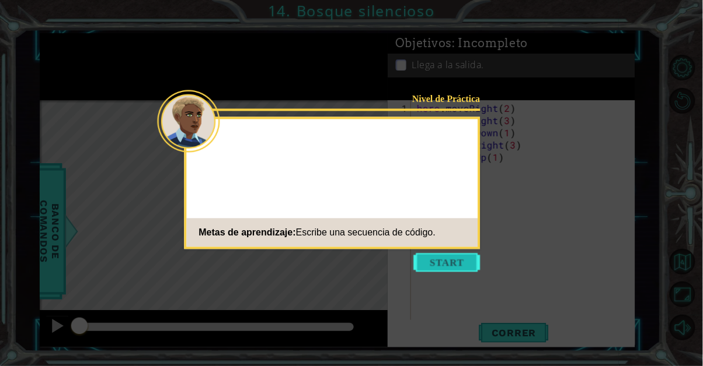
click at [444, 267] on button "Start" at bounding box center [447, 263] width 67 height 19
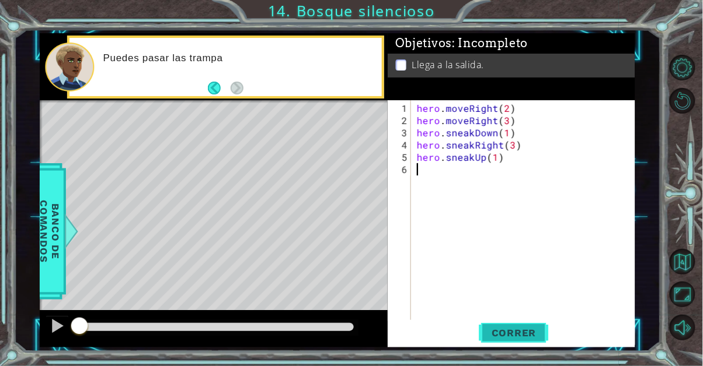
click at [535, 331] on span "Correr" at bounding box center [514, 333] width 68 height 12
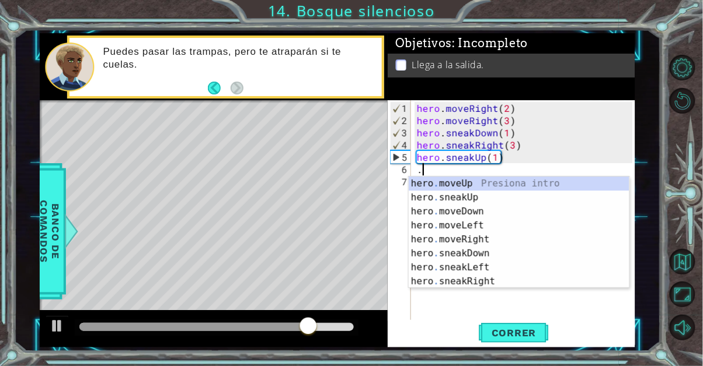
click at [491, 285] on div "hero . moveUp Presiona intro hero . sneakUp Presiona intro hero . moveDown Pres…" at bounding box center [518, 247] width 221 height 140
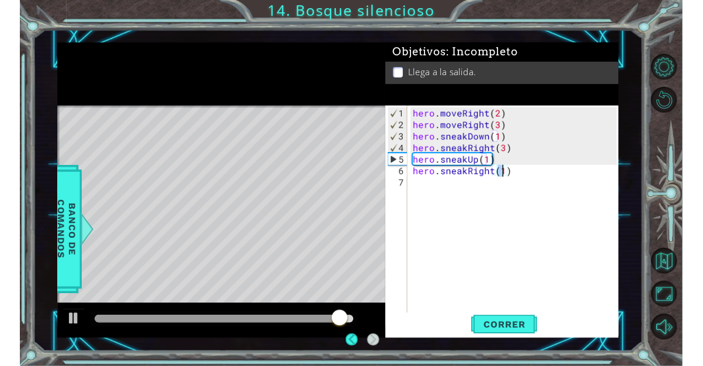
scroll to position [72, 0]
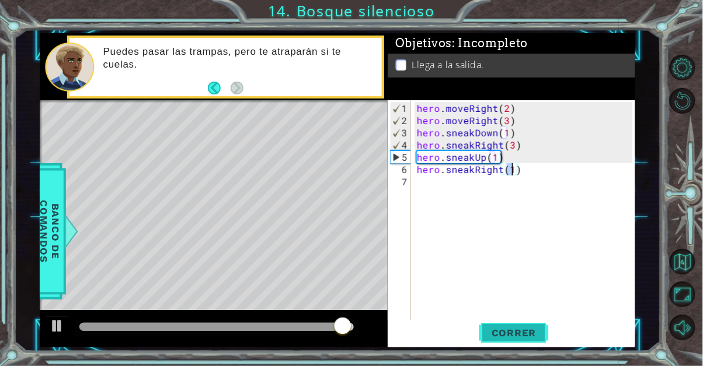
click at [532, 333] on span "Correr" at bounding box center [514, 333] width 68 height 12
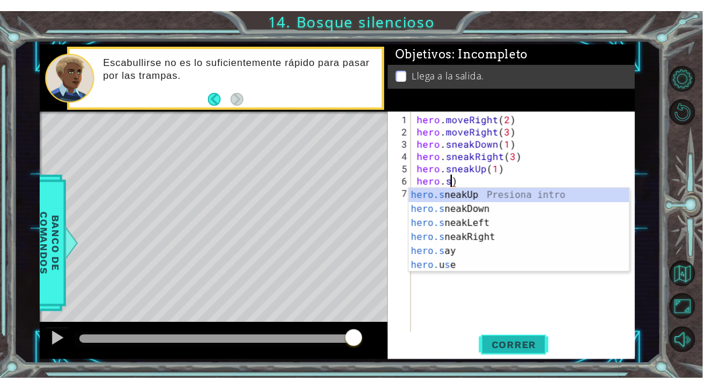
scroll to position [0, 1]
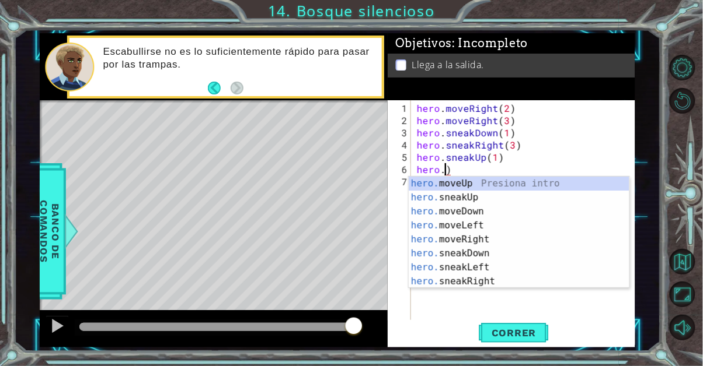
click at [442, 168] on div "hero . moveRight ( 2 ) hero . moveRight ( 3 ) hero . sneakDown ( 1 ) hero . sne…" at bounding box center [526, 224] width 224 height 245
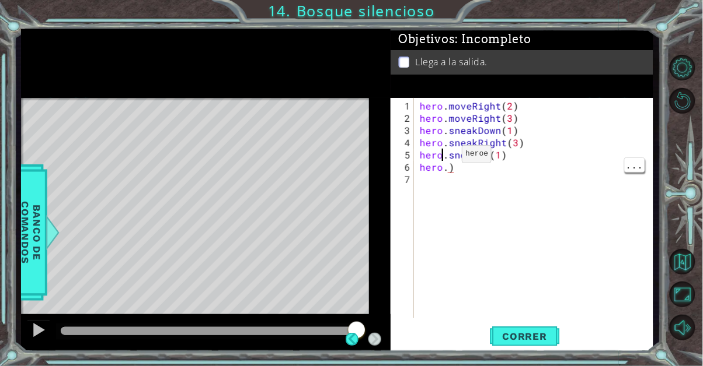
type textarea "hero.sneakUp(1)"
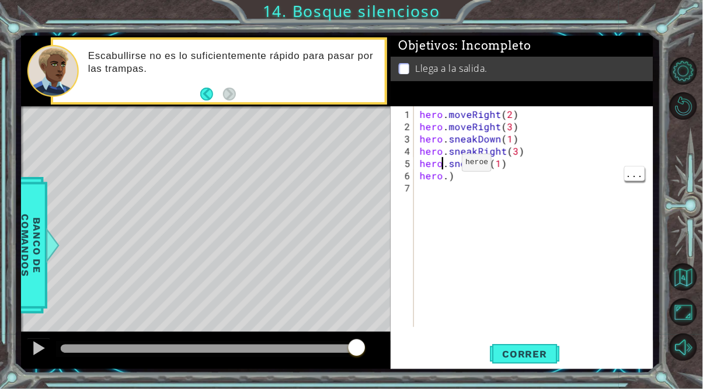
click at [455, 182] on div "hero . moveRight ( 2 ) hero . moveRight ( 3 ) hero . sneakDown ( 1 ) hero . sne…" at bounding box center [536, 230] width 239 height 245
click at [466, 181] on div "hero . moveRight ( 2 ) hero . moveRight ( 3 ) hero . sneakDown ( 1 ) hero . sne…" at bounding box center [536, 230] width 239 height 245
click at [458, 176] on div "hero . moveRight ( 2 ) hero . moveRight ( 3 ) hero . sneakDown ( 1 ) hero . sne…" at bounding box center [536, 230] width 239 height 245
type textarea "hero."
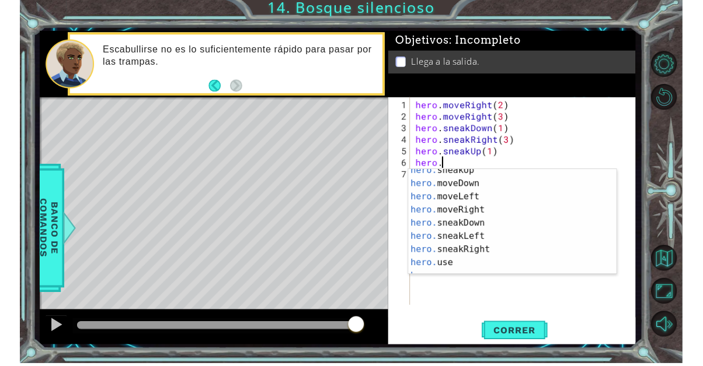
scroll to position [28, 0]
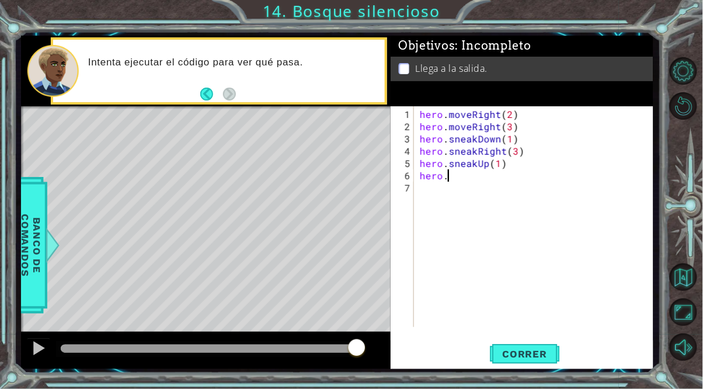
click at [439, 249] on div "hero . moveRight ( 2 ) hero . moveRight ( 3 ) hero . sneakDown ( 1 ) hero . sne…" at bounding box center [536, 230] width 239 height 245
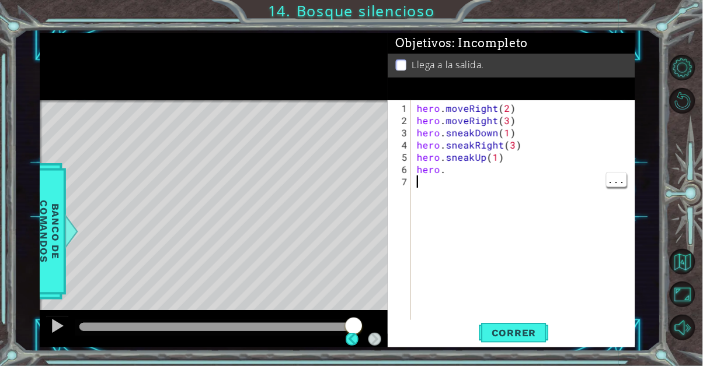
scroll to position [0, 0]
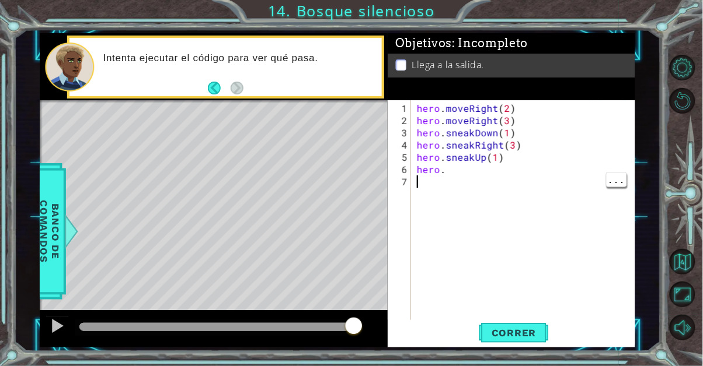
click at [462, 179] on div "hero . moveRight ( 2 ) hero . moveRight ( 3 ) hero . sneakDown ( 1 ) hero . sne…" at bounding box center [526, 224] width 224 height 245
click at [466, 172] on div "hero . moveRight ( 2 ) hero . moveRight ( 3 ) hero . sneakDown ( 1 ) hero . sne…" at bounding box center [526, 224] width 224 height 245
type textarea "hero."
type textarea "h"
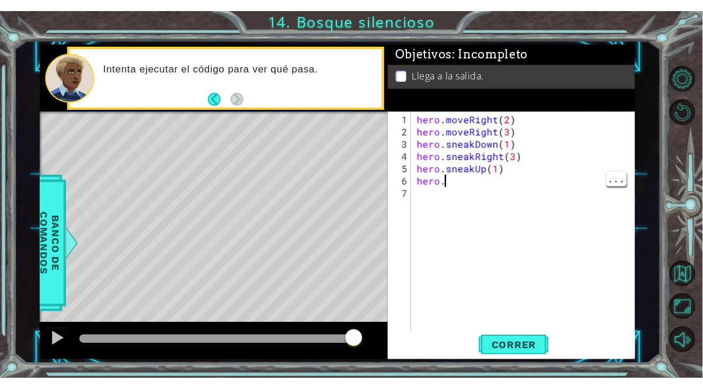
scroll to position [0, 0]
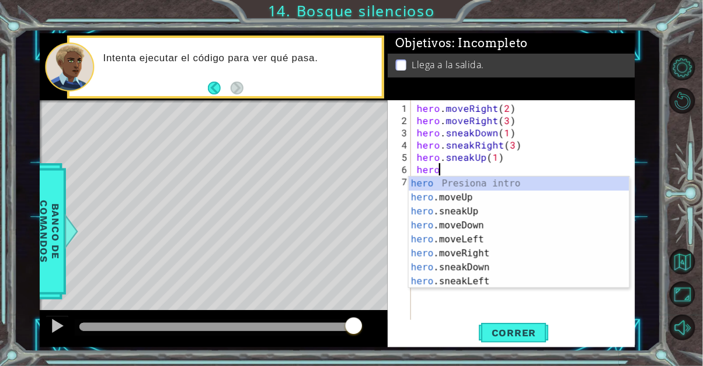
click at [509, 253] on div "hero Presiona intro hero .moveUp Presiona intro hero .sneakUp Presiona intro he…" at bounding box center [518, 247] width 221 height 140
type textarea "hero.moveRight(1)"
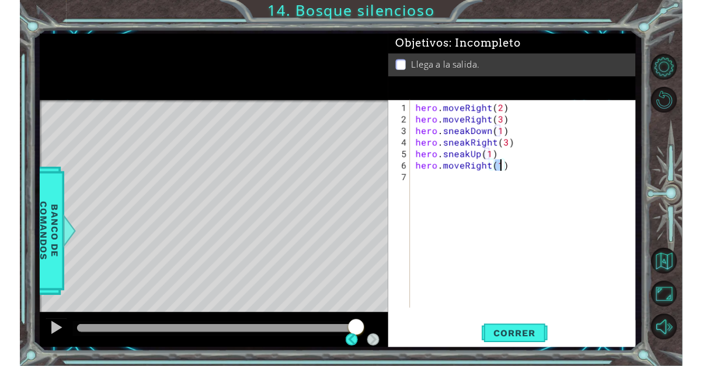
scroll to position [72, 0]
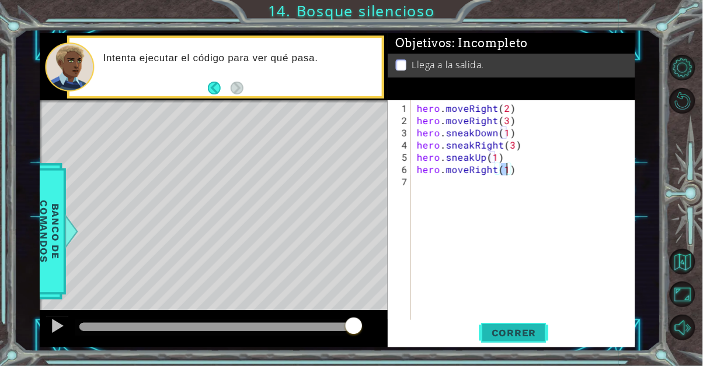
click at [529, 324] on button "Correr" at bounding box center [514, 332] width 70 height 25
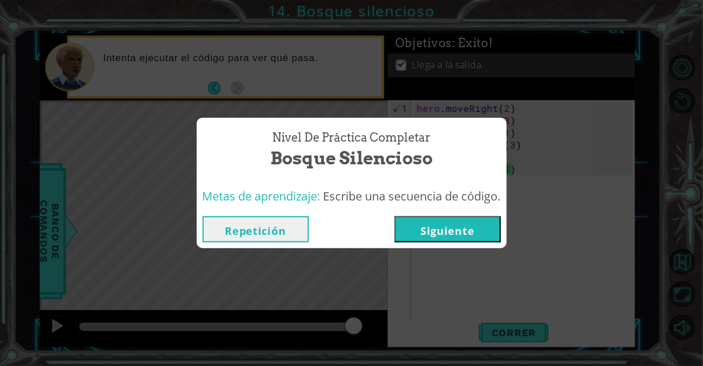
click at [456, 233] on button "Siguiente" at bounding box center [447, 230] width 106 height 26
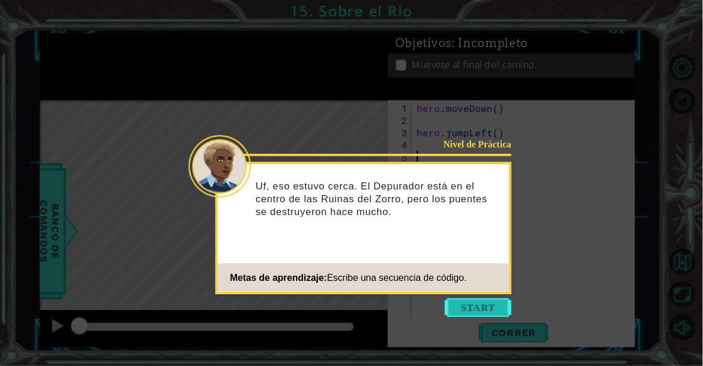
click at [494, 303] on button "Start" at bounding box center [478, 308] width 67 height 19
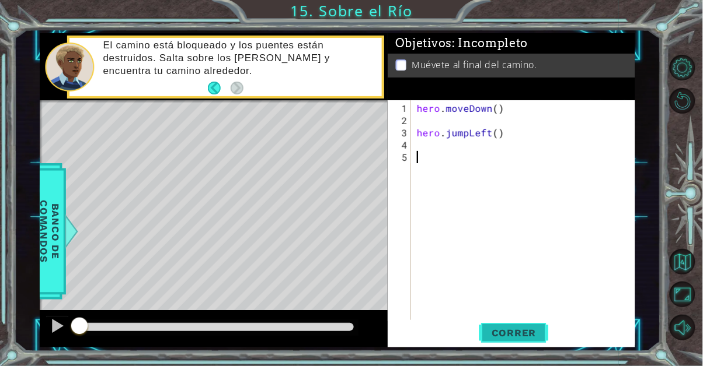
click at [528, 334] on span "Correr" at bounding box center [514, 333] width 68 height 12
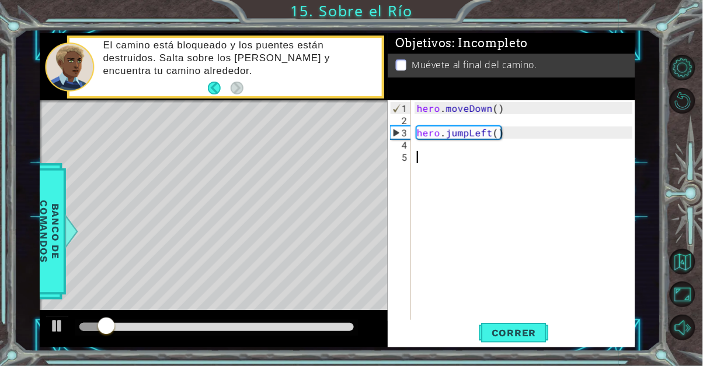
click at [417, 115] on div "hero . moveDown ( ) hero . jumpLeft ( )" at bounding box center [526, 224] width 224 height 245
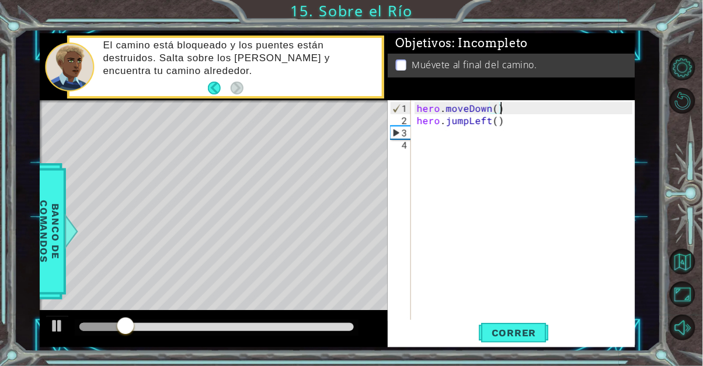
click at [422, 126] on div "hero . moveDown ( ) hero . jumpLeft ( )" at bounding box center [526, 224] width 224 height 245
type textarea "hero.jumpLeft()"
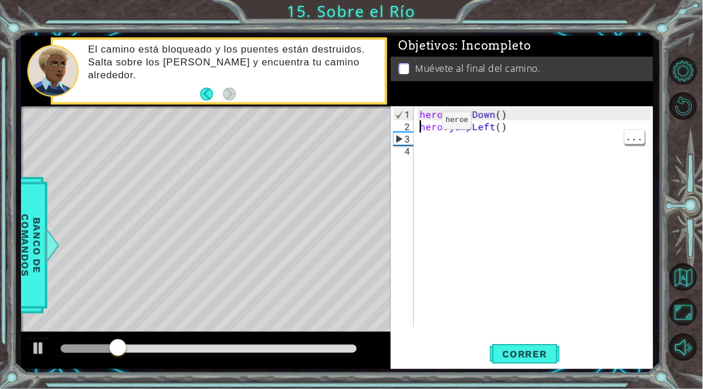
click at [411, 143] on div "3" at bounding box center [403, 138] width 20 height 12
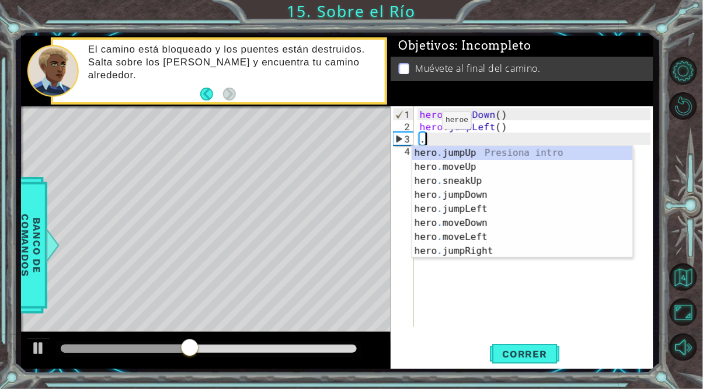
click at [502, 222] on div "hero . jumpUp Presiona intro hero . moveUp Presiona intro hero . sneakUp Presio…" at bounding box center [522, 216] width 221 height 140
type textarea "hero.moveDown(1)"
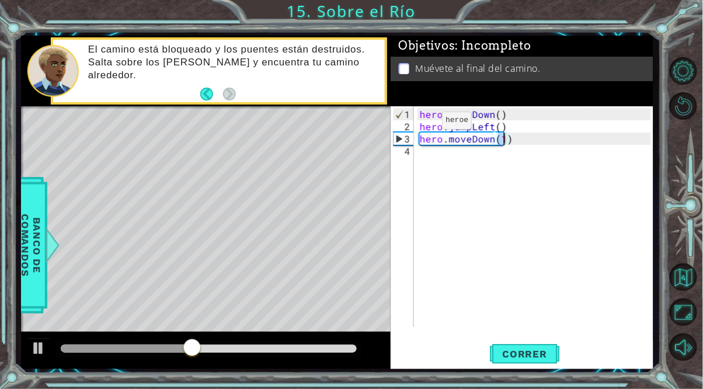
scroll to position [0, 5]
click at [444, 148] on div "hero . moveDown ( ) hero . jumpLeft ( ) hero . moveDown ( 1 )" at bounding box center [536, 230] width 239 height 245
type textarea "."
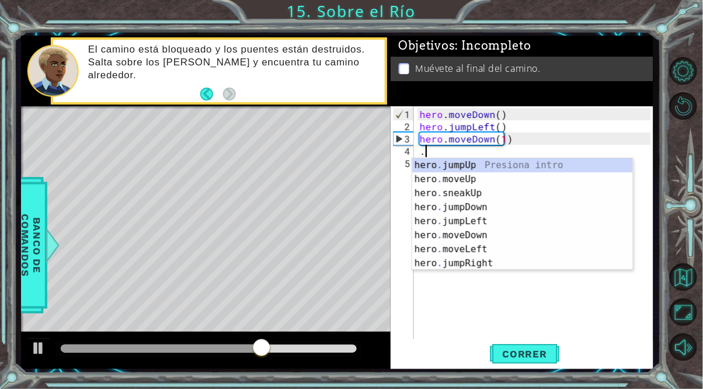
click at [501, 263] on div "hero . jumpUp Presiona intro hero . moveUp Presiona intro hero . sneakUp Presio…" at bounding box center [522, 228] width 221 height 140
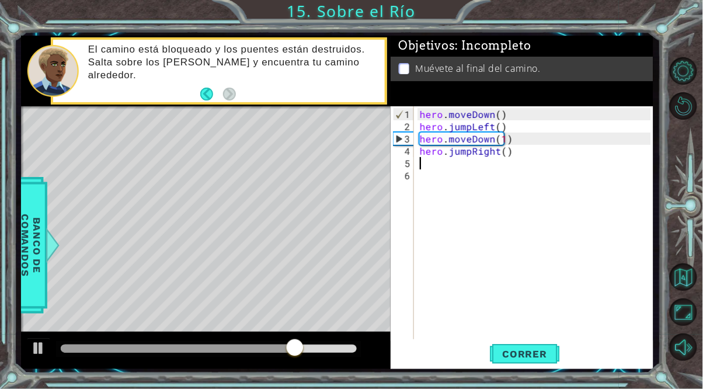
scroll to position [72, 0]
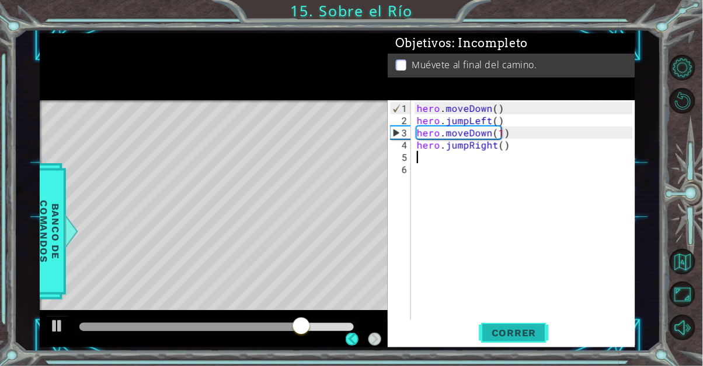
click at [525, 334] on span "Correr" at bounding box center [514, 333] width 68 height 12
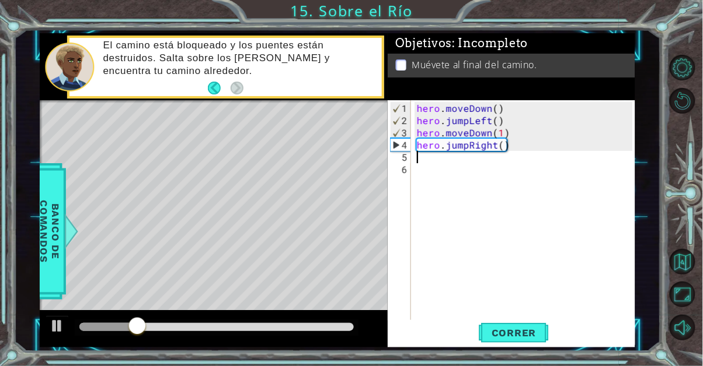
click at [503, 140] on div "hero . moveDown ( ) hero . jumpLeft ( ) hero . moveDown ( 1 ) hero . jumpRight …" at bounding box center [526, 230] width 224 height 257
click at [509, 144] on div "hero . moveDown ( ) hero . jumpLeft ( ) hero . moveDown ( 1 ) hero . jumpRight …" at bounding box center [526, 230] width 224 height 257
click at [512, 144] on div "hero . moveDown ( ) hero . jumpLeft ( ) hero . moveDown ( 1 ) hero . jumpRight …" at bounding box center [526, 230] width 224 height 257
click at [504, 127] on div "hero . moveDown ( ) hero . jumpLeft ( ) hero . moveDown ( 1 ) hero . jumpRight …" at bounding box center [526, 230] width 224 height 257
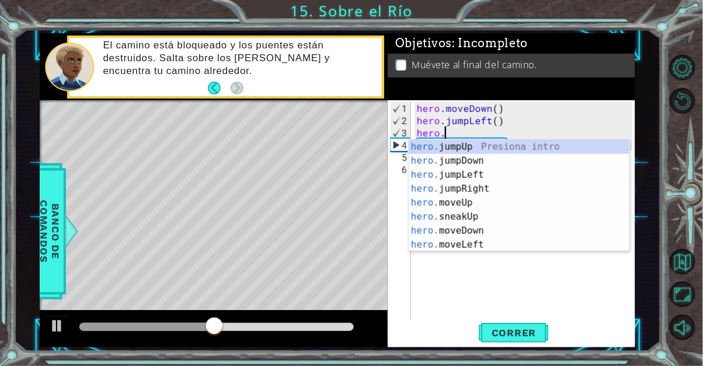
click at [495, 251] on body "1 ההההההההההההההההההההההההההההההההההההההההההההההההההההההההההההההההההההההההההההה…" at bounding box center [351, 183] width 703 height 366
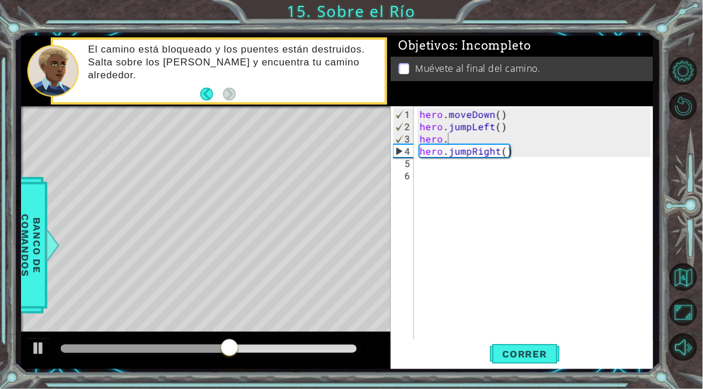
click at [456, 135] on div "hero . moveDown ( ) hero . jumpLeft ( ) hero . hero . jumpRight ( )" at bounding box center [536, 236] width 239 height 257
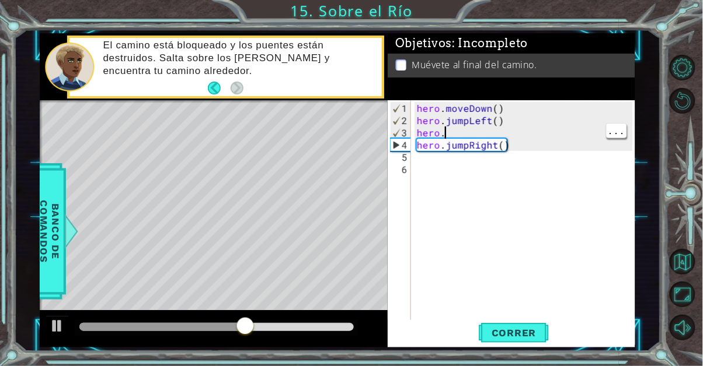
type textarea "hero"
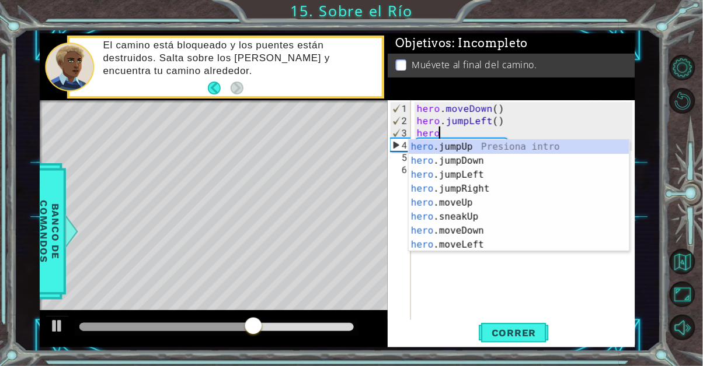
click at [502, 247] on div "hero .jumpUp Presiona intro hero .jumpDown Presiona intro hero .jumpLeft Presio…" at bounding box center [518, 210] width 221 height 140
click at [505, 246] on div "hero . moveDown ( ) hero . jumpLeft ( ) hero hero . jumpRight ( )" at bounding box center [526, 230] width 224 height 257
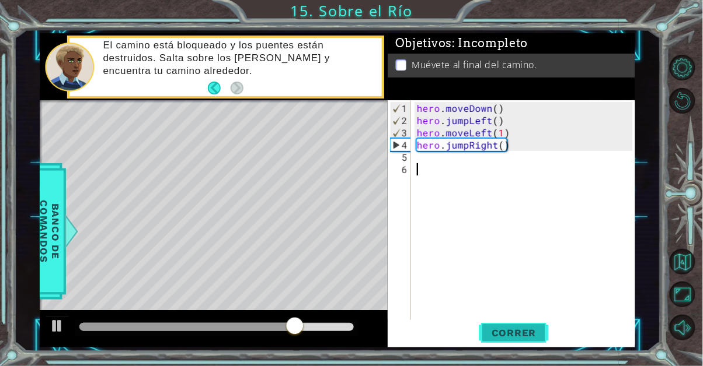
click at [537, 332] on span "Correr" at bounding box center [514, 333] width 68 height 12
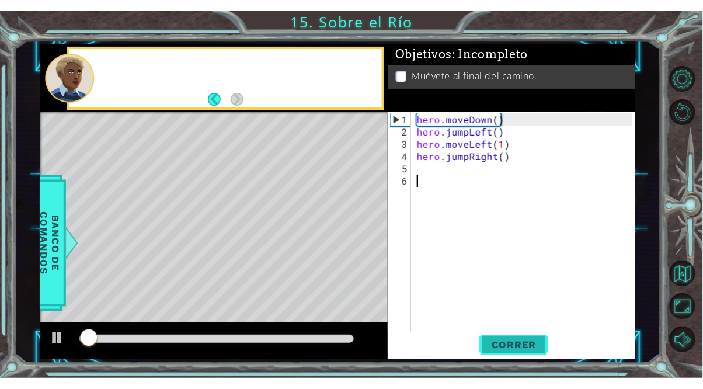
scroll to position [0, 0]
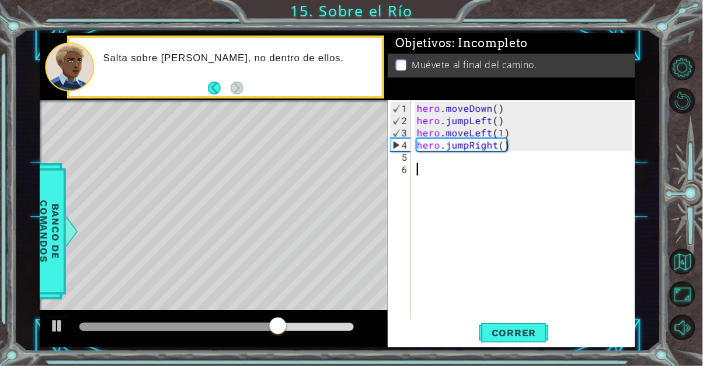
click at [505, 142] on div "hero . moveDown ( ) hero . jumpLeft ( ) hero . moveLeft ( 1 ) hero . jumpRight …" at bounding box center [526, 230] width 224 height 257
type textarea "hero.jumpRight()"
click at [509, 151] on div "hero . moveDown ( ) hero . jumpLeft ( ) hero . moveLeft ( 1 ) hero . jumpRight …" at bounding box center [526, 230] width 224 height 257
click at [509, 148] on div "hero . moveDown ( ) hero . jumpLeft ( ) hero . moveLeft ( 1 ) hero . jumpRight …" at bounding box center [526, 230] width 224 height 257
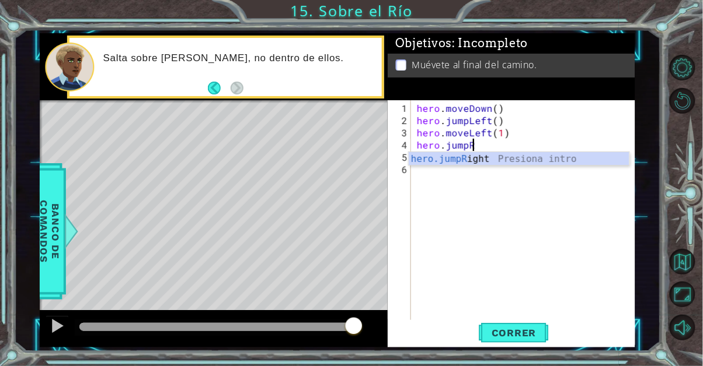
type textarea "hero.jump"
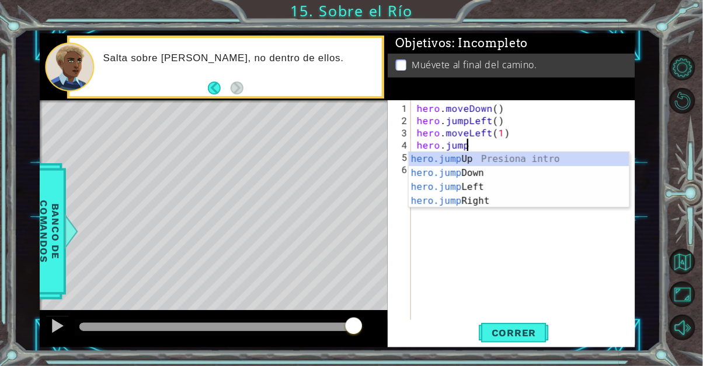
click at [525, 189] on div "hero.jump Up Presiona intro hero.jump Down Presiona intro hero.jump Left Presio…" at bounding box center [518, 194] width 221 height 84
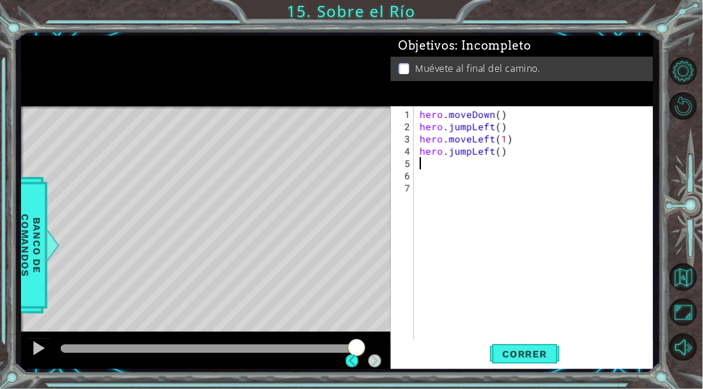
scroll to position [72, 0]
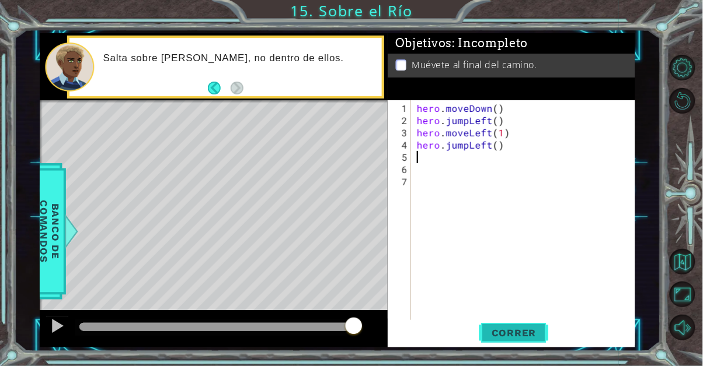
click at [525, 331] on span "Correr" at bounding box center [514, 333] width 68 height 12
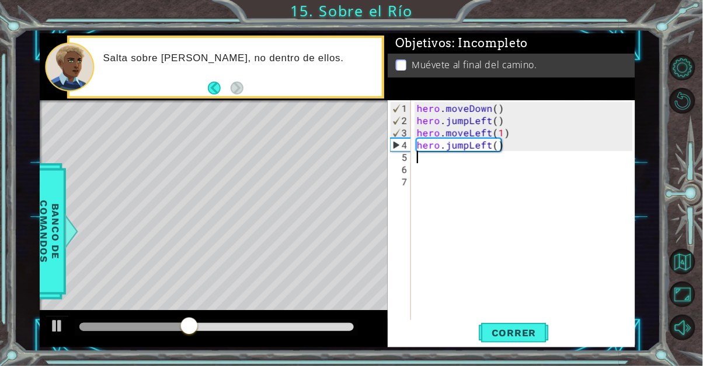
click at [511, 150] on div "hero . moveDown ( ) hero . jumpLeft ( ) hero . moveLeft ( 1 ) hero . jumpLeft (…" at bounding box center [526, 230] width 224 height 257
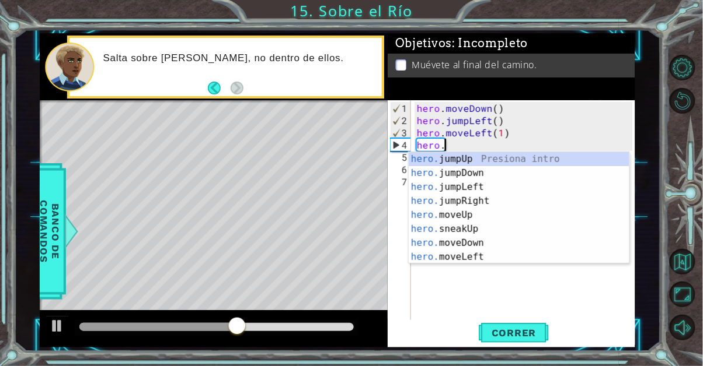
click at [492, 245] on div "hero. jumpUp Presiona intro hero. jumpDown Presiona intro hero. jumpLeft Presio…" at bounding box center [518, 222] width 221 height 140
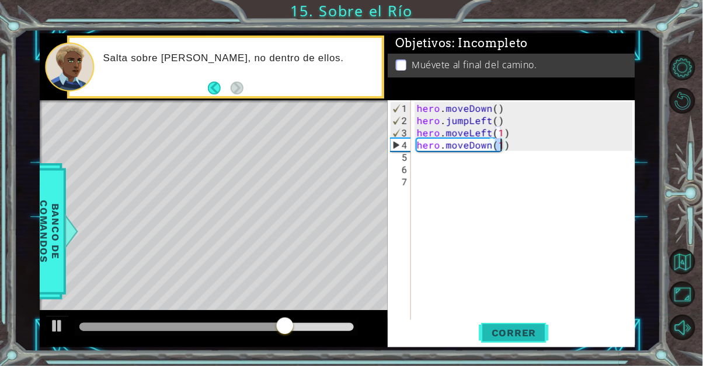
click at [530, 330] on span "Correr" at bounding box center [514, 333] width 68 height 12
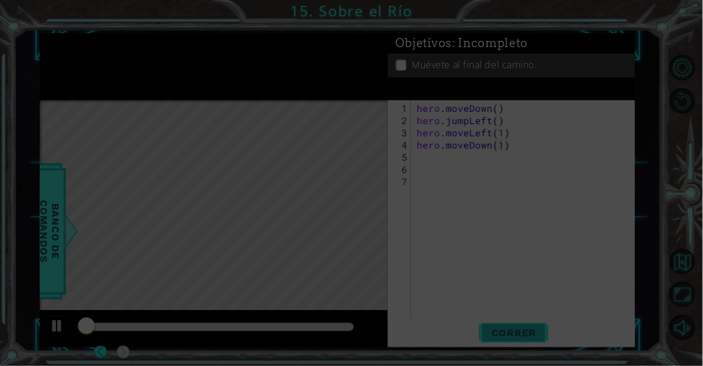
scroll to position [0, 0]
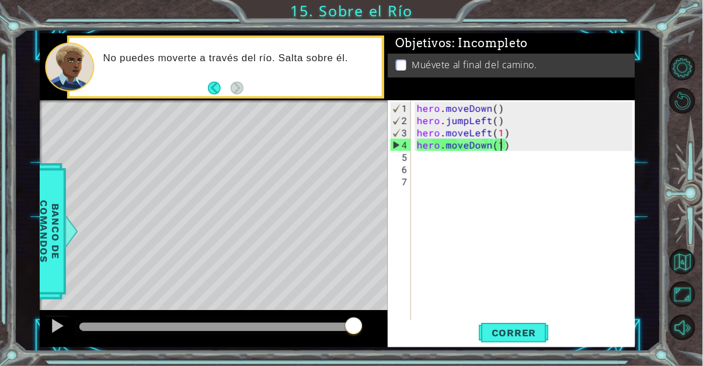
click at [503, 148] on div "hero . moveDown ( ) hero . jumpLeft ( ) hero . moveLeft ( 1 ) hero . moveDown (…" at bounding box center [526, 230] width 224 height 257
click at [511, 140] on div "hero . moveDown ( ) hero . jumpLeft ( ) hero . moveLeft ( 1 ) hero . moveDown (…" at bounding box center [526, 230] width 224 height 257
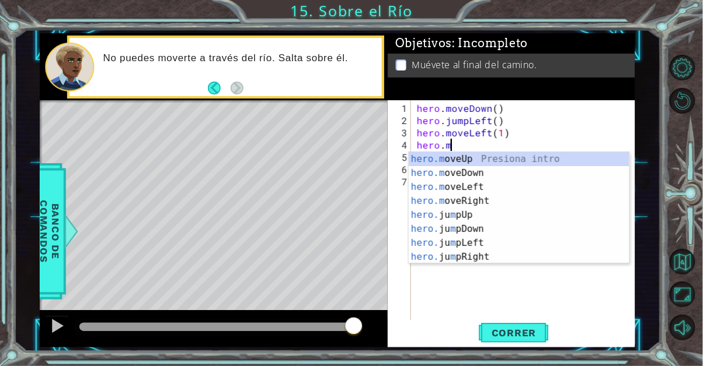
type textarea "hero."
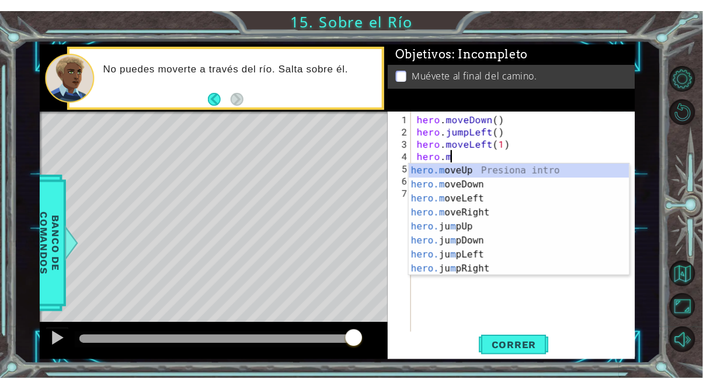
scroll to position [0, 1]
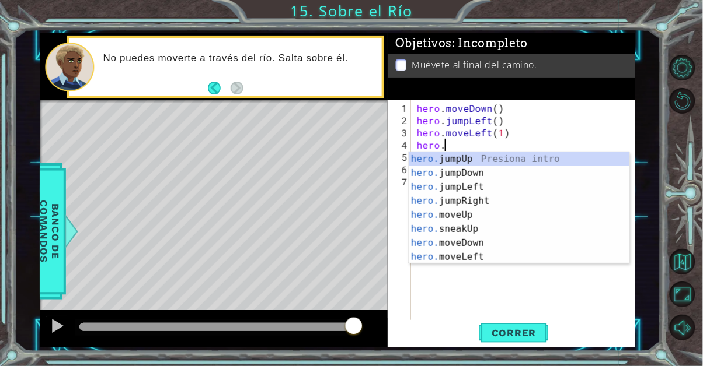
click at [498, 183] on div "hero. jumpUp Presiona intro hero. jumpDown Presiona intro hero. jumpLeft Presio…" at bounding box center [518, 222] width 221 height 140
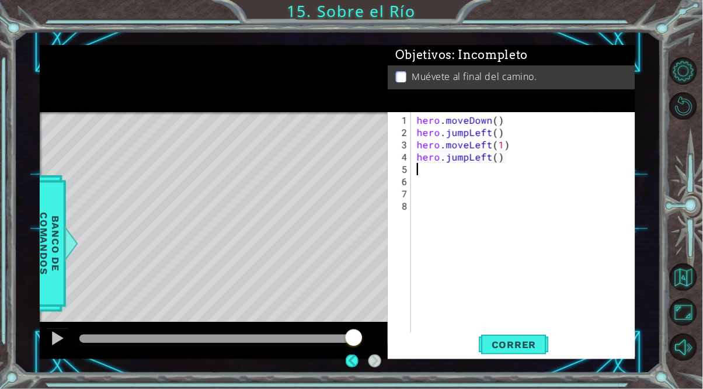
scroll to position [72, 0]
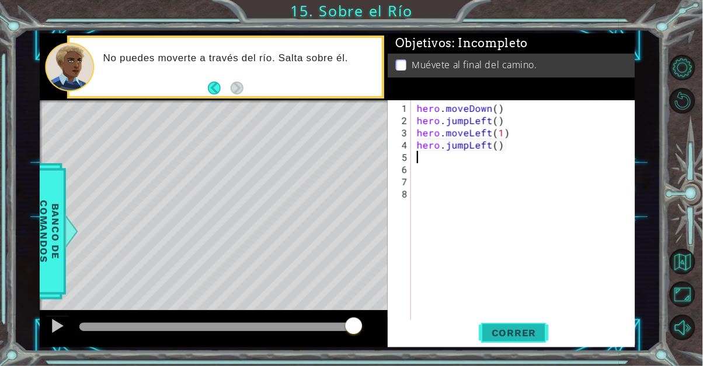
click at [524, 337] on span "Correr" at bounding box center [514, 333] width 68 height 12
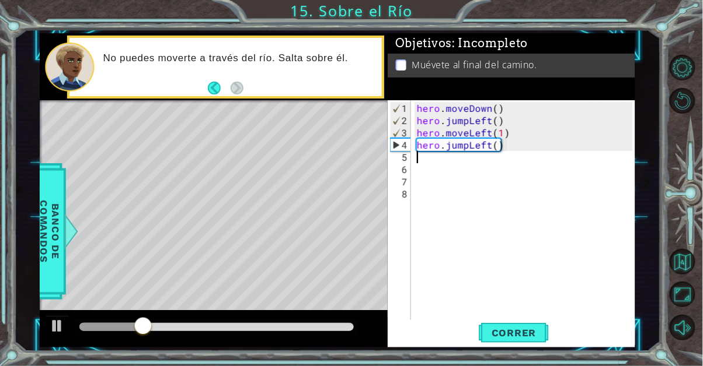
click at [490, 142] on div "hero . moveDown ( ) hero . jumpLeft ( ) hero . moveLeft ( 1 ) hero . jumpLeft (…" at bounding box center [526, 230] width 224 height 257
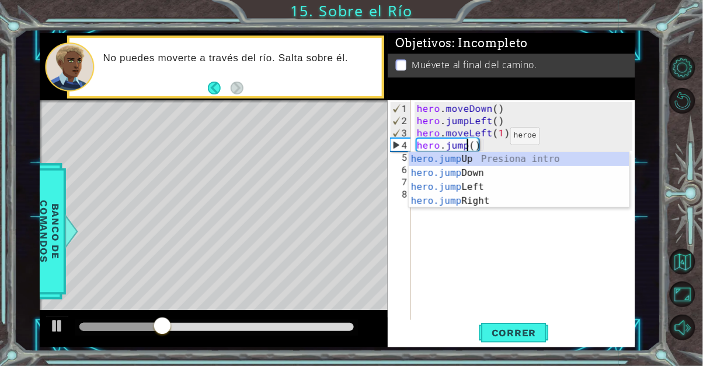
click at [512, 202] on div "hero.jump Up Presiona intro hero.jump Down Presiona intro hero.jump Left Presio…" at bounding box center [518, 194] width 221 height 84
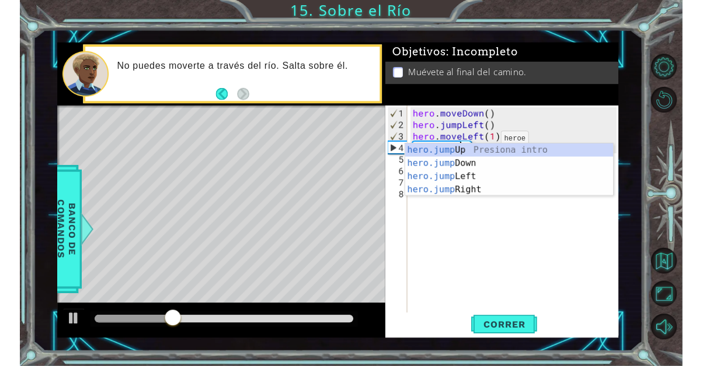
scroll to position [0, 4]
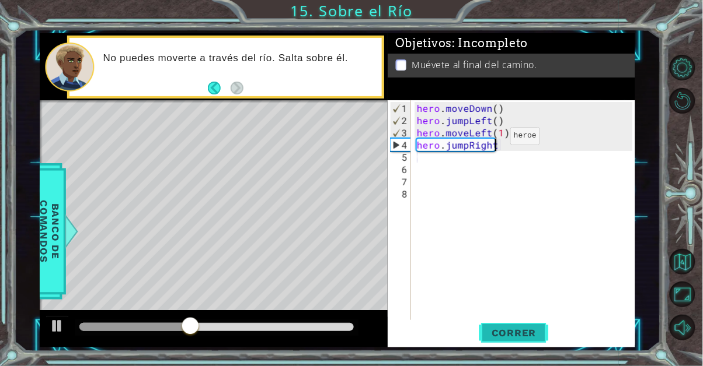
click at [522, 327] on button "Correr" at bounding box center [514, 332] width 70 height 25
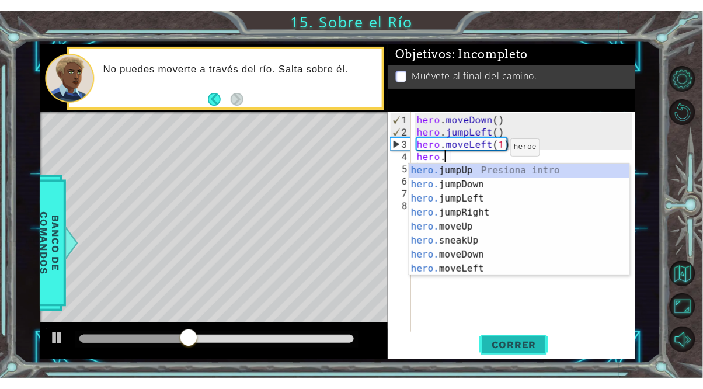
scroll to position [0, 1]
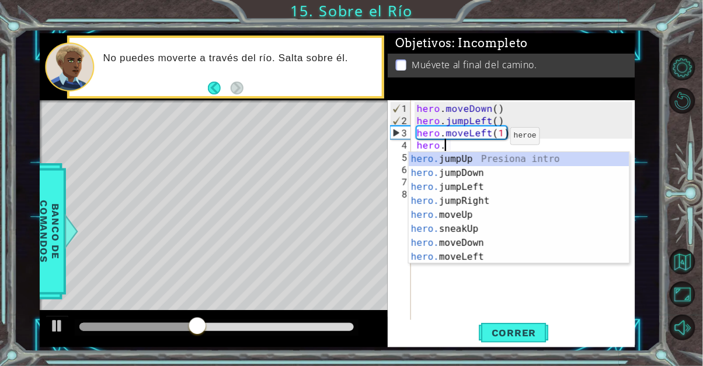
click at [504, 208] on div "hero. jumpUp Presiona intro hero. jumpDown Presiona intro hero. jumpLeft Presio…" at bounding box center [518, 222] width 221 height 140
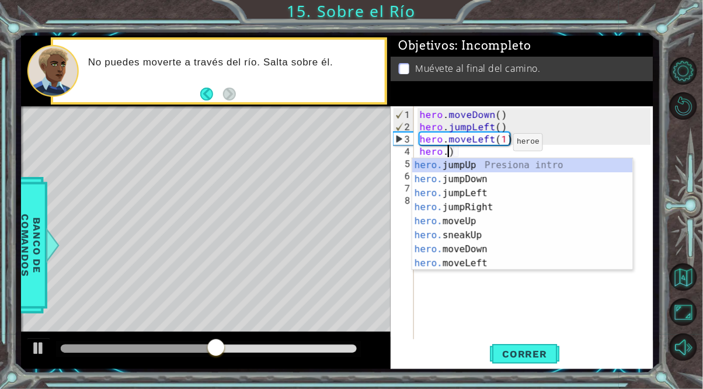
scroll to position [0, 1]
click at [506, 210] on div "hero. jumpUp Presiona intro hero. jumpDown Presiona intro hero. jumpLeft Presio…" at bounding box center [522, 228] width 221 height 140
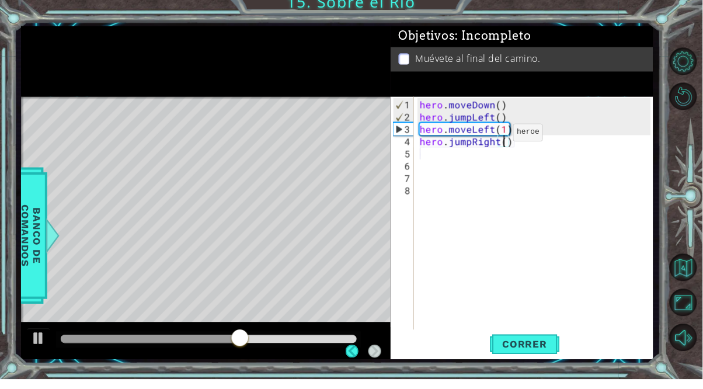
scroll to position [72, 0]
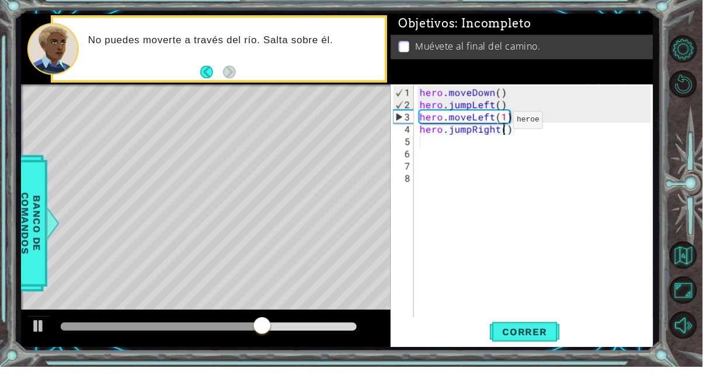
click at [530, 145] on div "hero . moveDown ( ) hero . jumpLeft ( ) hero . moveLeft ( 1 ) hero . jumpRight …" at bounding box center [536, 236] width 239 height 257
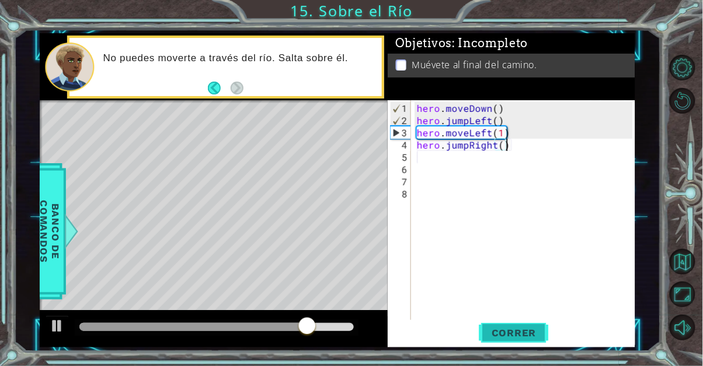
click at [532, 330] on span "Correr" at bounding box center [514, 333] width 68 height 12
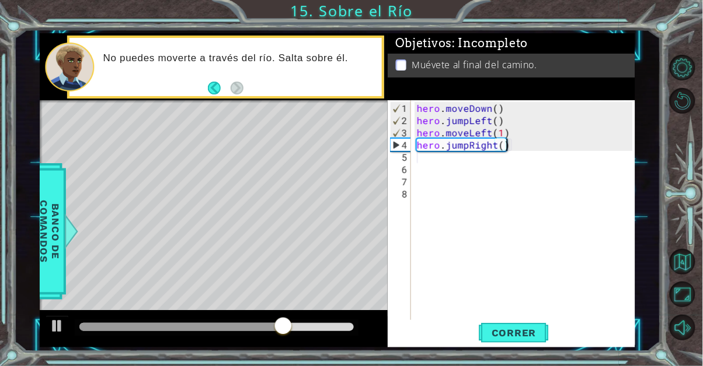
click at [516, 150] on div "hero . moveDown ( ) hero . jumpLeft ( ) hero . moveLeft ( 1 ) hero . jumpRight …" at bounding box center [526, 230] width 224 height 257
click at [525, 149] on div "hero . moveDown ( ) hero . jumpLeft ( ) hero . moveLeft ( 1 ) hero . jumpRight …" at bounding box center [526, 230] width 224 height 257
click at [501, 149] on div "hero . moveDown ( ) hero . jumpLeft ( ) hero . moveLeft ( 1 ) hero . jumpRight …" at bounding box center [526, 230] width 224 height 257
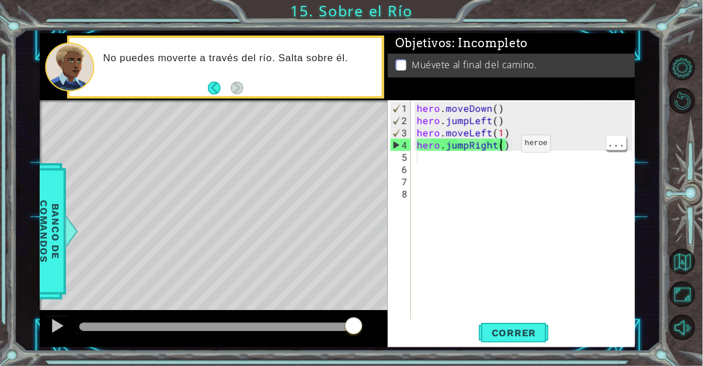
click at [505, 151] on div "hero . moveDown ( ) hero . jumpLeft ( ) hero . moveLeft ( 1 ) hero . jumpRight …" at bounding box center [526, 230] width 224 height 257
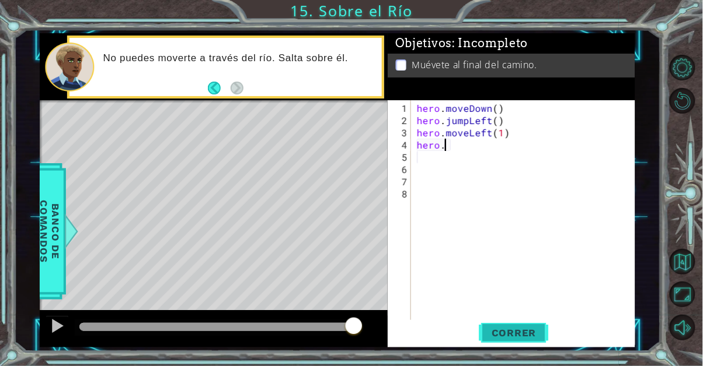
click at [537, 327] on button "Correr" at bounding box center [514, 332] width 70 height 25
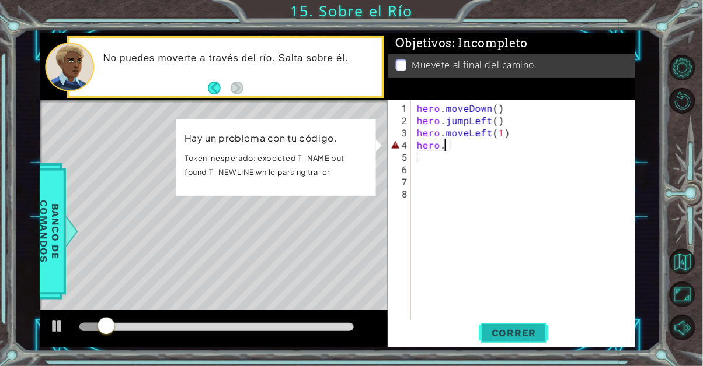
scroll to position [0, 1]
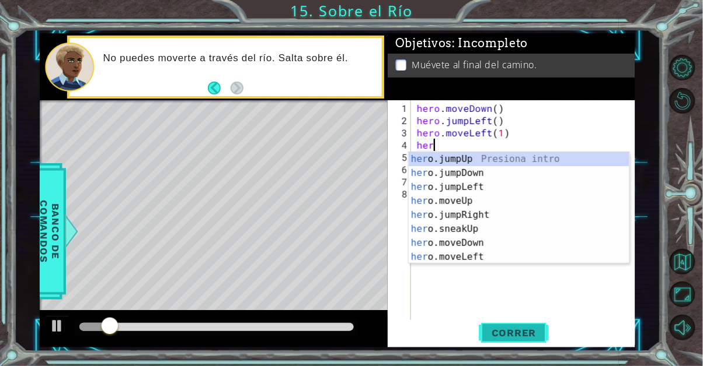
type textarea "h"
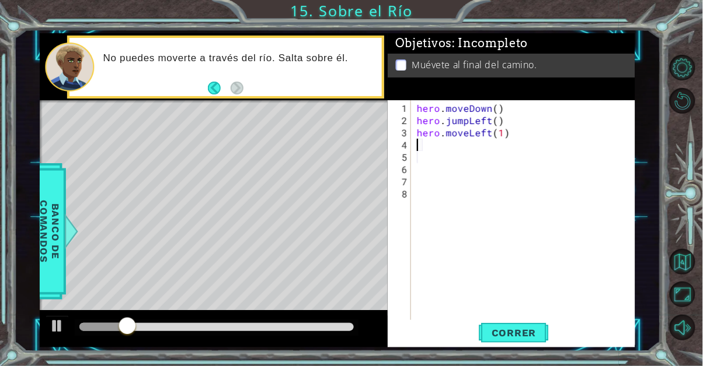
click at [533, 321] on div "hero . moveDown ( ) hero . jumpLeft ( ) hero . moveLeft ( 1 )" at bounding box center [526, 230] width 224 height 257
click at [535, 326] on button "Correr" at bounding box center [514, 332] width 70 height 25
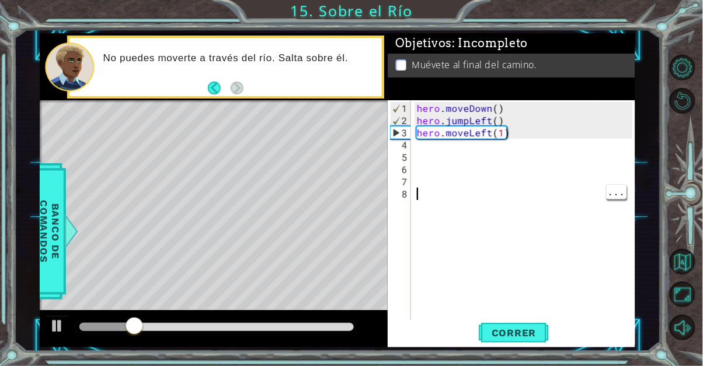
click at [434, 148] on div "hero . moveDown ( ) hero . jumpLeft ( ) hero . moveLeft ( 1 )" at bounding box center [526, 230] width 224 height 257
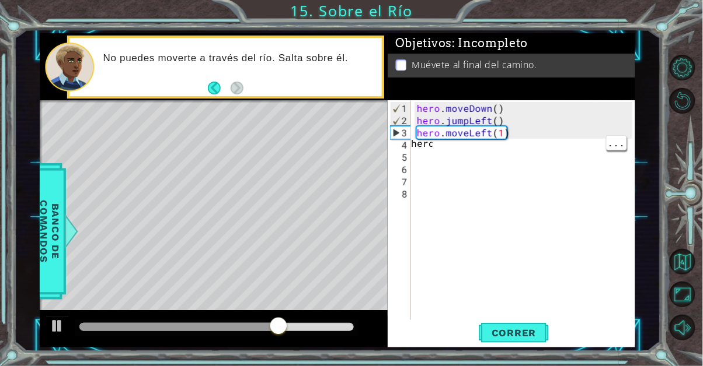
type textarea "hero."
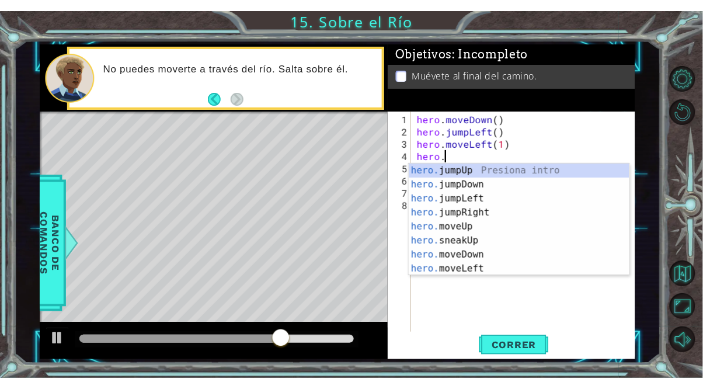
scroll to position [0, 1]
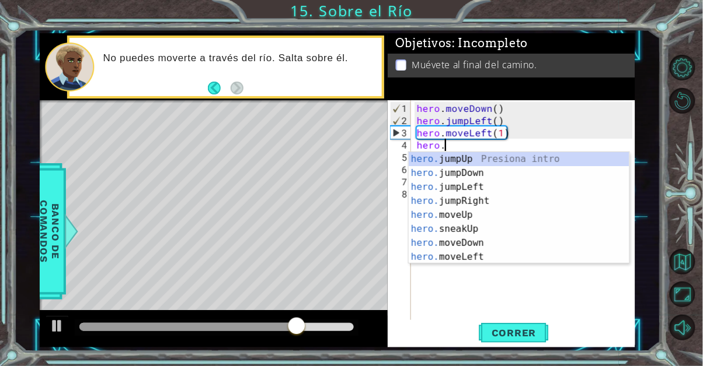
click at [526, 173] on div "hero. jumpUp Presiona intro hero. jumpDown Presiona intro hero. jumpLeft Presio…" at bounding box center [518, 222] width 221 height 140
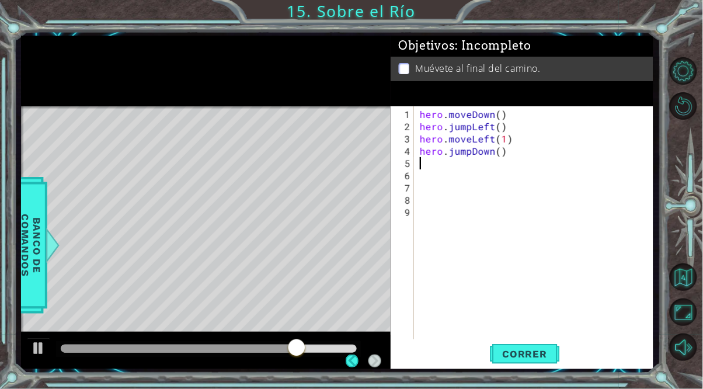
scroll to position [0, 0]
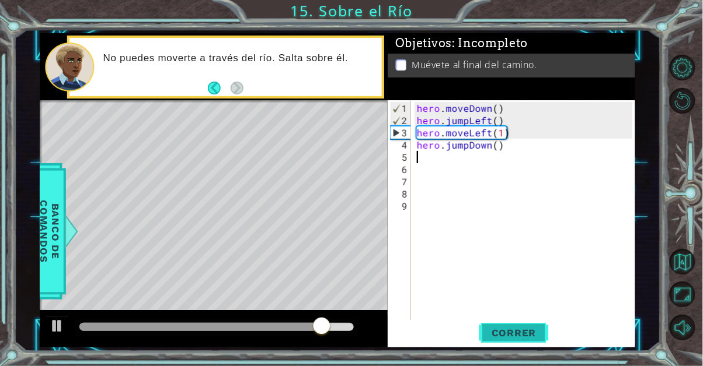
click at [535, 324] on button "Correr" at bounding box center [514, 332] width 70 height 25
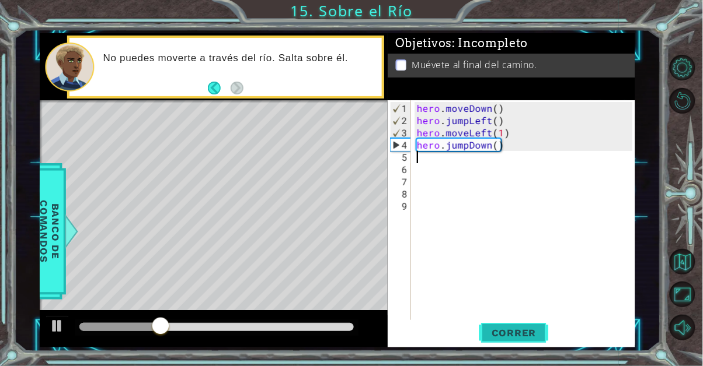
type textarea "."
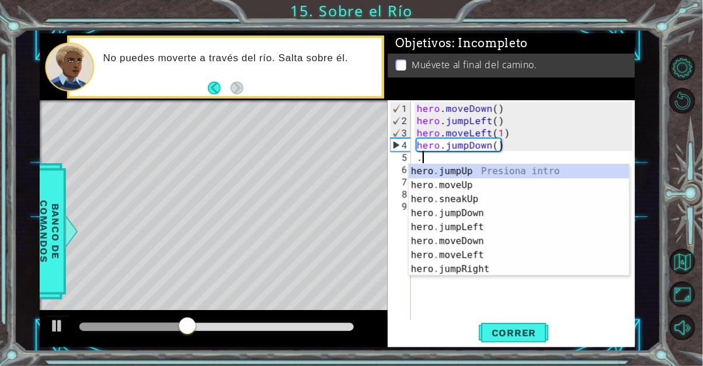
click at [498, 232] on div "hero . jumpUp Presiona intro hero . moveUp Presiona intro hero . sneakUp Presio…" at bounding box center [518, 235] width 221 height 140
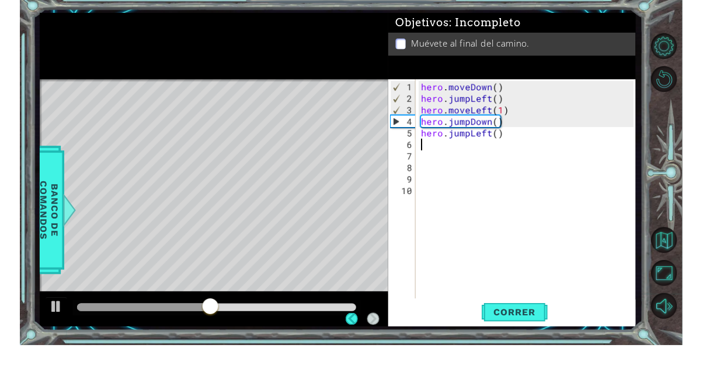
scroll to position [72, 0]
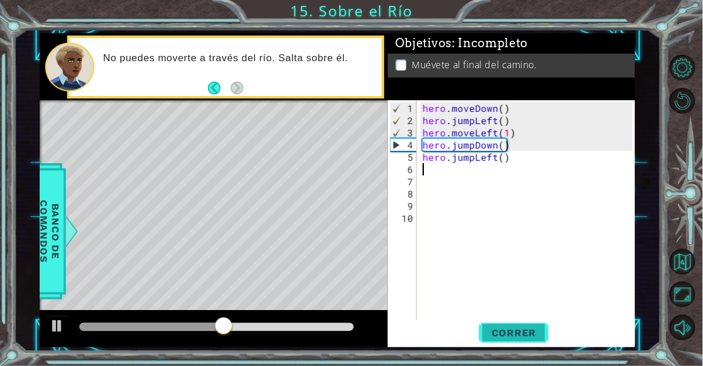
click at [530, 327] on button "Correr" at bounding box center [514, 332] width 70 height 25
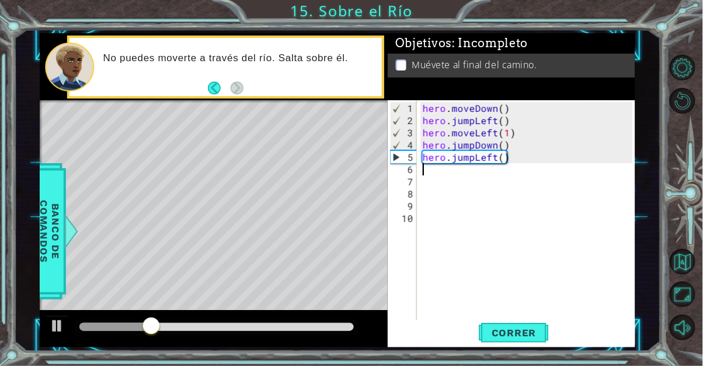
click at [511, 165] on div "hero . moveDown ( ) hero . jumpLeft ( ) hero . moveLeft ( 1 ) hero . jumpDown (…" at bounding box center [529, 230] width 218 height 257
click at [490, 159] on div "hero . moveDown ( ) hero . jumpLeft ( ) hero . moveLeft ( 1 ) hero . jumpDown (…" at bounding box center [529, 230] width 218 height 257
click at [509, 162] on div "hero . moveDown ( ) hero . jumpLeft ( ) hero . moveLeft ( 1 ) hero . jumpDown (…" at bounding box center [529, 230] width 218 height 257
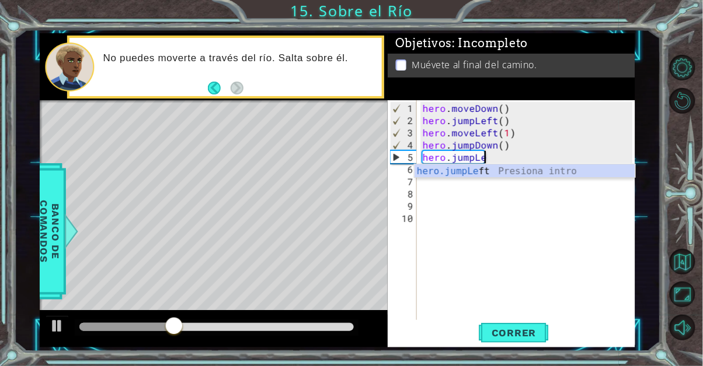
type textarea "hero.jump"
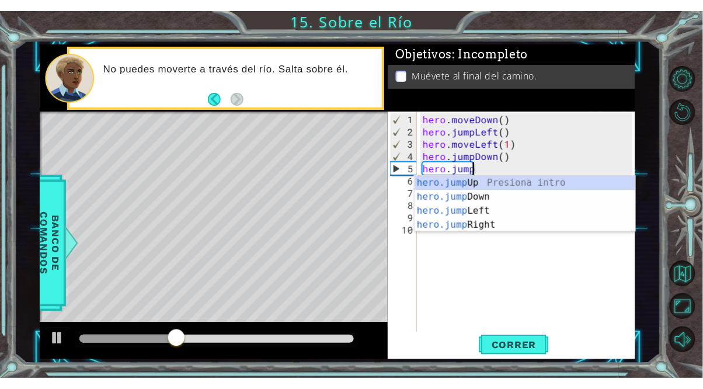
scroll to position [0, 2]
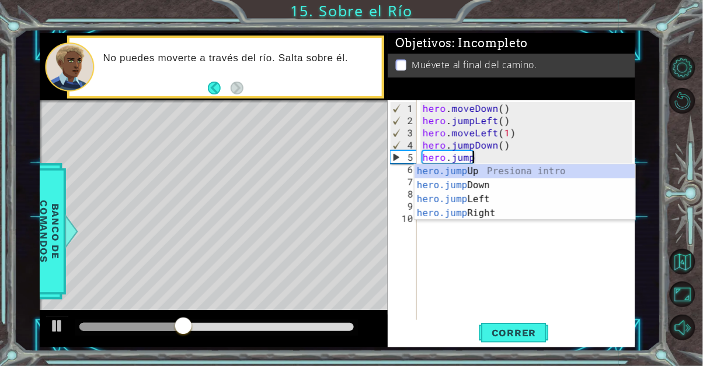
click at [516, 212] on div "hero.jump Up Presiona intro hero.jump Down Presiona intro hero.jump Left Presio…" at bounding box center [524, 207] width 221 height 84
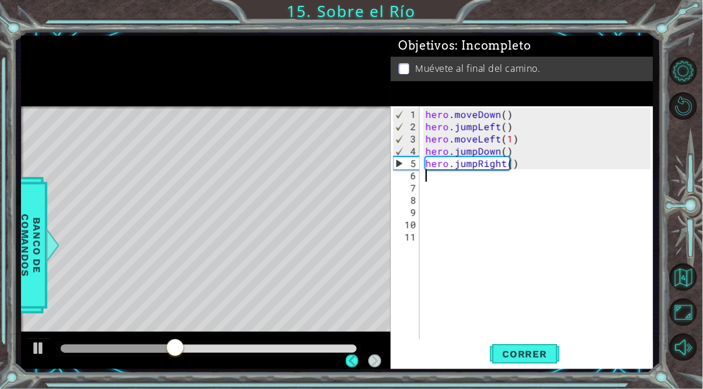
scroll to position [0, 0]
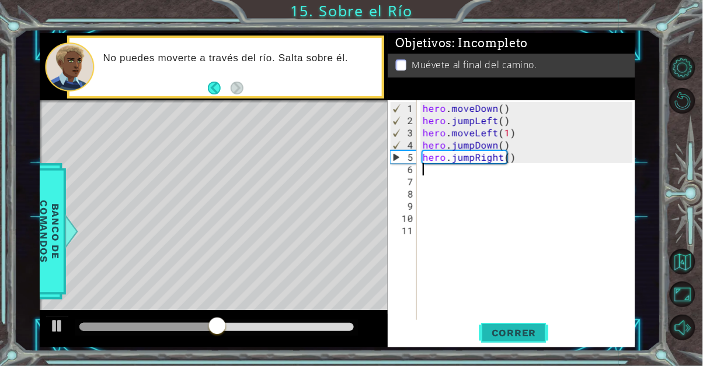
click at [521, 329] on span "Correr" at bounding box center [514, 333] width 68 height 12
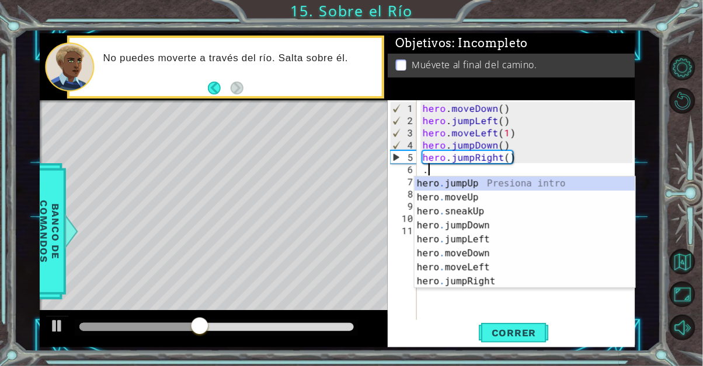
click at [501, 257] on div "hero . jumpUp Presiona intro hero . moveUp Presiona intro hero . sneakUp Presio…" at bounding box center [524, 247] width 221 height 140
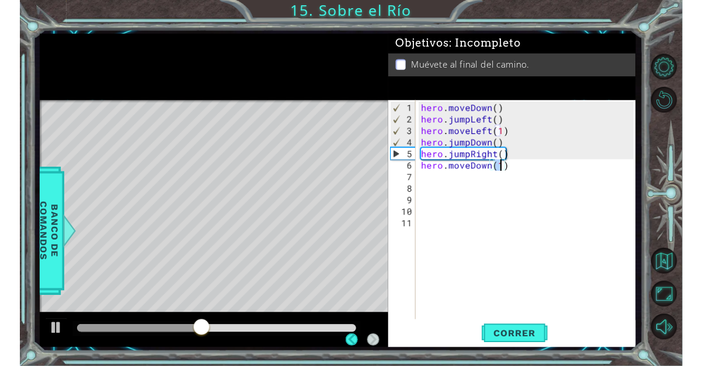
scroll to position [0, 5]
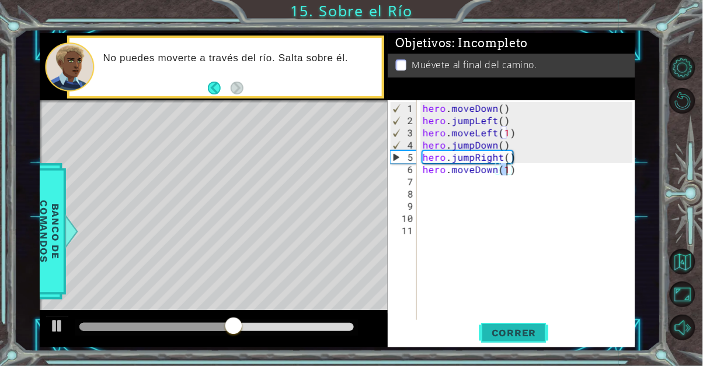
click at [541, 337] on span "Correr" at bounding box center [514, 333] width 68 height 12
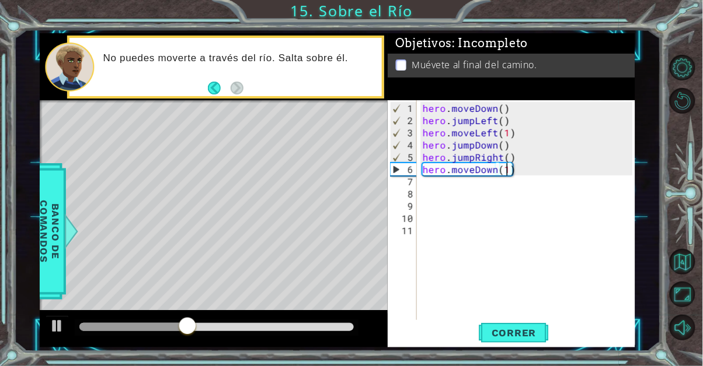
click at [497, 173] on div "hero . moveDown ( ) hero . jumpLeft ( ) hero . moveLeft ( 1 ) hero . jumpDown (…" at bounding box center [529, 230] width 218 height 257
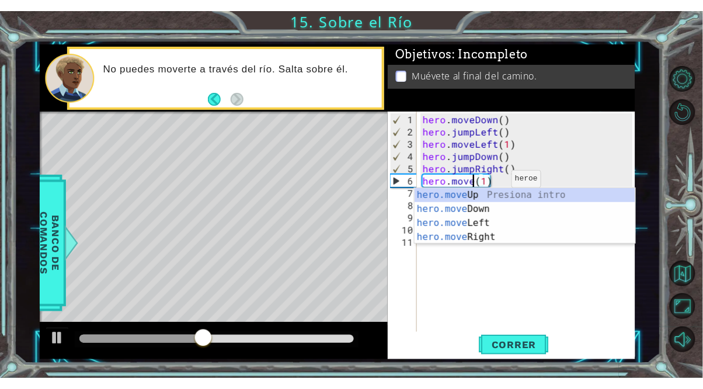
scroll to position [0, 4]
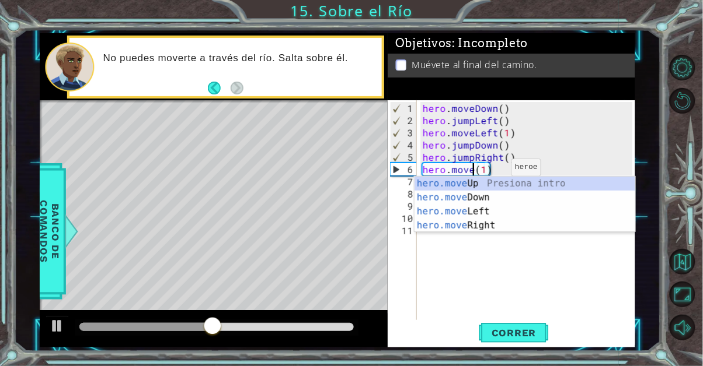
click at [513, 231] on div "hero.move Up Presiona intro hero.move Down Presiona intro hero.move Left Presio…" at bounding box center [524, 219] width 221 height 84
type textarea "hero.moveRight(1)(1)"
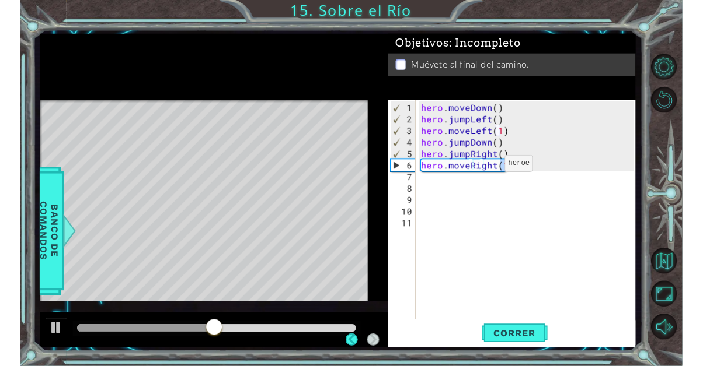
scroll to position [0, 5]
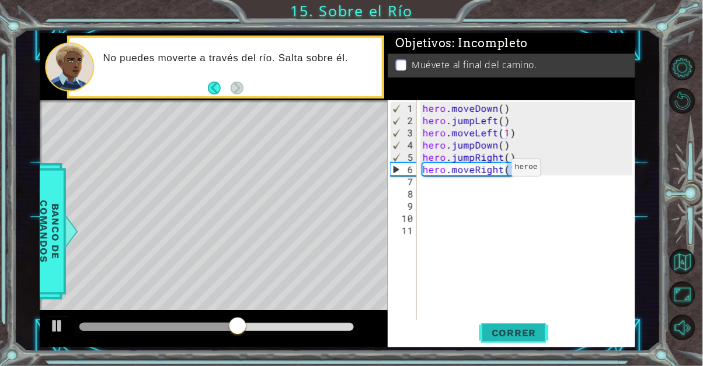
click at [536, 330] on span "Correr" at bounding box center [514, 333] width 68 height 12
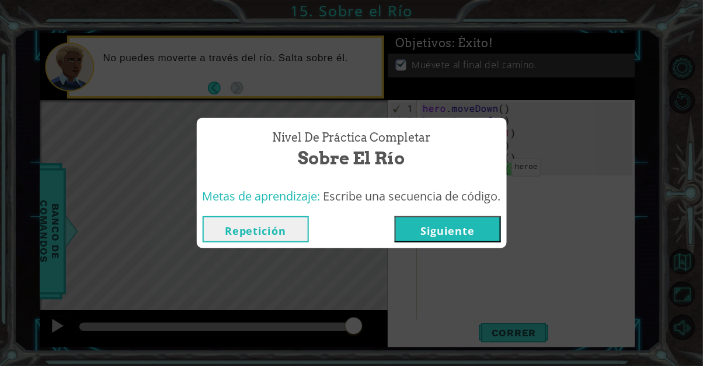
click at [436, 240] on button "Siguiente" at bounding box center [447, 230] width 106 height 26
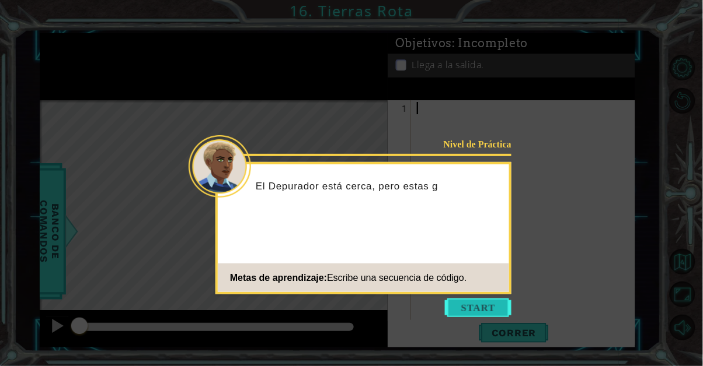
click at [480, 306] on button "Start" at bounding box center [478, 308] width 67 height 19
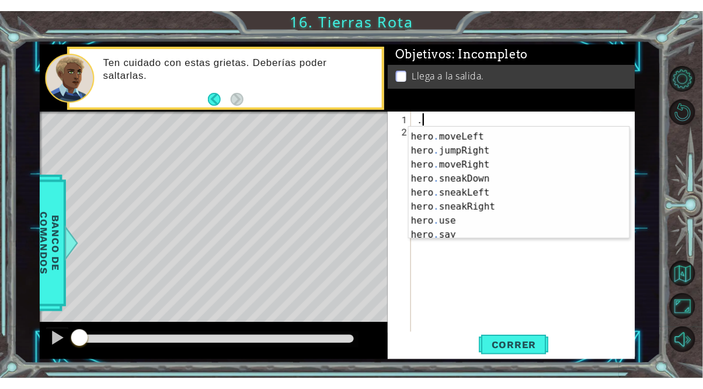
scroll to position [84, 0]
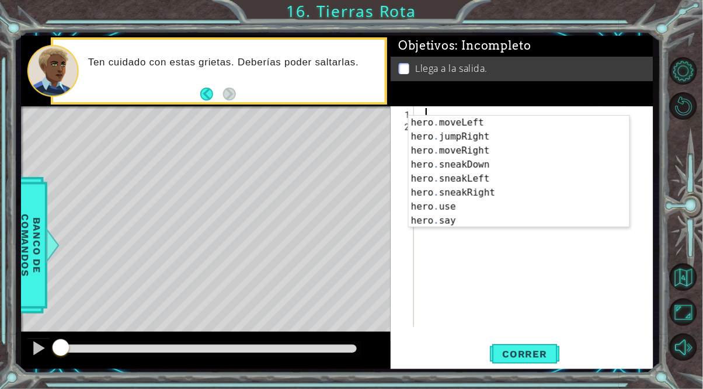
click at [519, 158] on div "hero . moveLeft Presiona intro hero . jumpRight Presiona intro hero . moveRight…" at bounding box center [518, 186] width 221 height 140
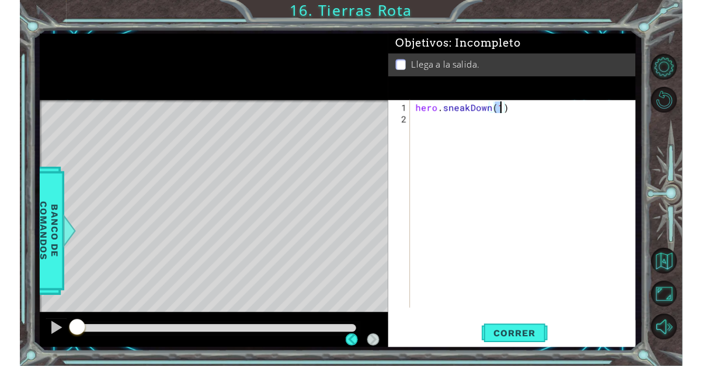
scroll to position [72, 0]
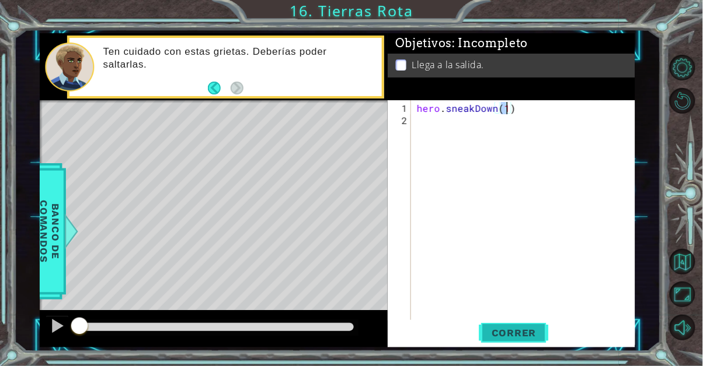
click at [540, 327] on button "Correr" at bounding box center [514, 332] width 70 height 25
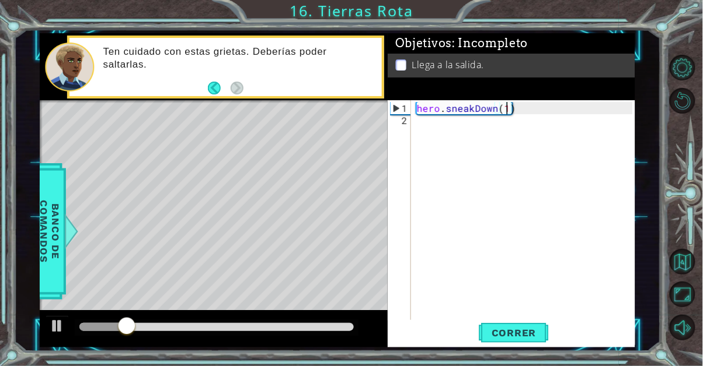
click at [518, 109] on div "hero . sneakDown ( 1 )" at bounding box center [526, 224] width 224 height 245
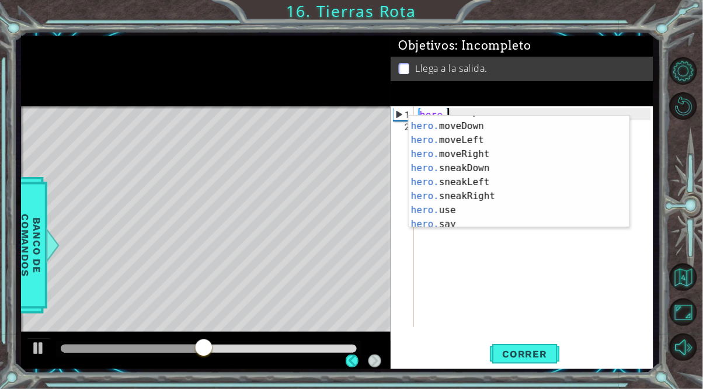
scroll to position [84, 0]
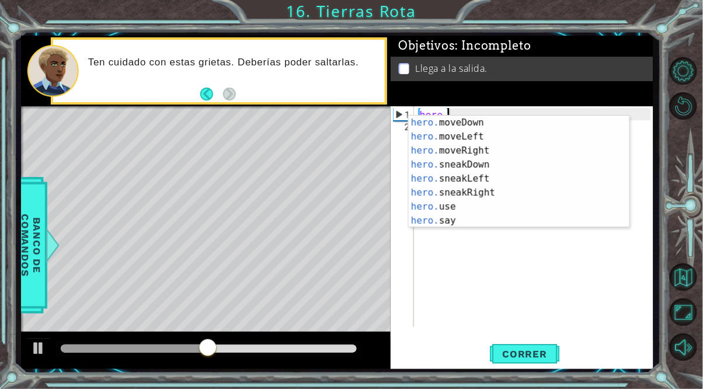
click at [514, 152] on div "hero. moveDown Presiona intro hero. moveLeft Presiona intro hero. moveRight Pre…" at bounding box center [518, 186] width 221 height 140
type textarea "hero.moveRight(1)"
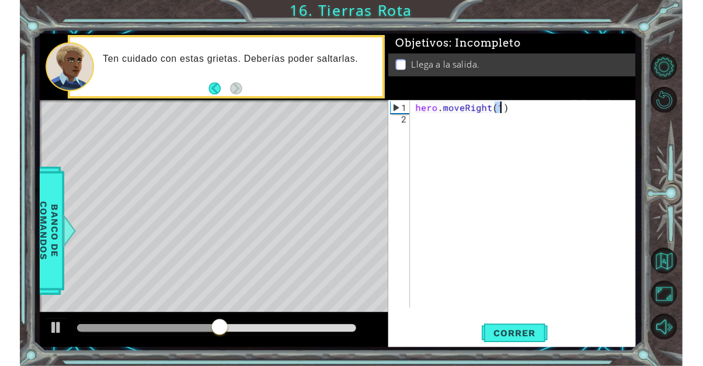
scroll to position [0, 5]
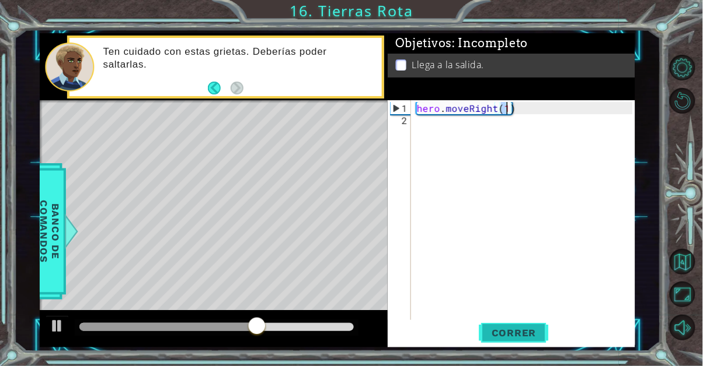
click at [532, 328] on span "Correr" at bounding box center [514, 333] width 68 height 12
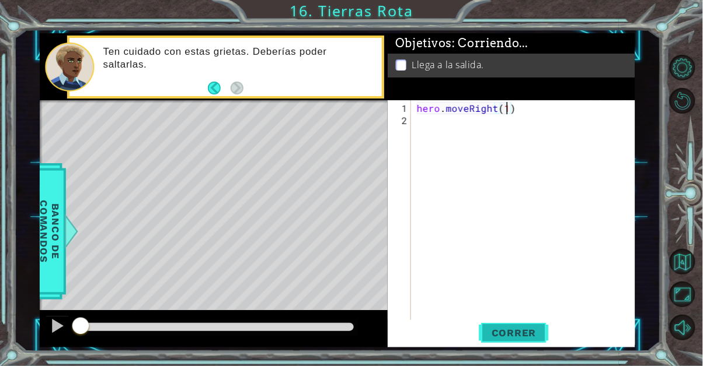
scroll to position [0, 0]
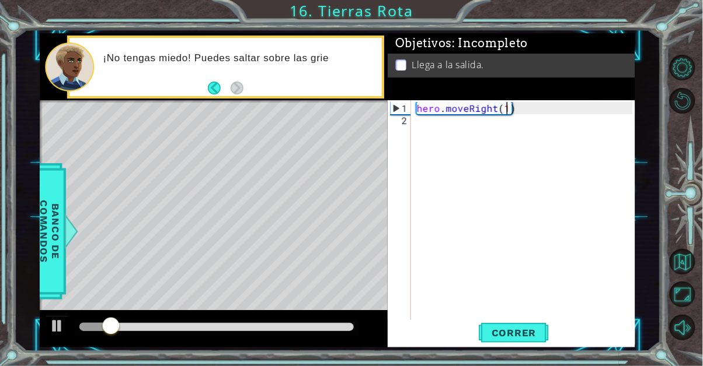
click at [427, 128] on div "hero . moveRight ( 1 )" at bounding box center [526, 224] width 224 height 245
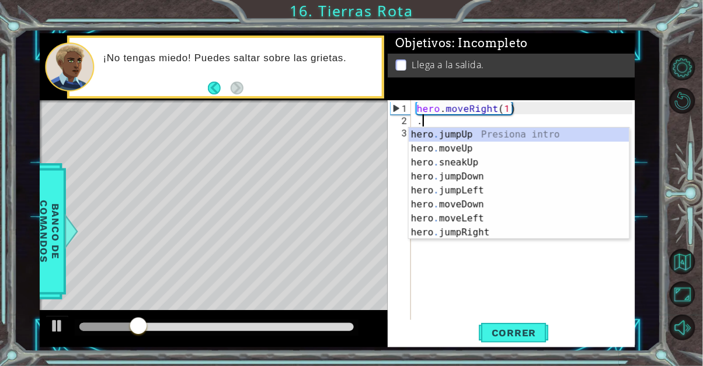
click at [512, 146] on div "hero . jumpUp Presiona intro hero . moveUp Presiona intro hero . sneakUp Presio…" at bounding box center [518, 198] width 221 height 140
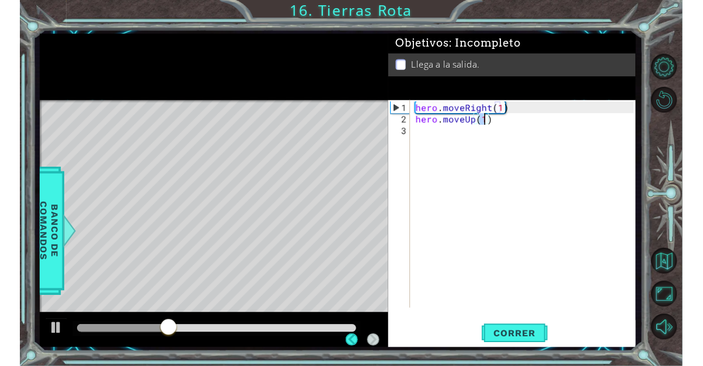
scroll to position [72, 0]
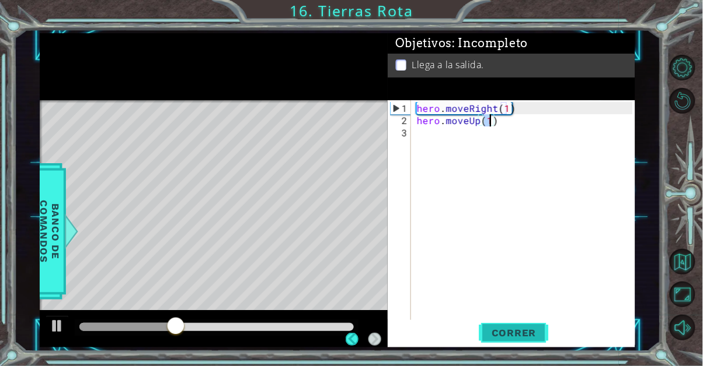
click at [525, 330] on span "Correr" at bounding box center [514, 333] width 68 height 12
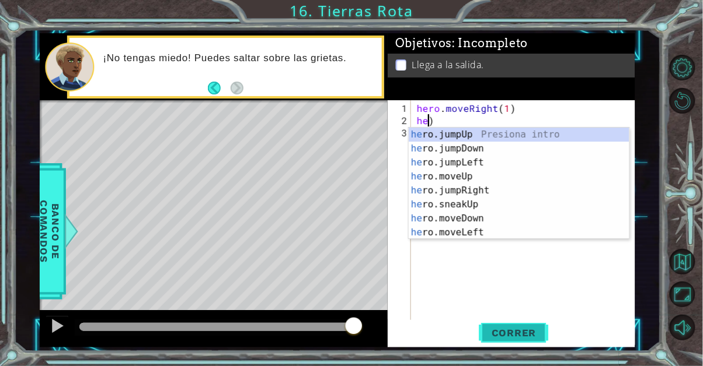
scroll to position [0, 0]
type textarea "h)"
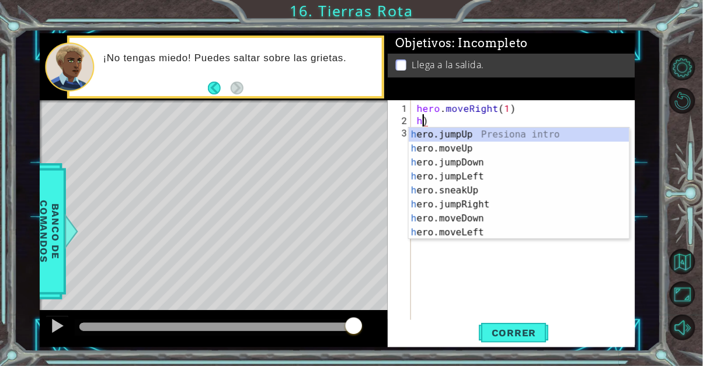
click at [515, 100] on div "Objetivos : Incompleto Llega a la salida." at bounding box center [510, 66] width 247 height 67
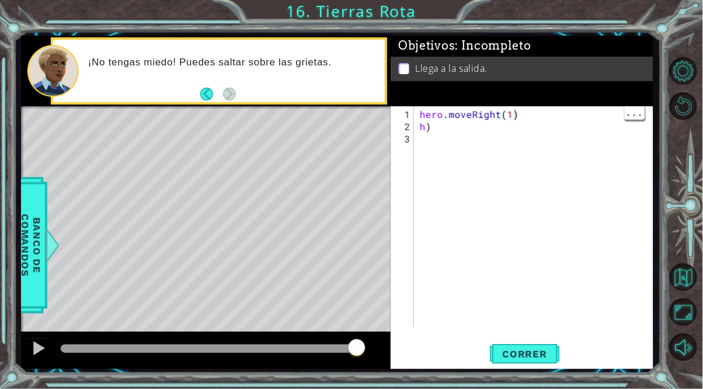
click at [446, 134] on div "hero . moveRight ( 1 ) h )" at bounding box center [536, 230] width 239 height 245
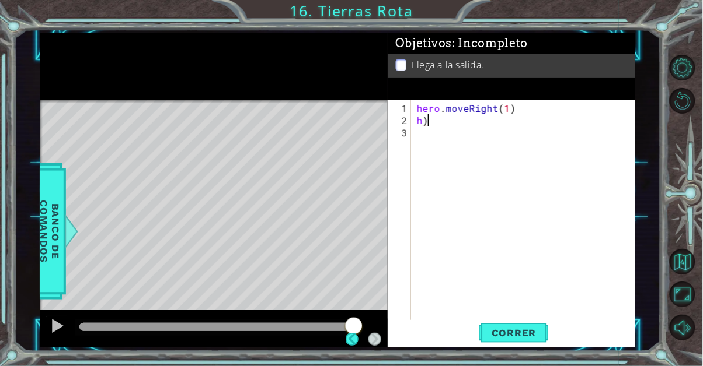
type textarea "h"
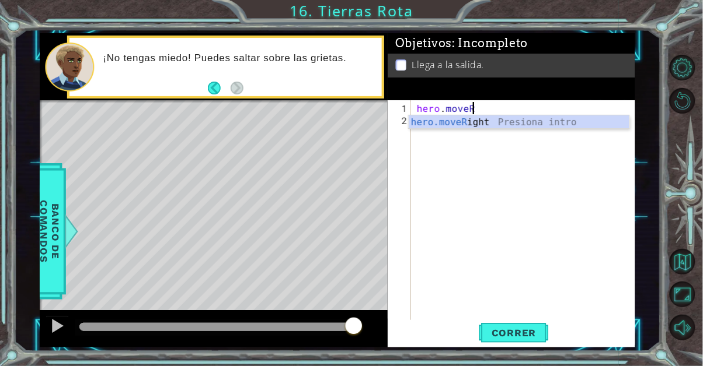
type textarea "[DOMAIN_NAME]"
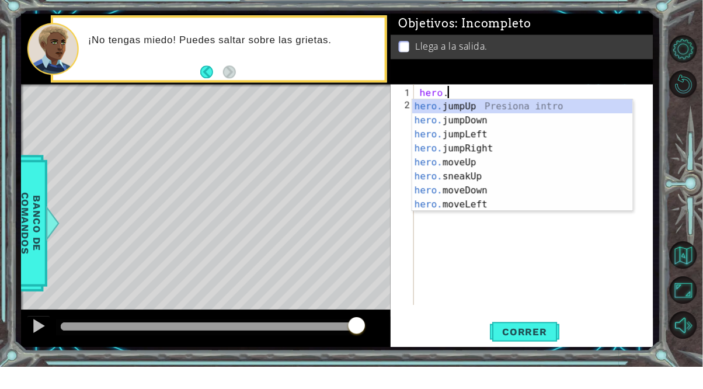
scroll to position [0, 1]
click at [505, 228] on div "hero. jumpUp Presiona intro hero. jumpDown Presiona intro hero. jumpLeft Presio…" at bounding box center [522, 191] width 221 height 140
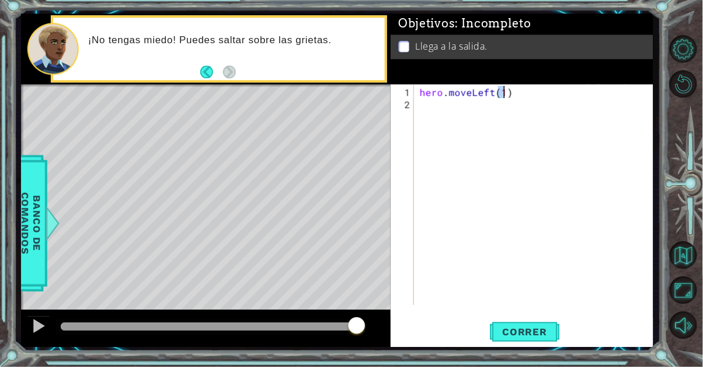
scroll to position [0, 5]
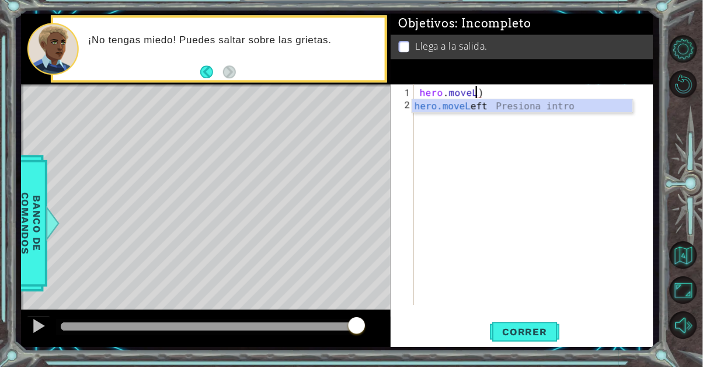
type textarea "hero.move)"
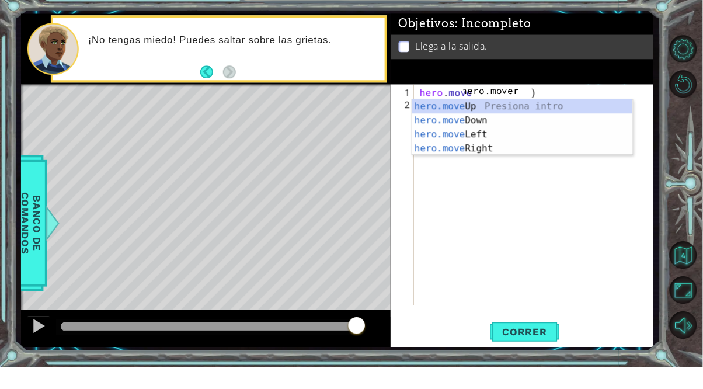
scroll to position [0, 0]
click at [513, 168] on div "hero.move Up Presiona intro hero.move Down Presiona intro hero.move Left Presio…" at bounding box center [522, 163] width 221 height 84
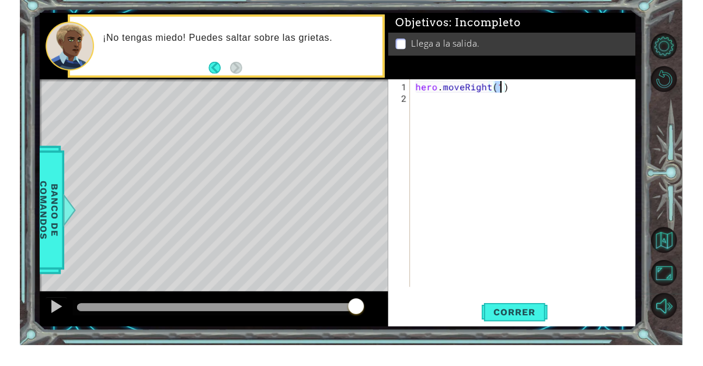
scroll to position [72, 0]
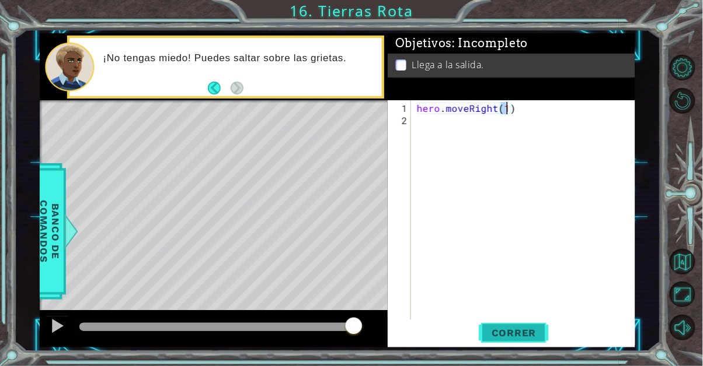
type textarea "hero.moveRight(1)"
click at [508, 325] on button "Correr" at bounding box center [514, 332] width 70 height 25
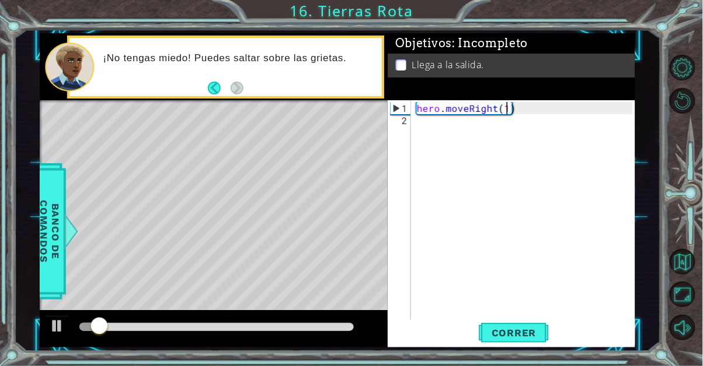
click at [446, 121] on div "hero . moveRight ( 1 )" at bounding box center [526, 224] width 224 height 245
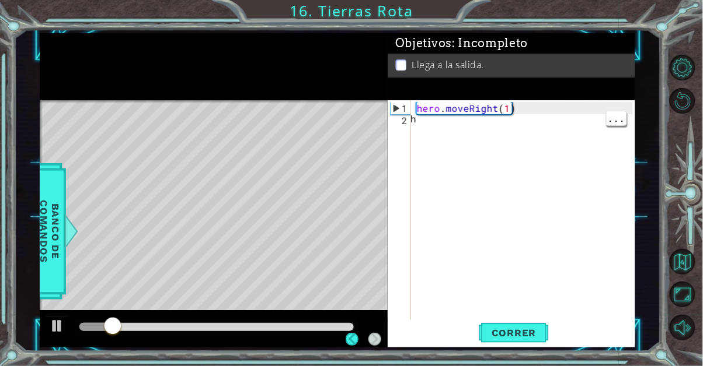
scroll to position [0, 0]
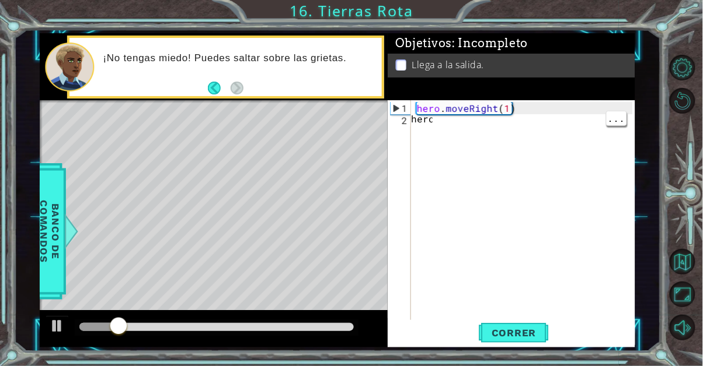
type textarea "hero."
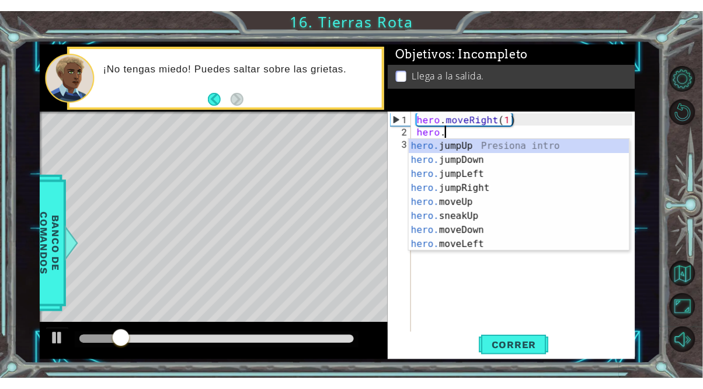
scroll to position [0, 1]
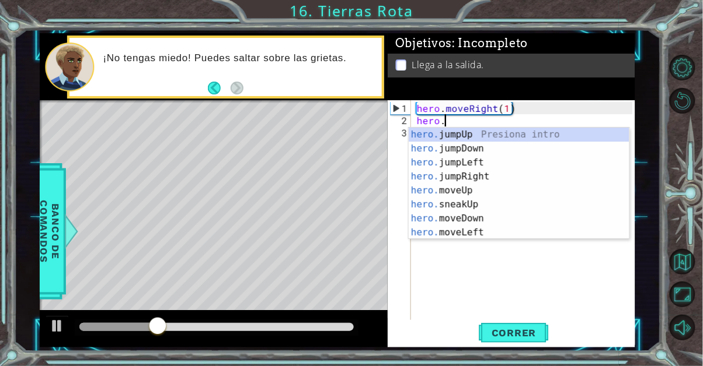
click at [524, 183] on div "hero. jumpUp Presiona intro hero. jumpDown Presiona intro hero. jumpLeft Presio…" at bounding box center [518, 198] width 221 height 140
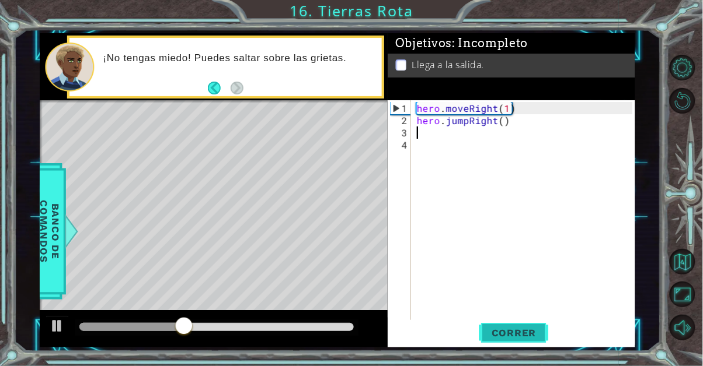
click at [540, 333] on span "Correr" at bounding box center [514, 333] width 68 height 12
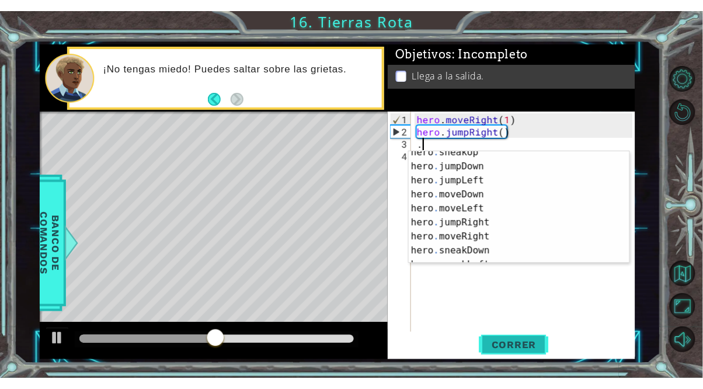
scroll to position [37, 0]
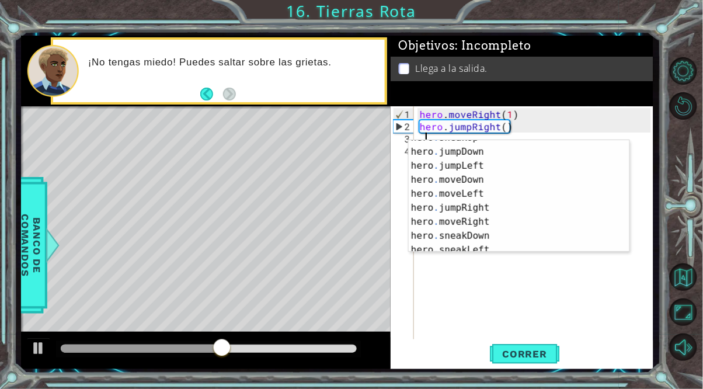
click at [499, 229] on div "hero . sneakUp Presiona intro hero . jumpDown Presiona intro hero . jumpLeft Pr…" at bounding box center [518, 201] width 221 height 140
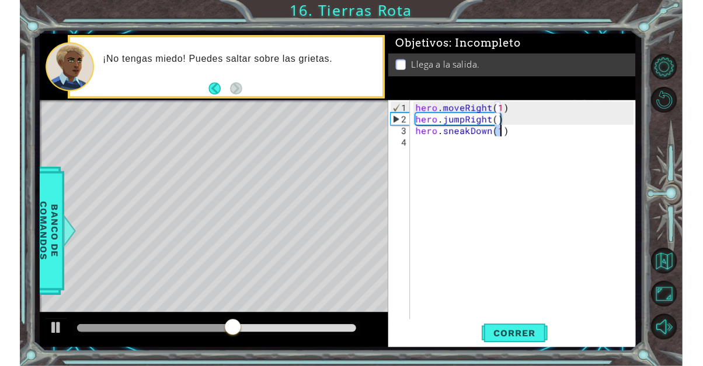
scroll to position [0, 5]
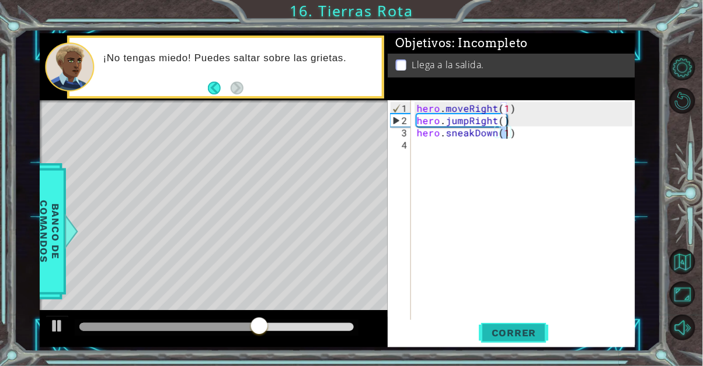
click at [539, 329] on span "Correr" at bounding box center [514, 333] width 68 height 12
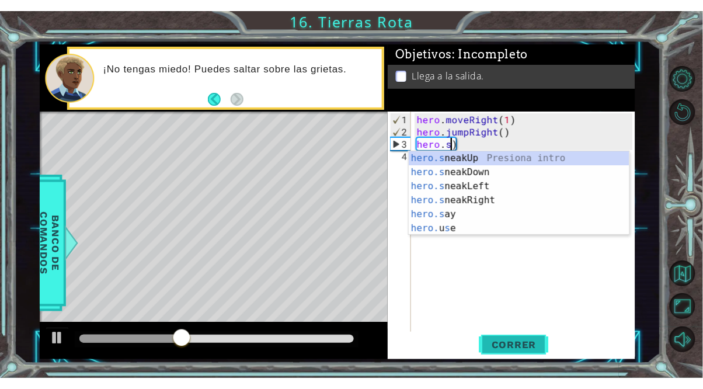
scroll to position [0, 1]
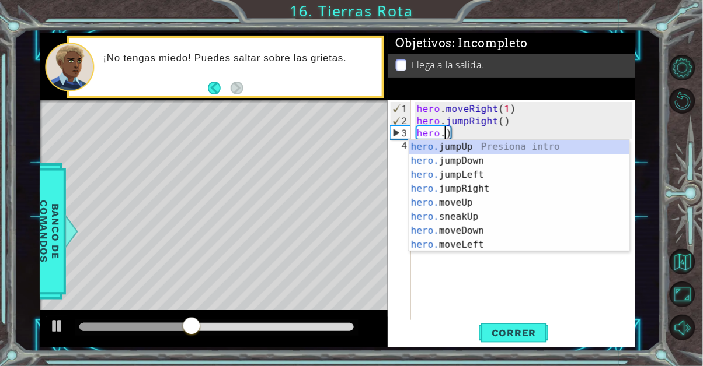
click at [479, 135] on div "hero . moveRight ( 1 ) hero . jumpRight ( ) hero . )" at bounding box center [526, 230] width 224 height 257
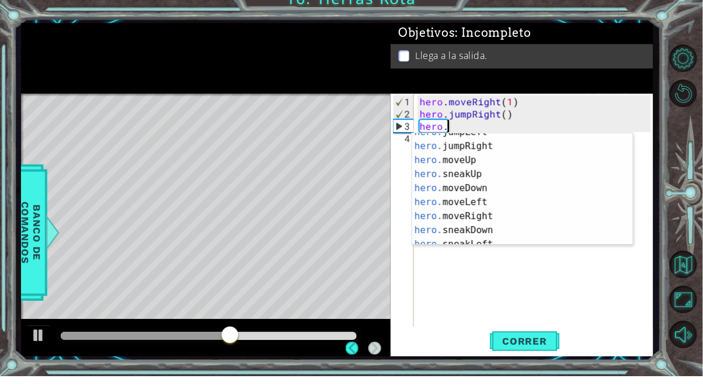
scroll to position [72, 0]
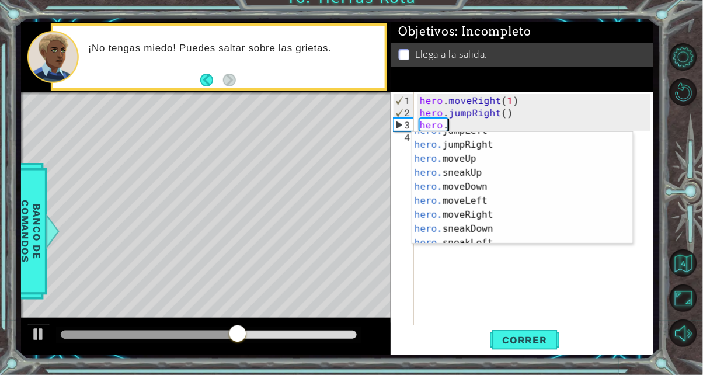
click at [513, 232] on div "hero. jumpLeft Presiona intro hero. jumpRight Presiona intro hero. moveUp Presi…" at bounding box center [522, 208] width 221 height 140
type textarea "hero.moveRight(1)"
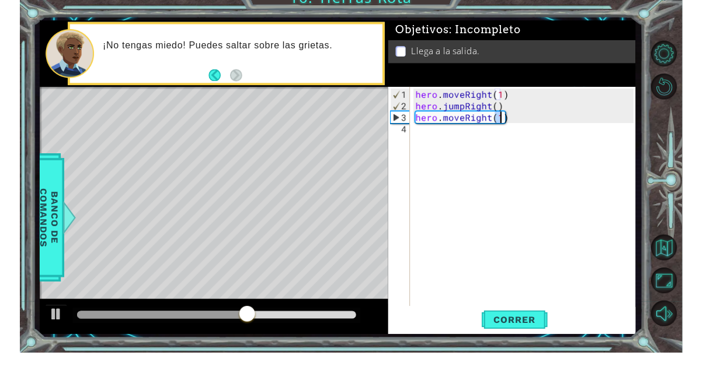
scroll to position [0, 5]
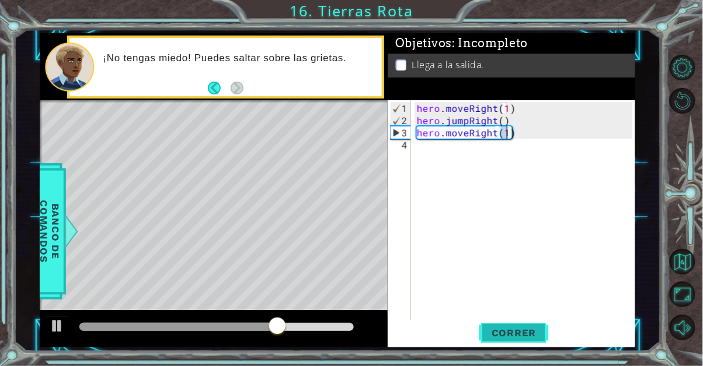
click at [537, 331] on span "Correr" at bounding box center [514, 333] width 68 height 12
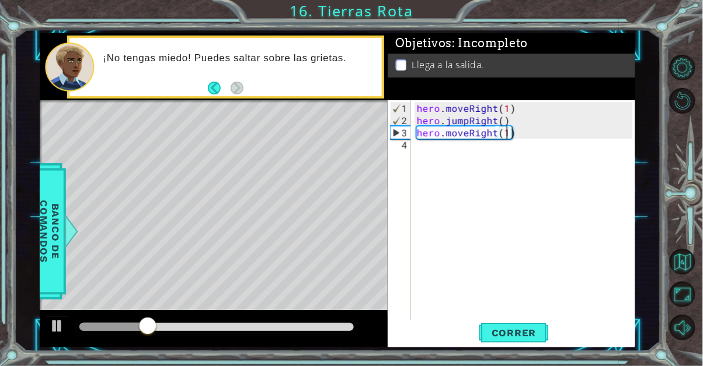
click at [452, 152] on div "hero . moveRight ( 1 ) hero . jumpRight ( ) hero . moveRight ( 1 )" at bounding box center [526, 230] width 224 height 257
type textarea "."
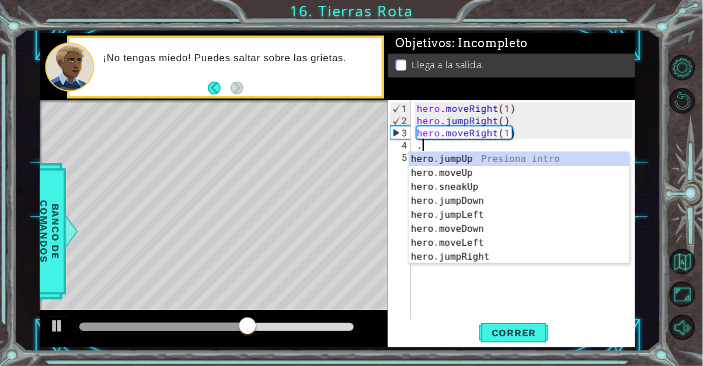
click at [527, 159] on div "hero . jumpUp Presiona intro hero . moveUp Presiona intro hero . sneakUp Presio…" at bounding box center [518, 222] width 221 height 140
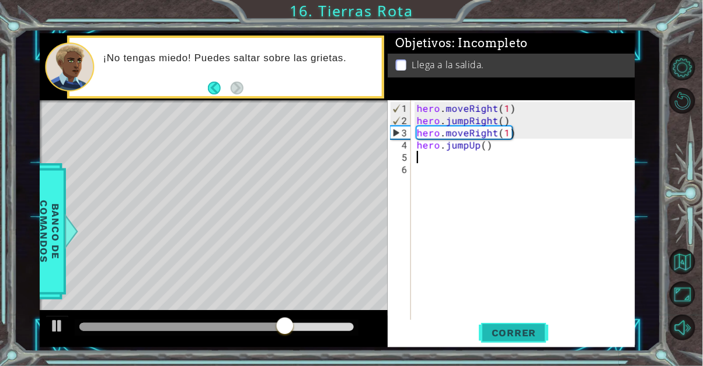
click at [527, 337] on span "Correr" at bounding box center [514, 333] width 68 height 12
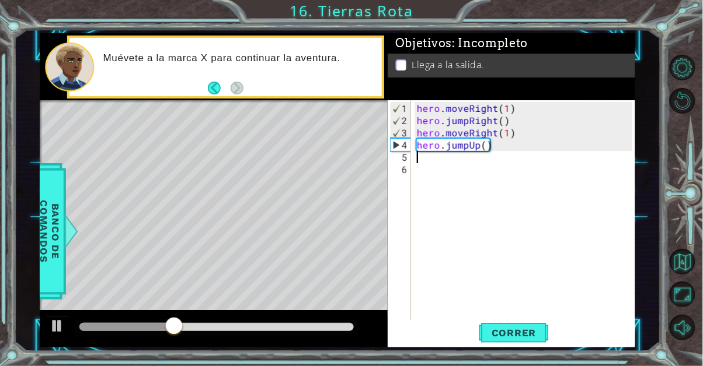
click at [432, 159] on div "hero . moveRight ( 1 ) hero . jumpRight ( ) hero . moveRight ( 1 ) hero . jumpU…" at bounding box center [526, 230] width 224 height 257
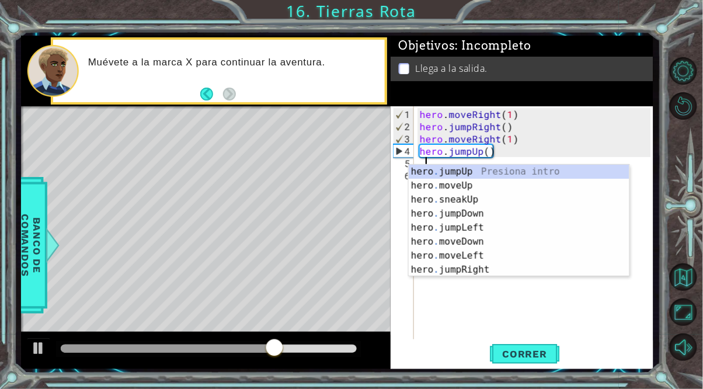
click at [521, 186] on div "hero . jumpUp Presiona intro hero . moveUp Presiona intro hero . sneakUp Presio…" at bounding box center [518, 235] width 221 height 140
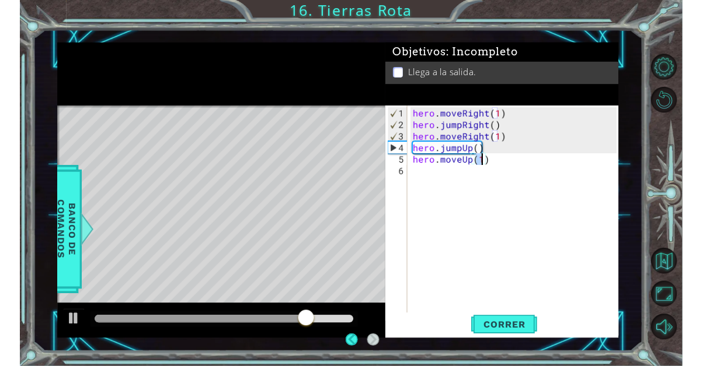
scroll to position [72, 0]
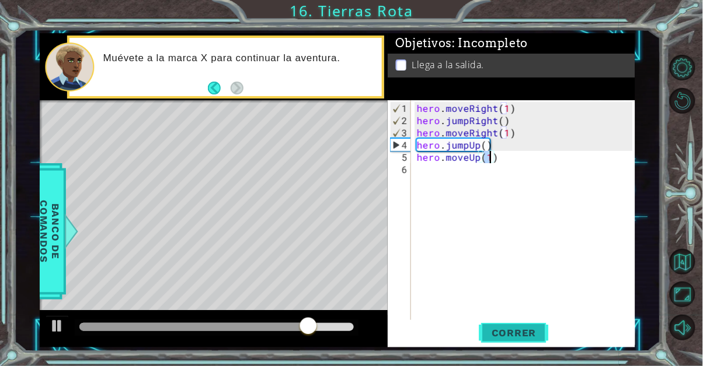
type textarea "hero.moveUp(1)"
click at [529, 331] on span "Correr" at bounding box center [514, 333] width 68 height 12
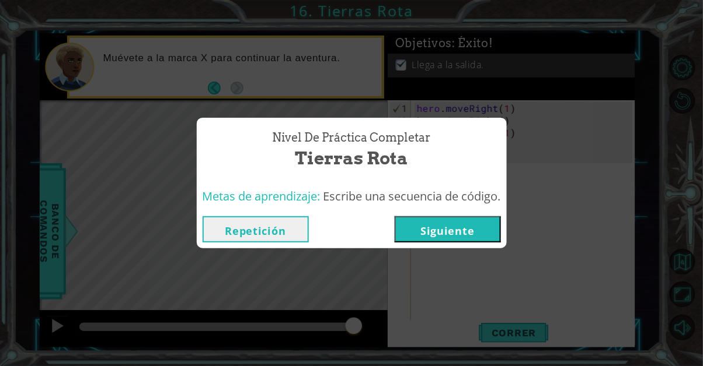
click at [471, 224] on button "Siguiente" at bounding box center [447, 230] width 106 height 26
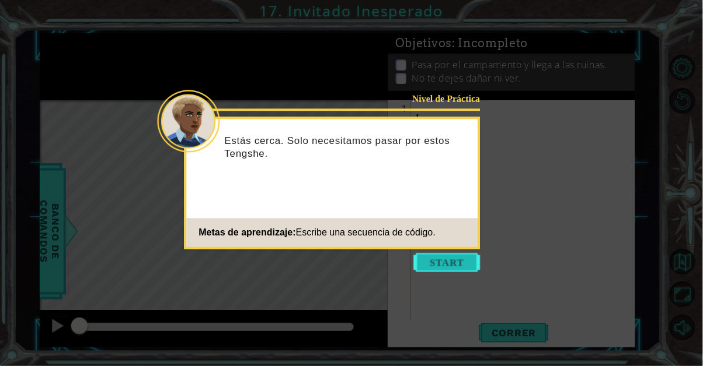
click at [463, 261] on button "Start" at bounding box center [447, 263] width 67 height 19
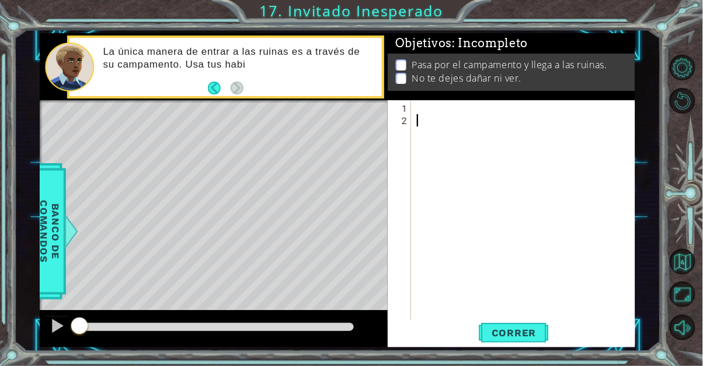
click at [429, 107] on div at bounding box center [526, 224] width 224 height 245
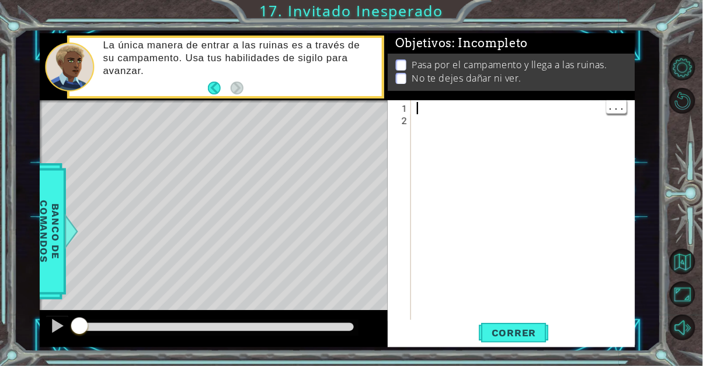
type textarea "."
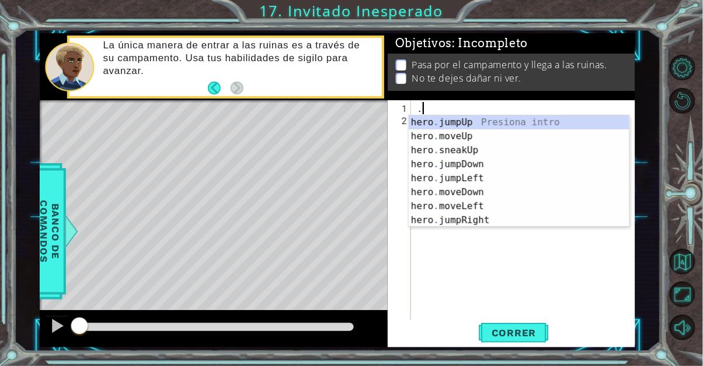
click at [494, 224] on div "hero . jumpUp Presiona intro hero . moveUp Presiona intro hero . sneakUp Presio…" at bounding box center [518, 186] width 221 height 140
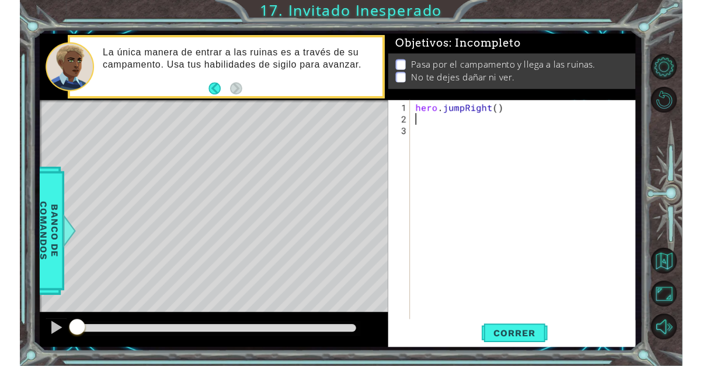
scroll to position [72, 0]
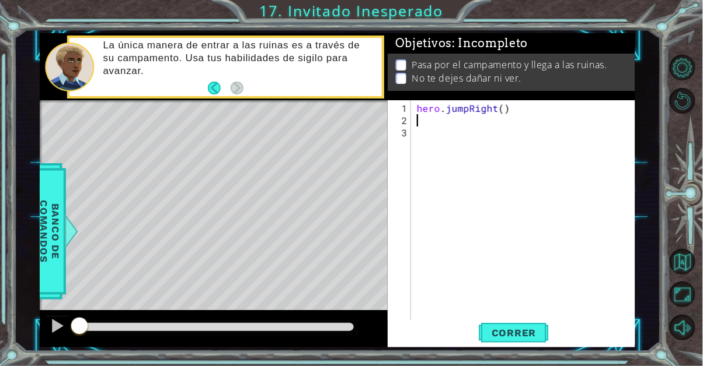
click at [530, 319] on div "hero . jumpRight ( )" at bounding box center [526, 230] width 224 height 257
click at [536, 336] on span "Correr" at bounding box center [514, 333] width 68 height 12
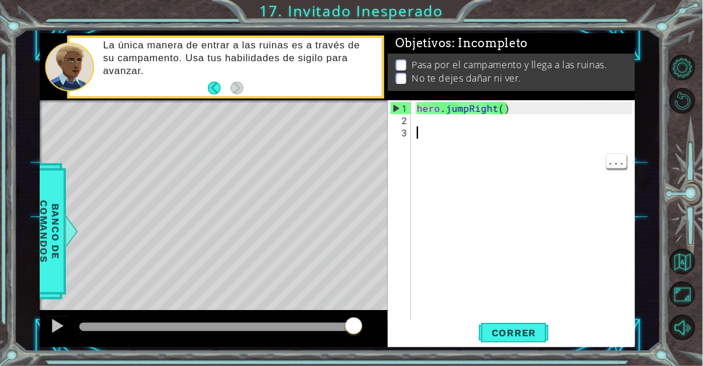
click at [529, 117] on div "hero . jumpRight ( )" at bounding box center [526, 230] width 224 height 257
click at [542, 108] on div "hero . jumpRight ( )" at bounding box center [526, 230] width 224 height 257
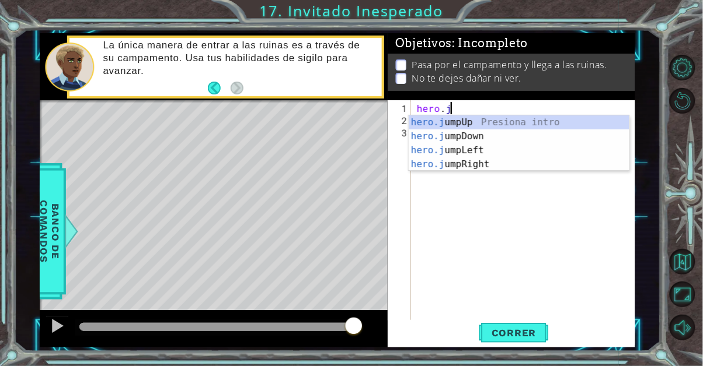
type textarea "hero."
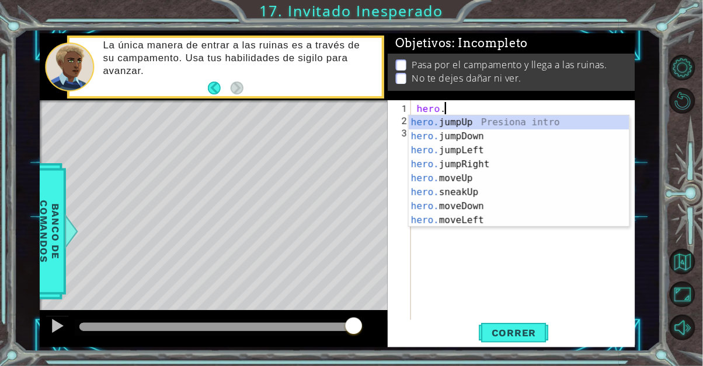
click at [504, 156] on div "hero. jumpUp Presiona intro hero. jumpDown Presiona intro hero. jumpLeft Presio…" at bounding box center [518, 186] width 221 height 140
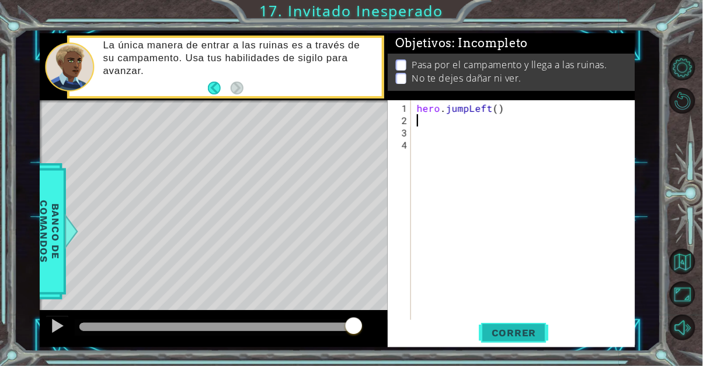
click at [543, 326] on button "Correr" at bounding box center [514, 332] width 70 height 25
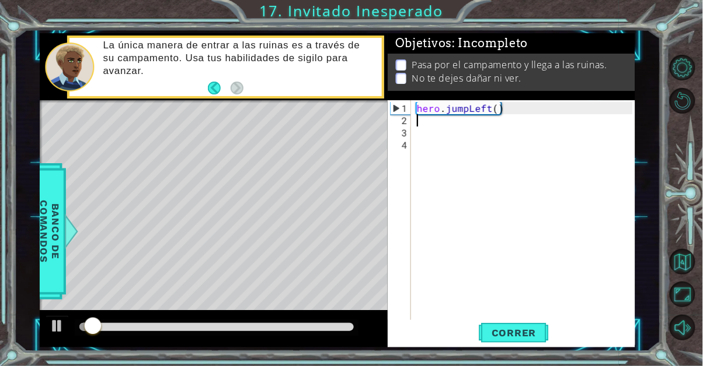
click at [509, 106] on div "hero . jumpLeft ( )" at bounding box center [526, 230] width 224 height 257
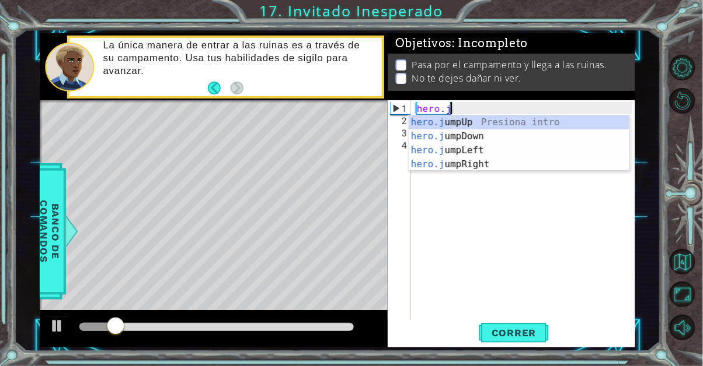
type textarea "hero."
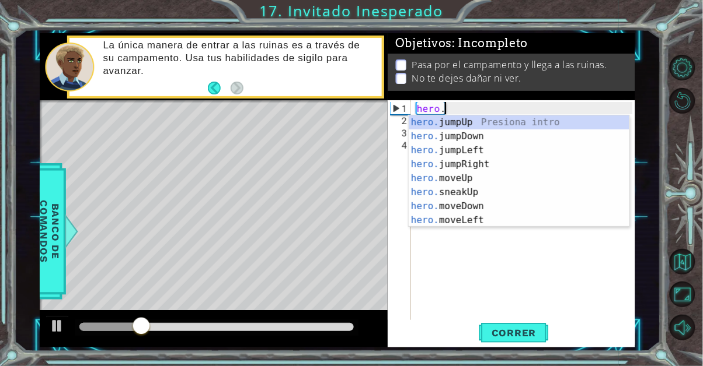
click at [523, 137] on div "hero. jumpUp Presiona intro hero. jumpDown Presiona intro hero. jumpLeft Presio…" at bounding box center [518, 186] width 221 height 140
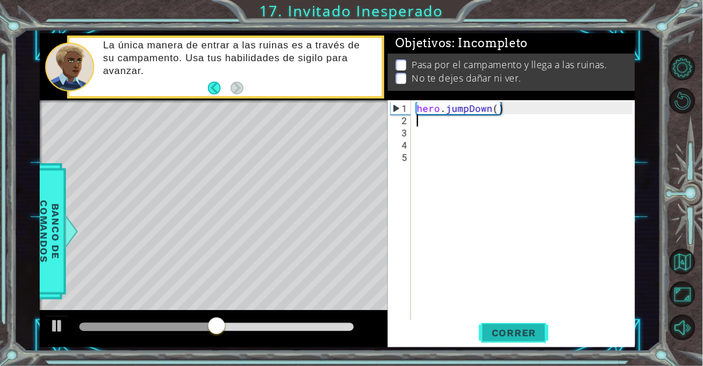
click at [537, 330] on span "Correr" at bounding box center [514, 333] width 68 height 12
click at [438, 141] on div "hero . jumpDown ( )" at bounding box center [526, 230] width 224 height 257
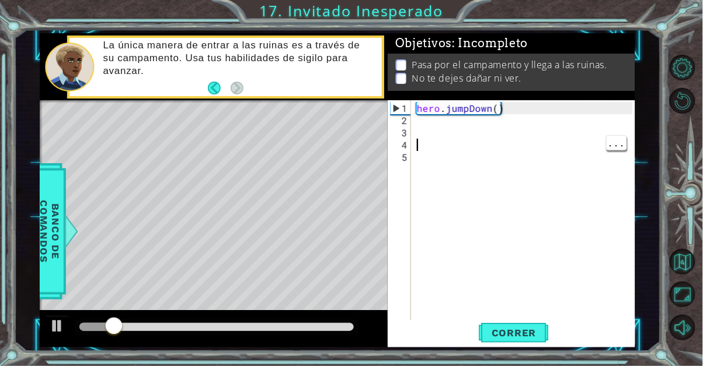
click at [442, 125] on div "hero . jumpDown ( )" at bounding box center [526, 230] width 224 height 257
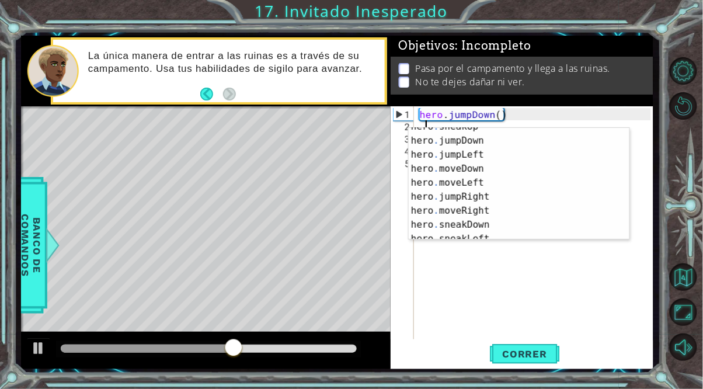
click at [514, 213] on div "hero . sneakUp Presiona intro hero . jumpDown Presiona intro hero . jumpLeft Pr…" at bounding box center [518, 190] width 221 height 140
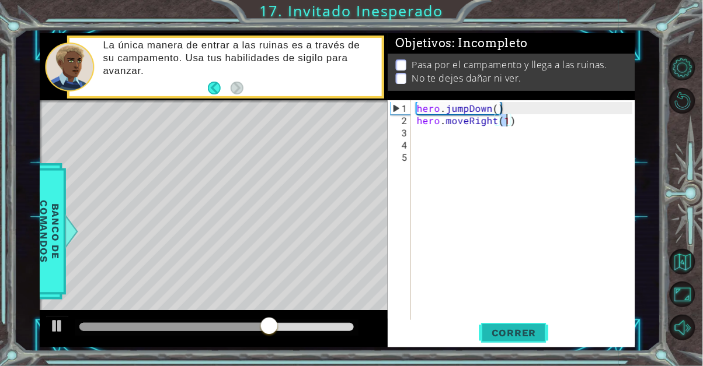
click at [531, 334] on span "Correr" at bounding box center [514, 333] width 68 height 12
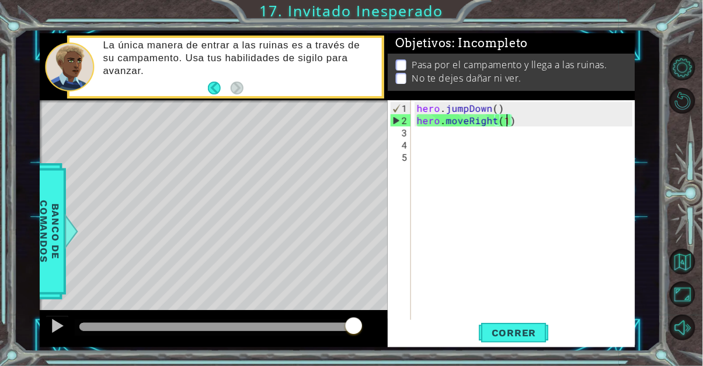
click at [540, 117] on div "hero . jumpDown ( ) hero . moveRight ( 1 )" at bounding box center [526, 230] width 224 height 257
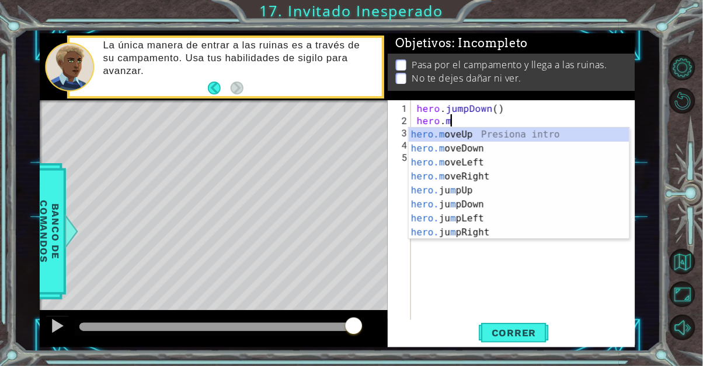
scroll to position [0, 1]
type textarea "hero."
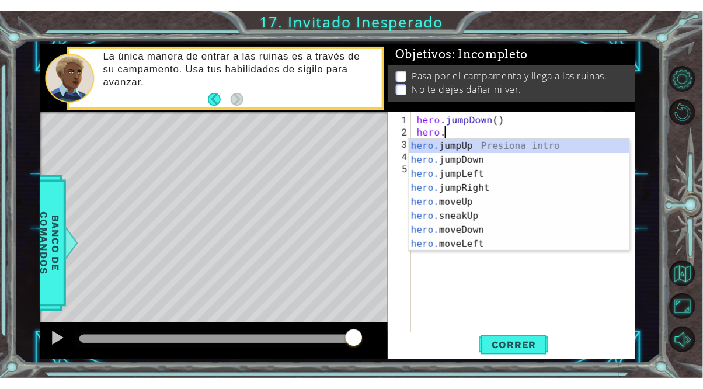
scroll to position [0, 1]
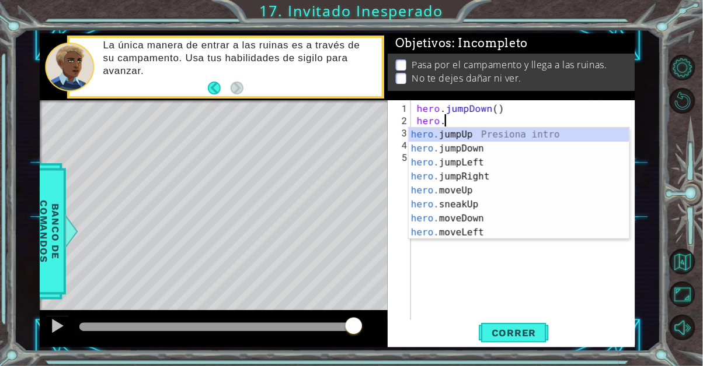
click at [504, 180] on div "hero. jumpUp Presiona intro hero. jumpDown Presiona intro hero. jumpLeft Presio…" at bounding box center [518, 198] width 221 height 140
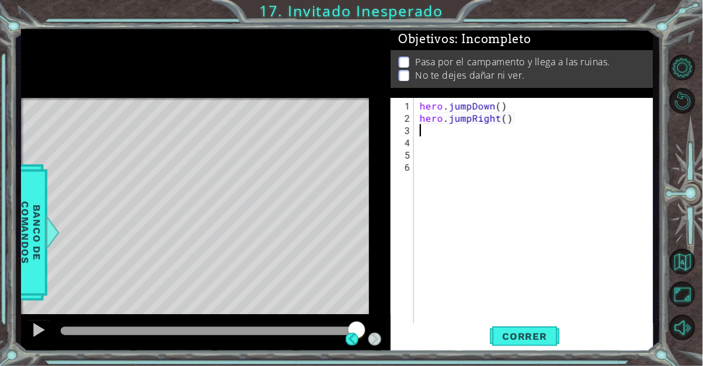
scroll to position [0, 0]
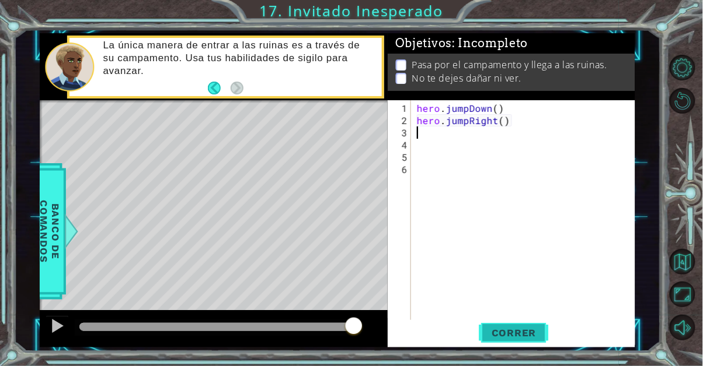
click at [526, 329] on span "Correr" at bounding box center [514, 333] width 68 height 12
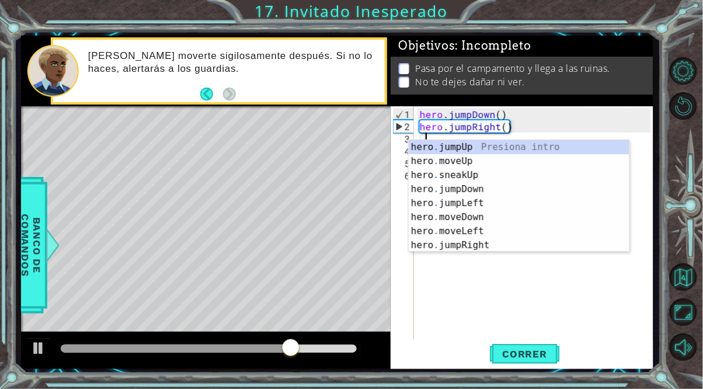
click at [509, 161] on div "hero . jumpUp Presiona intro hero . moveUp Presiona intro hero . sneakUp Presio…" at bounding box center [518, 210] width 221 height 140
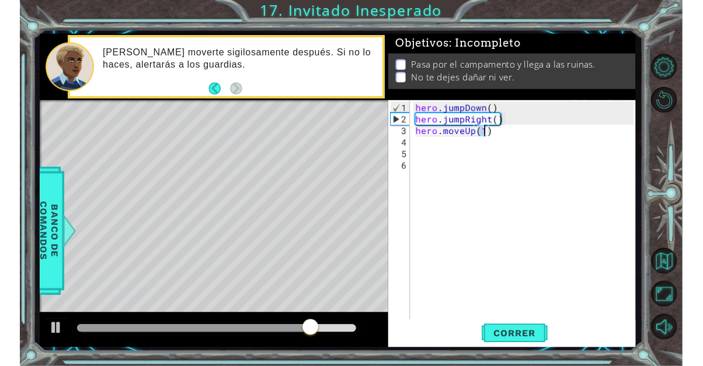
scroll to position [72, 0]
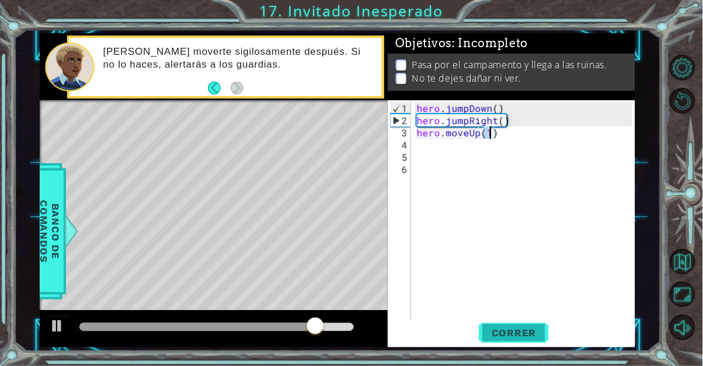
type textarea "hero.moveUp(1)"
click at [535, 323] on button "Correr" at bounding box center [514, 332] width 70 height 25
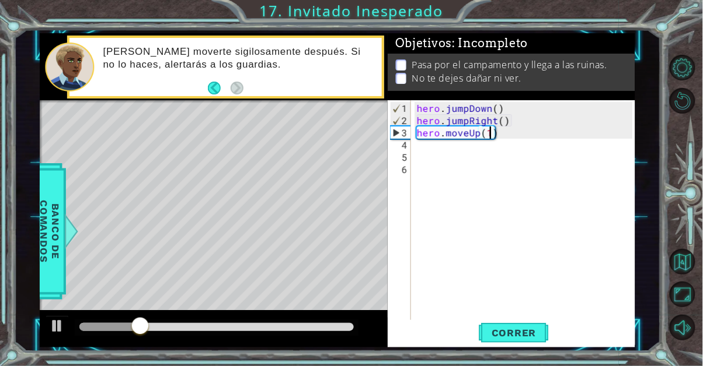
click at [480, 147] on div "hero . jumpDown ( ) hero . jumpRight ( ) hero . moveUp ( 1 )" at bounding box center [526, 230] width 224 height 257
type textarea "/"
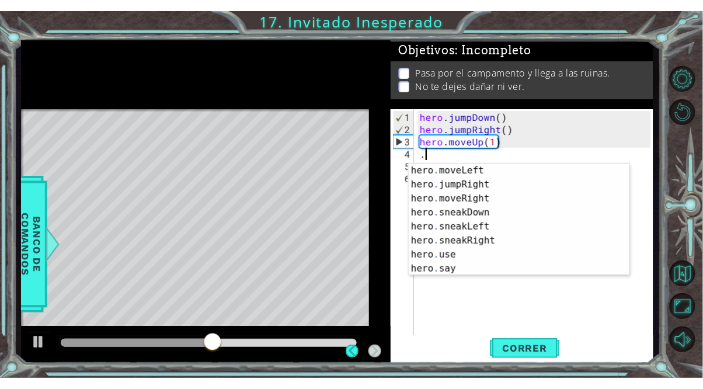
scroll to position [84, 0]
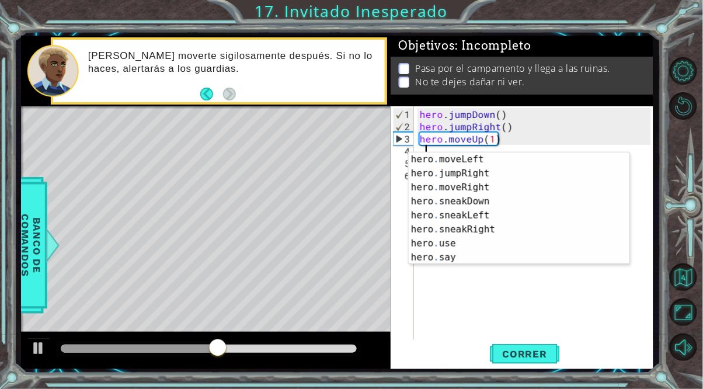
click at [531, 232] on div "hero . moveLeft Presiona intro hero . jumpRight Presiona intro hero . moveRight…" at bounding box center [518, 222] width 221 height 140
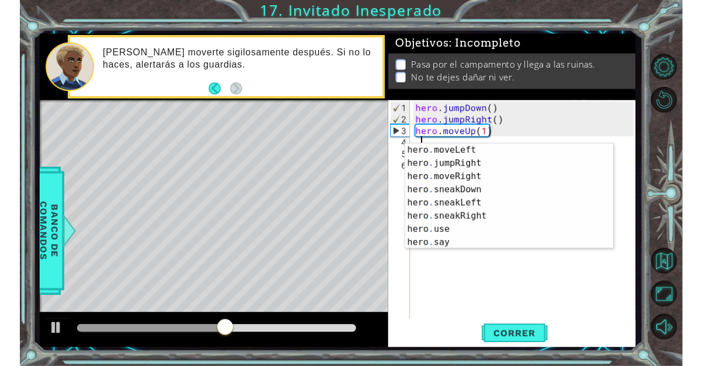
scroll to position [0, 5]
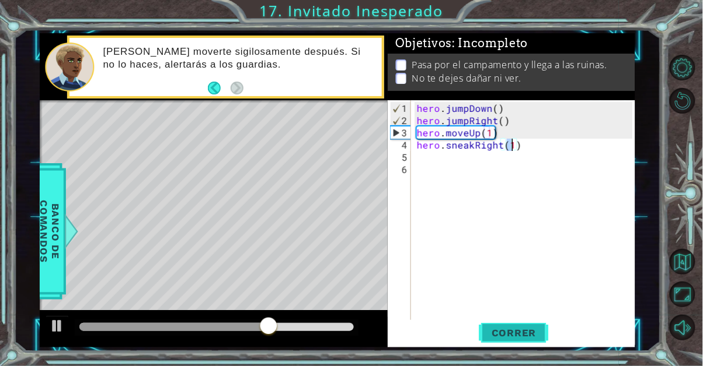
type textarea "hero.sneakRight(1)"
click at [536, 337] on span "Correr" at bounding box center [514, 333] width 68 height 12
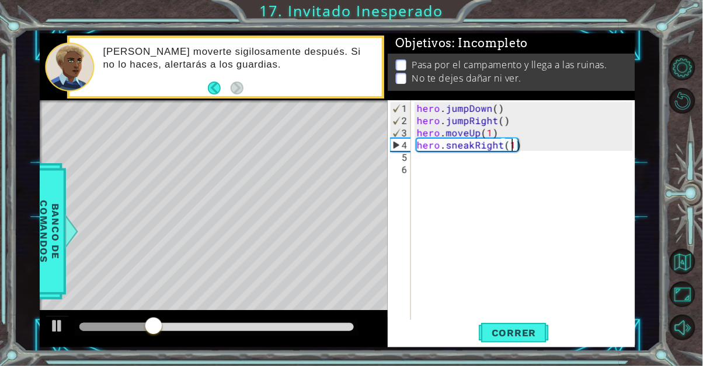
click at [444, 177] on div "hero . jumpDown ( ) hero . jumpRight ( ) hero . moveUp ( 1 ) hero . sneakRight …" at bounding box center [526, 230] width 224 height 257
click at [448, 162] on div "hero . jumpDown ( ) hero . jumpRight ( ) hero . moveUp ( 1 ) hero . sneakRight …" at bounding box center [526, 230] width 224 height 257
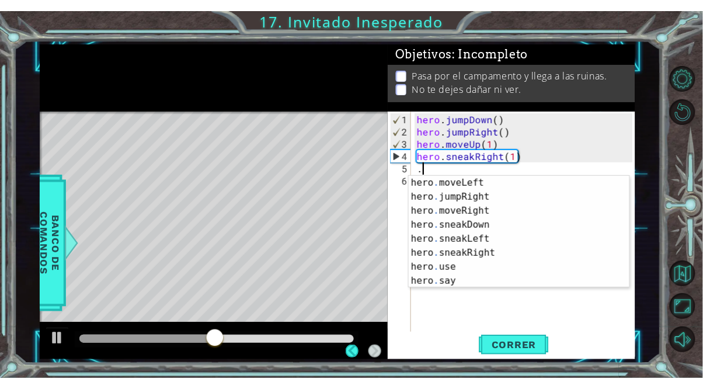
scroll to position [83, 0]
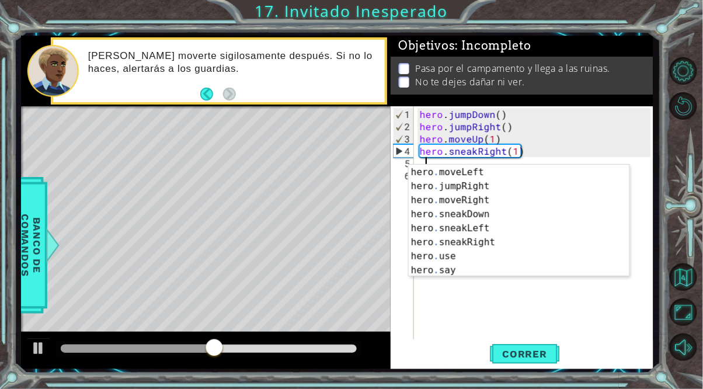
click at [488, 220] on div "hero . moveDown Presiona intro hero . moveLeft Presiona intro hero . jumpRight …" at bounding box center [518, 221] width 221 height 140
type textarea "hero.sneakDown(1)"
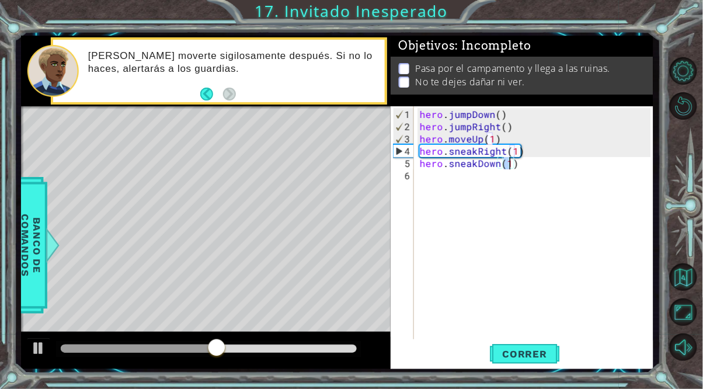
scroll to position [0, 5]
click at [445, 180] on div "hero . jumpDown ( ) hero . jumpRight ( ) hero . moveUp ( 1 ) hero . sneakRight …" at bounding box center [536, 236] width 239 height 257
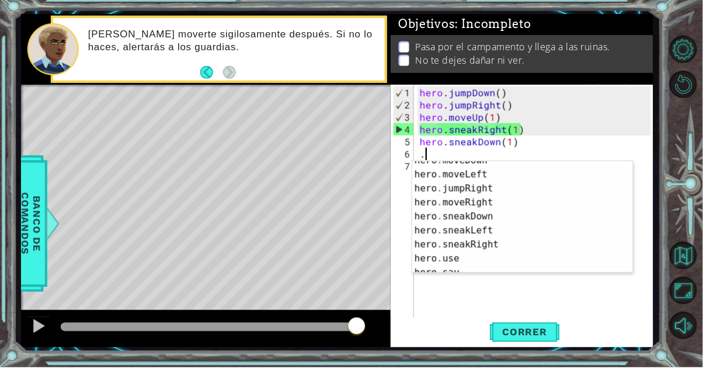
scroll to position [0, 0]
click at [519, 270] on div "hero . moveDown Presiona intro hero . moveLeft Presiona intro hero . jumpRight …" at bounding box center [522, 243] width 221 height 140
type textarea "hero.sneakRight(1)"
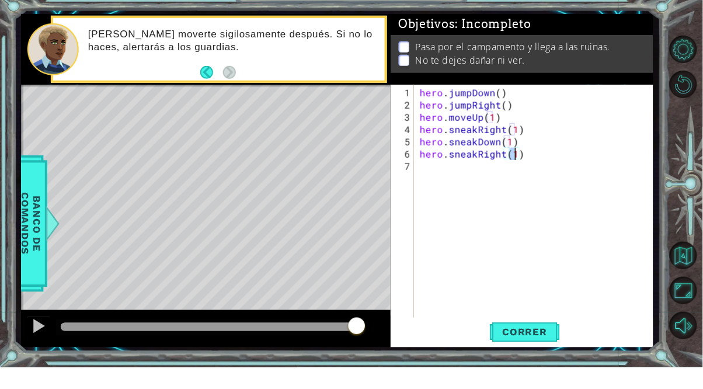
click at [458, 200] on div "hero . jumpDown ( ) hero . jumpRight ( ) hero . moveUp ( 1 ) hero . sneakRight …" at bounding box center [536, 236] width 239 height 257
click at [514, 179] on div "hero . jumpDown ( ) hero . jumpRight ( ) hero . moveUp ( 1 ) hero . sneakRight …" at bounding box center [536, 236] width 239 height 257
type textarea "hero.sneakRight(2)"
click at [434, 191] on div "hero . jumpDown ( ) hero . jumpRight ( ) hero . moveUp ( 1 ) hero . sneakRight …" at bounding box center [536, 236] width 239 height 257
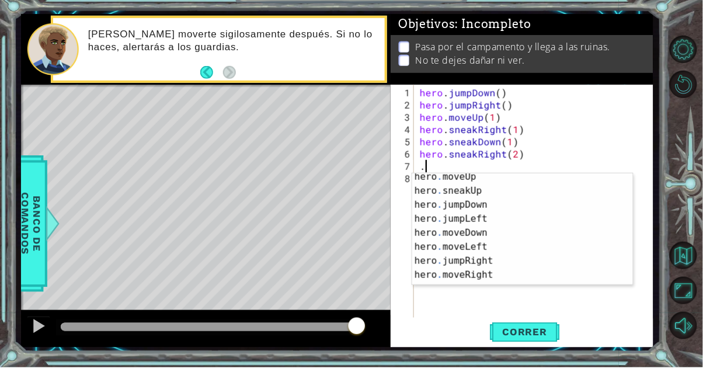
click at [556, 219] on div "hero . moveUp Presiona intro hero . sneakUp Presiona intro hero . jumpDown Pres…" at bounding box center [522, 261] width 221 height 140
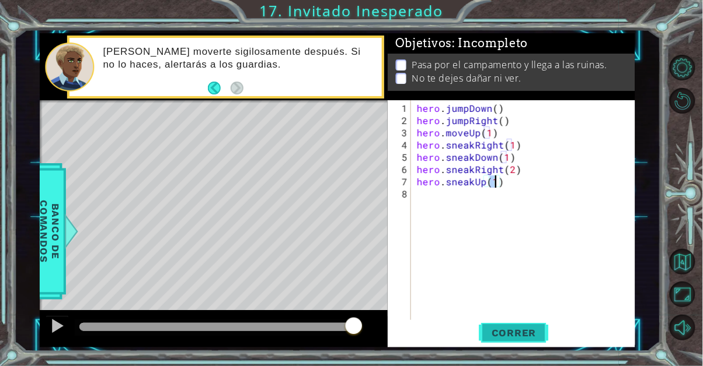
type textarea "hero.sneakUp(1)"
click at [529, 323] on button "Correr" at bounding box center [514, 332] width 70 height 25
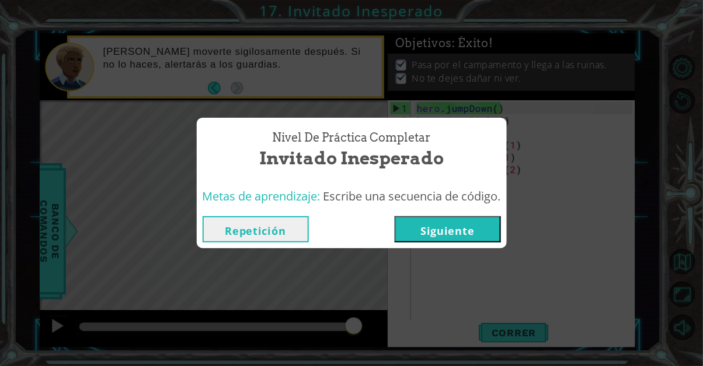
click at [462, 225] on button "Siguiente" at bounding box center [447, 230] width 106 height 26
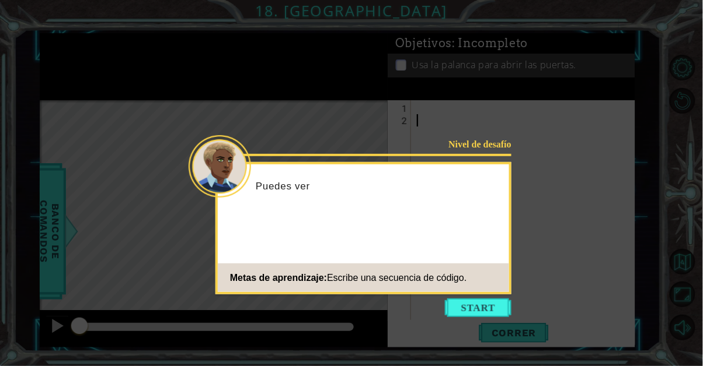
click at [474, 296] on icon at bounding box center [351, 183] width 703 height 366
click at [489, 309] on button "Start" at bounding box center [478, 308] width 67 height 19
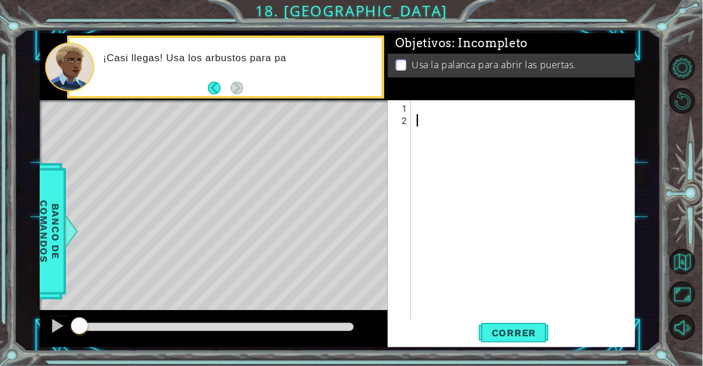
click at [421, 112] on div at bounding box center [526, 224] width 224 height 245
